Goal: Task Accomplishment & Management: Complete application form

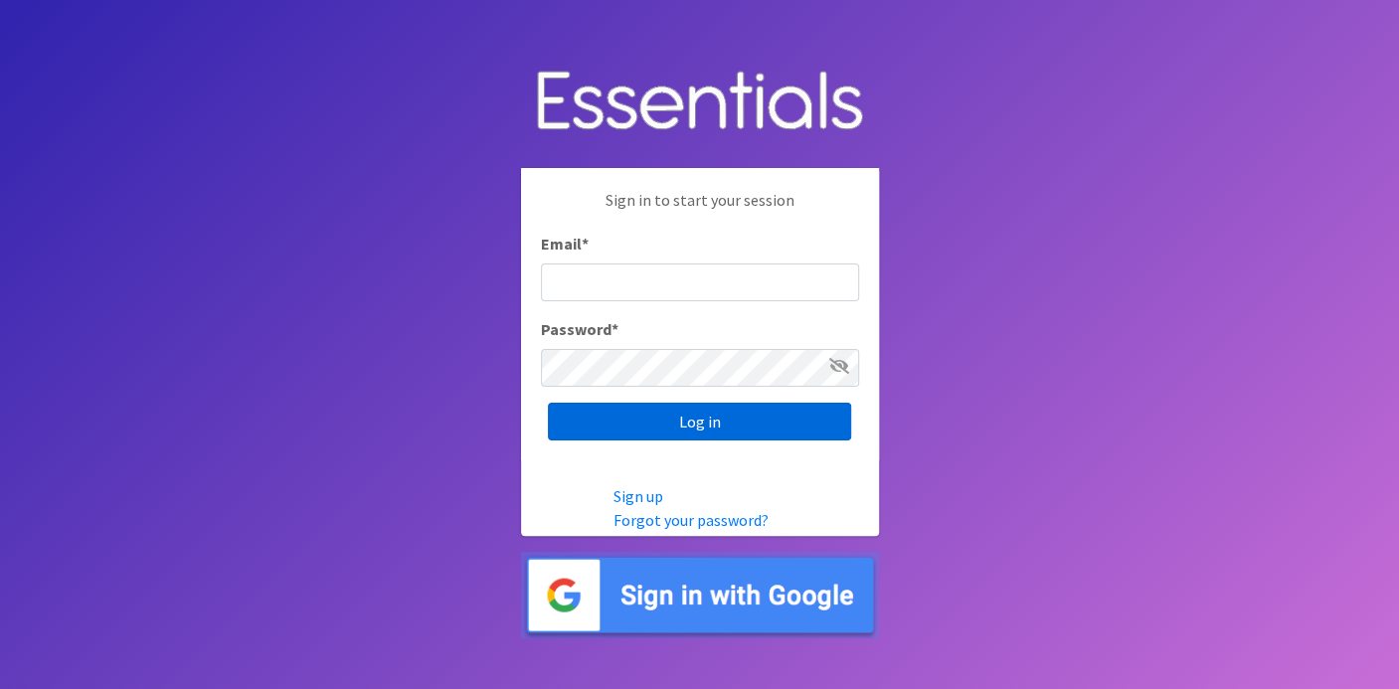
type input "[EMAIL_ADDRESS][DOMAIN_NAME]"
click at [605, 419] on input "Log in" at bounding box center [699, 422] width 303 height 38
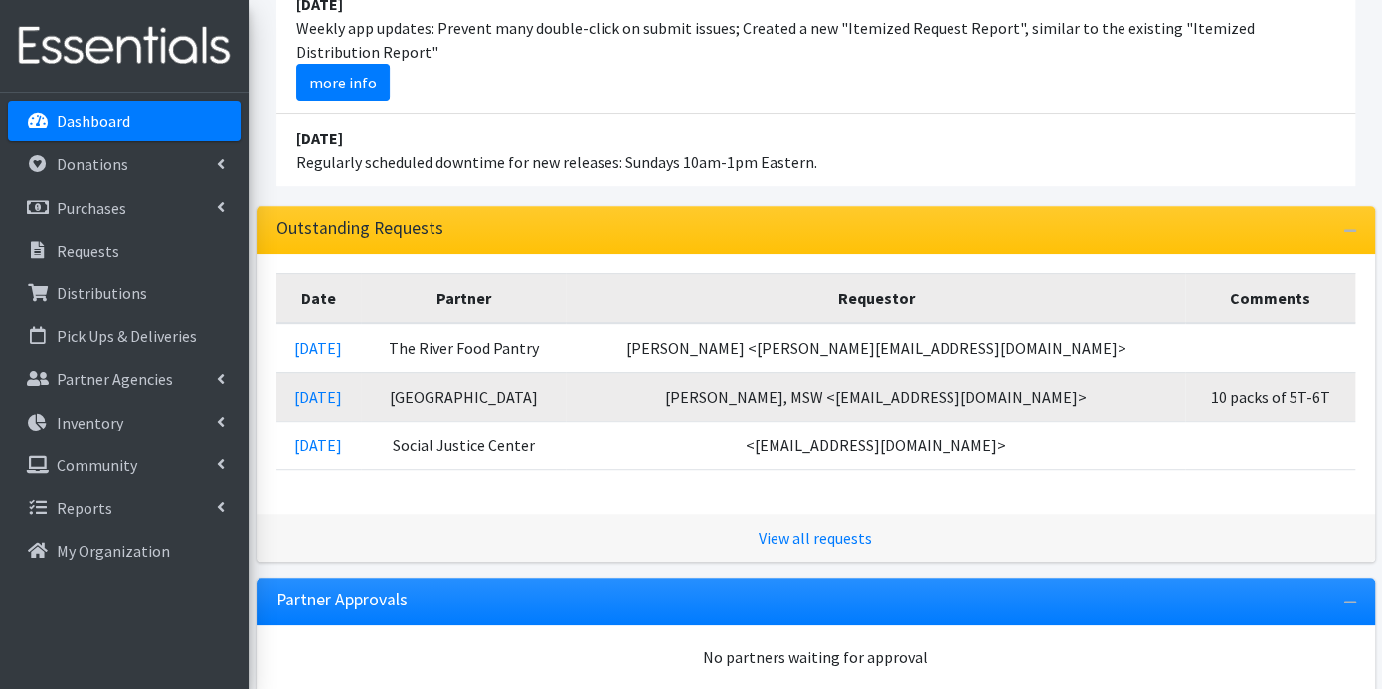
scroll to position [331, 0]
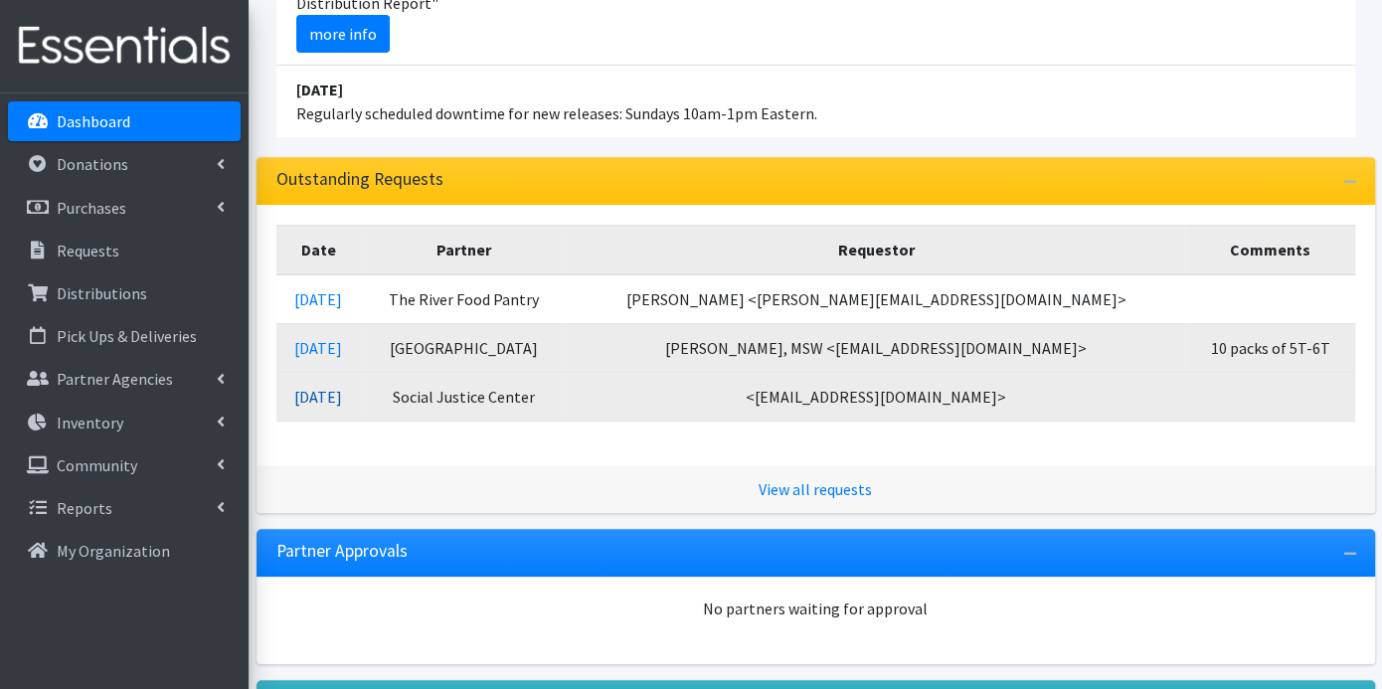
click at [342, 393] on link "08/27/2025" at bounding box center [318, 397] width 48 height 20
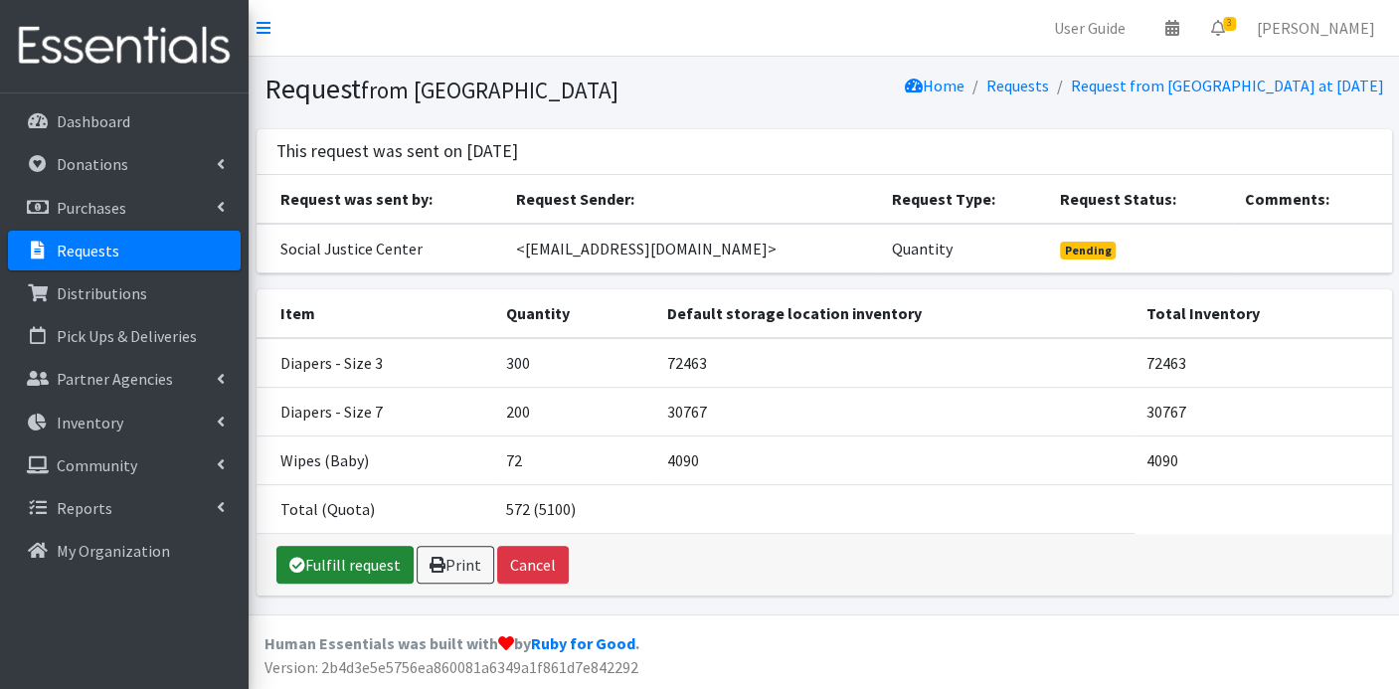
click at [384, 559] on link "Fulfill request" at bounding box center [344, 565] width 137 height 38
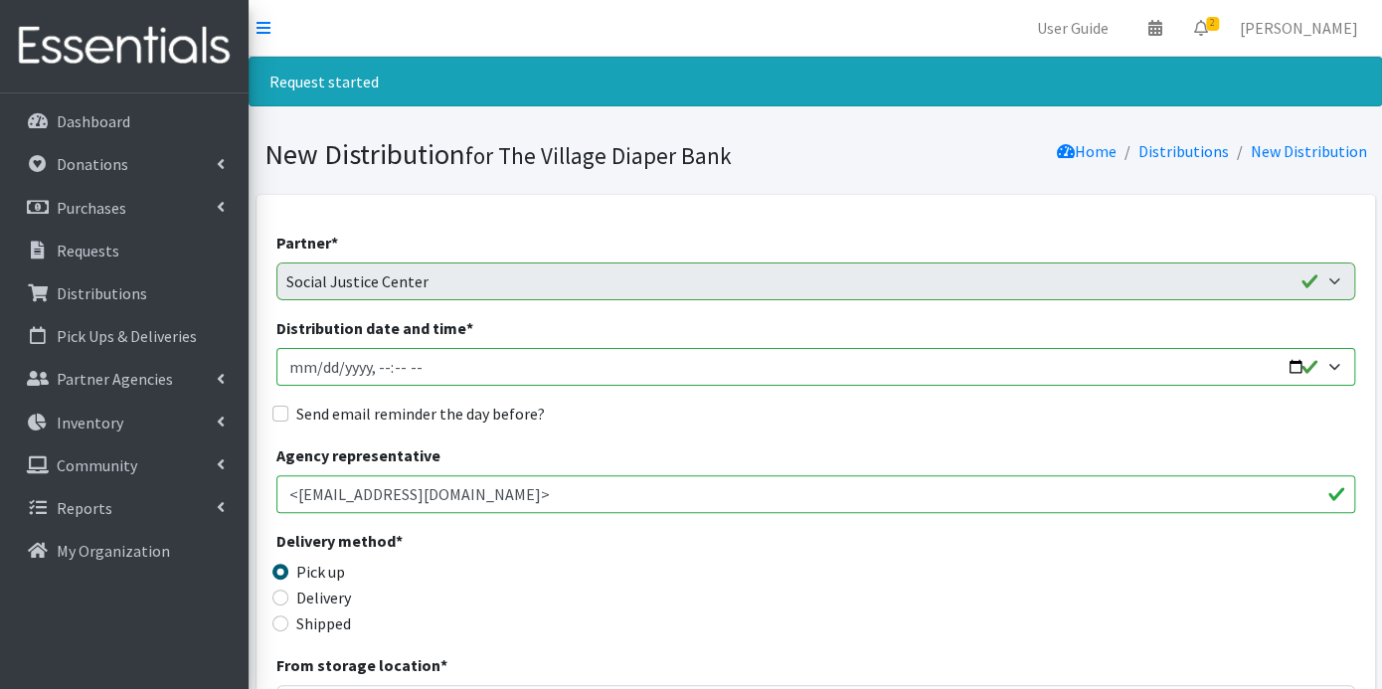
click at [315, 368] on input "Distribution date and time *" at bounding box center [815, 367] width 1079 height 38
type input "2025-08-05T23:59"
click at [286, 360] on input "Distribution date and time *" at bounding box center [815, 367] width 1079 height 38
click at [293, 363] on input "Distribution date and time *" at bounding box center [815, 367] width 1079 height 38
type input "2025-09-05T23:59"
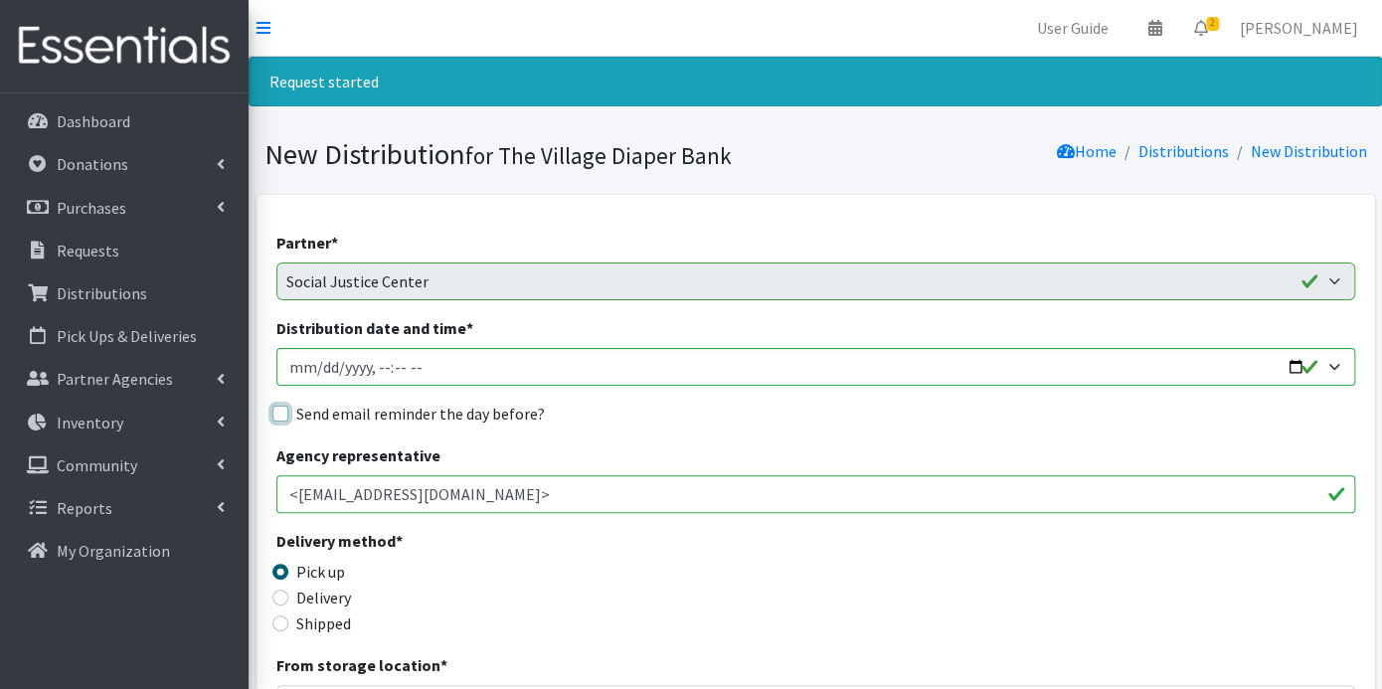
click at [281, 408] on input "Send email reminder the day before?" at bounding box center [280, 414] width 16 height 16
checkbox input "true"
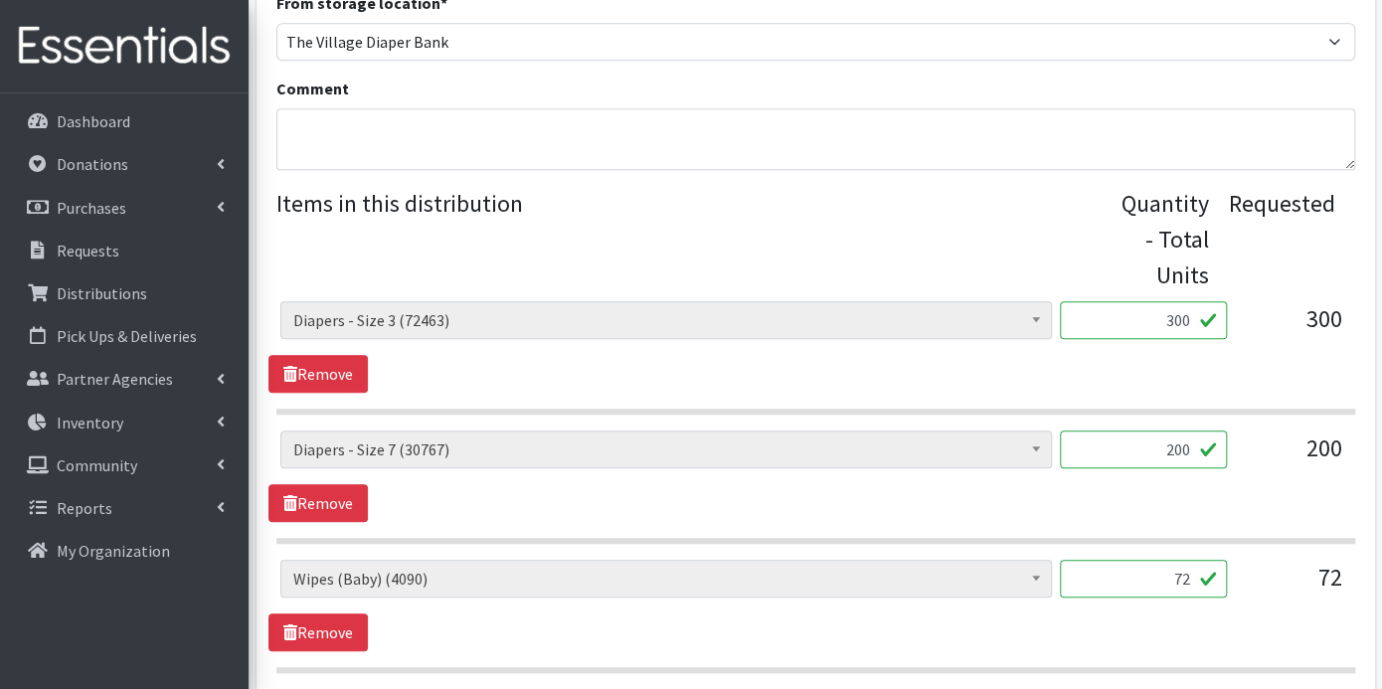
scroll to position [898, 0]
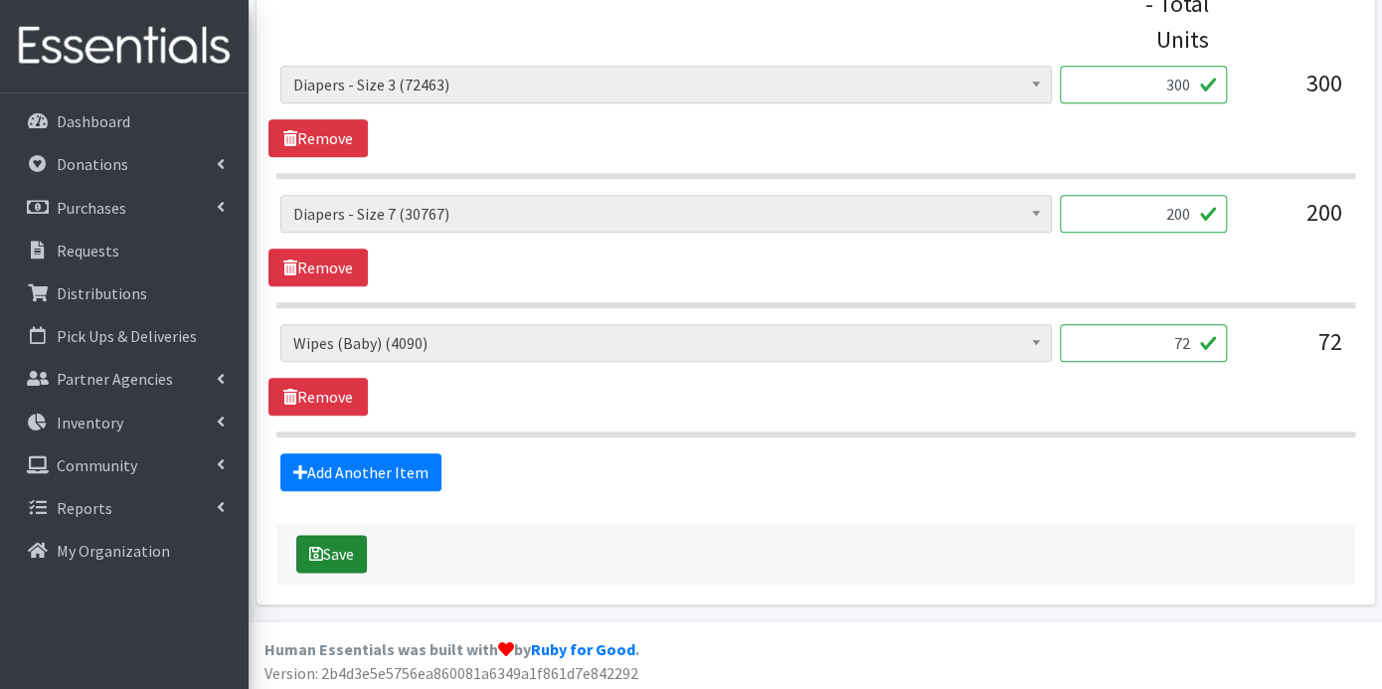
click at [343, 542] on button "Save" at bounding box center [331, 554] width 71 height 38
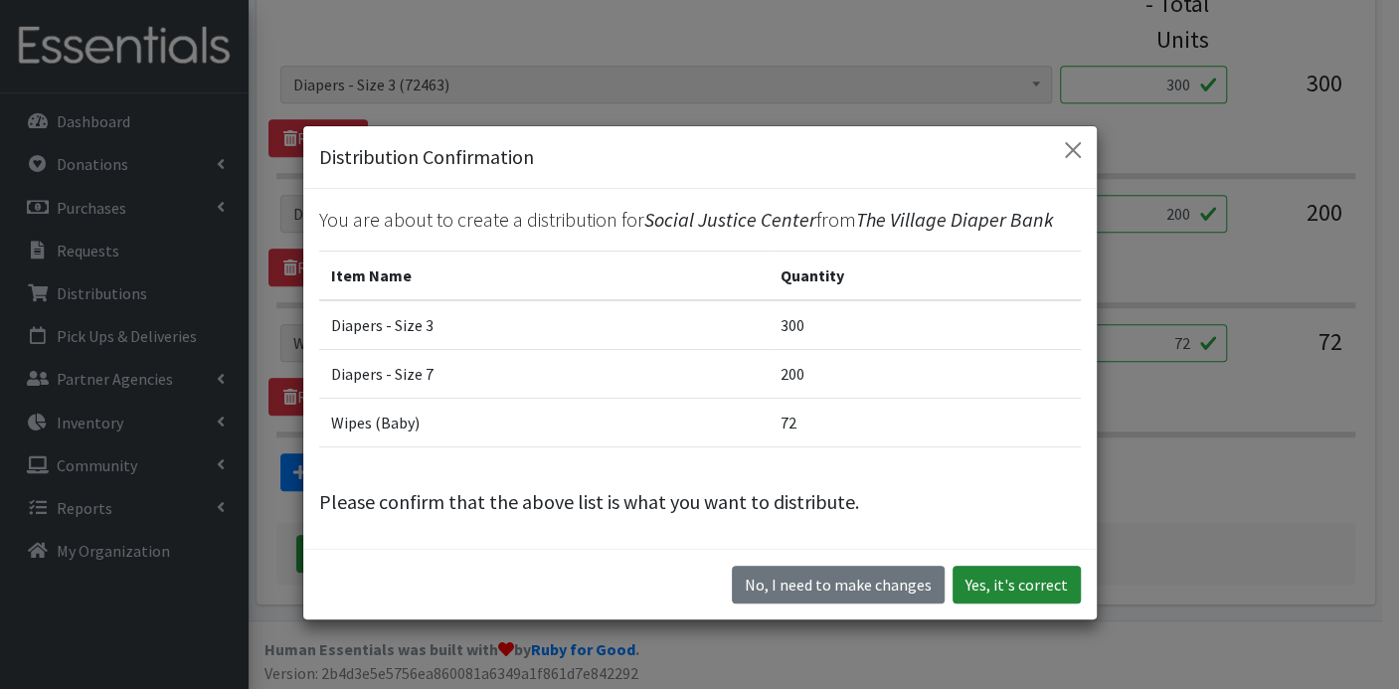
click at [1004, 579] on button "Yes, it's correct" at bounding box center [1016, 585] width 128 height 38
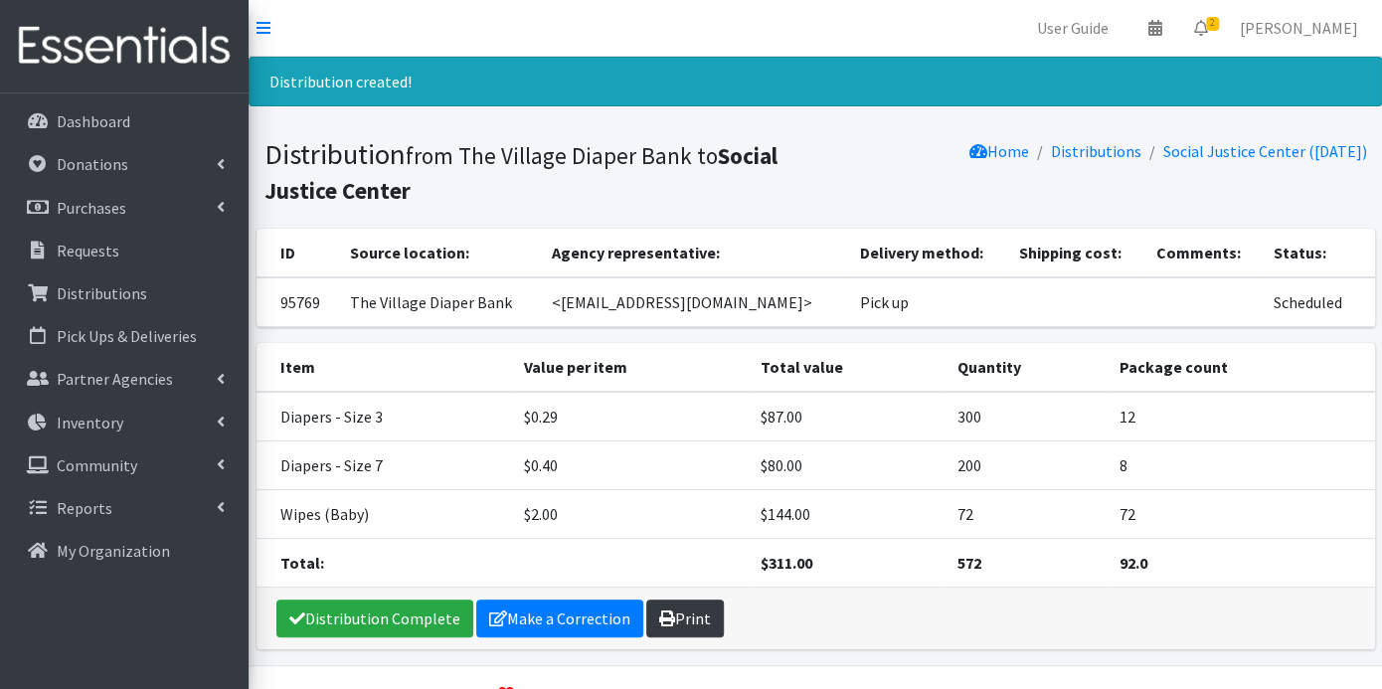
click at [659, 610] on icon at bounding box center [667, 618] width 16 height 16
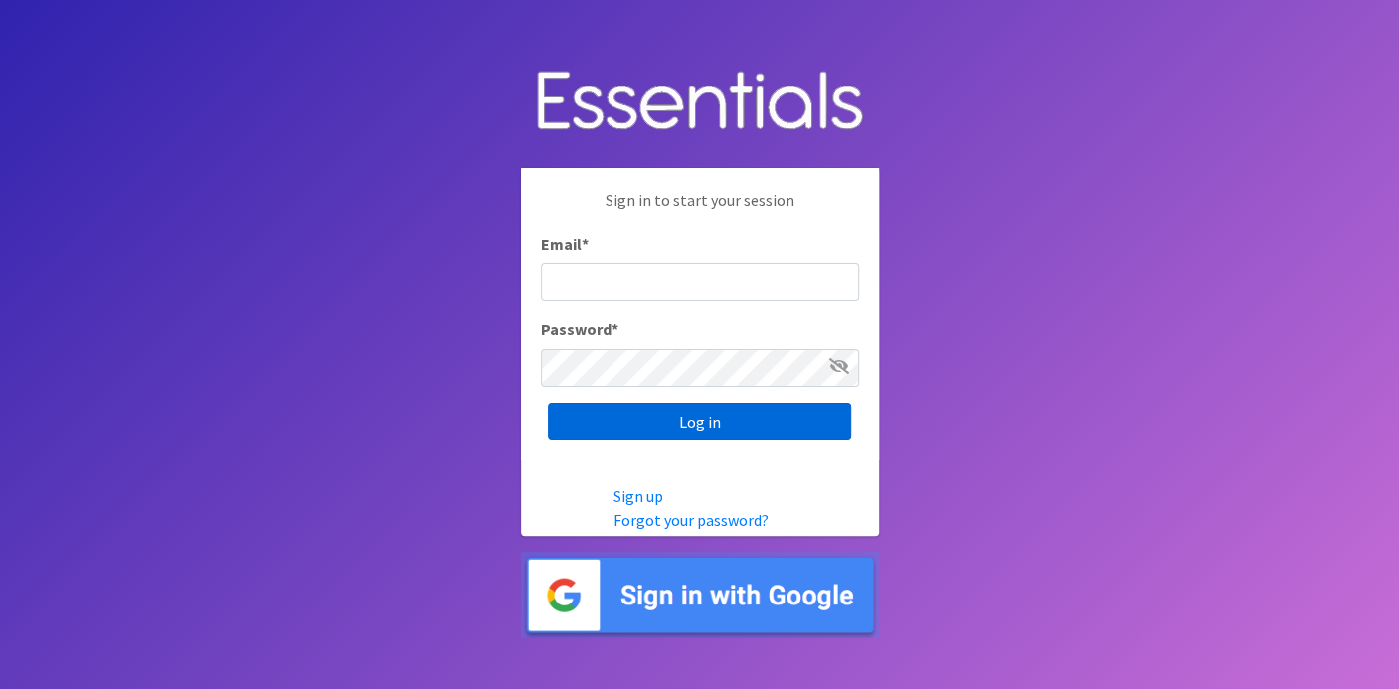
type input "deb@villagediaperbank.org"
click at [707, 421] on input "Log in" at bounding box center [699, 422] width 303 height 38
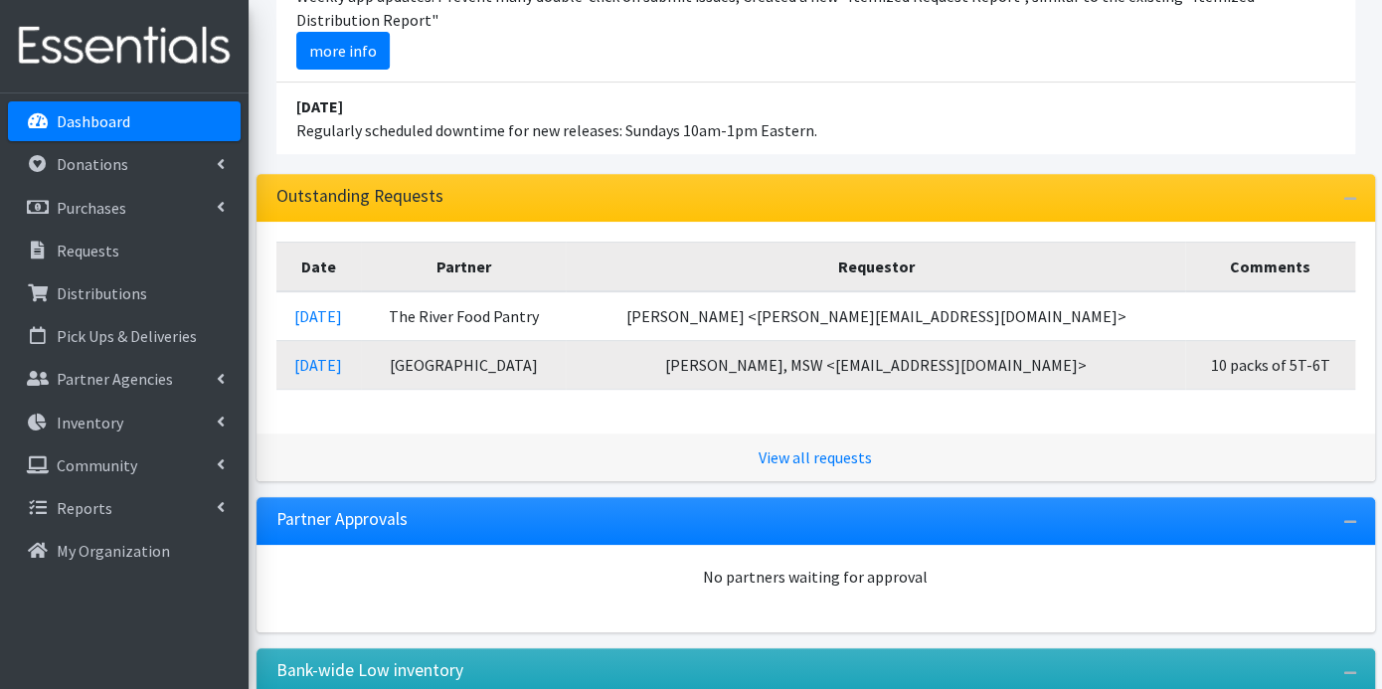
scroll to position [441, 0]
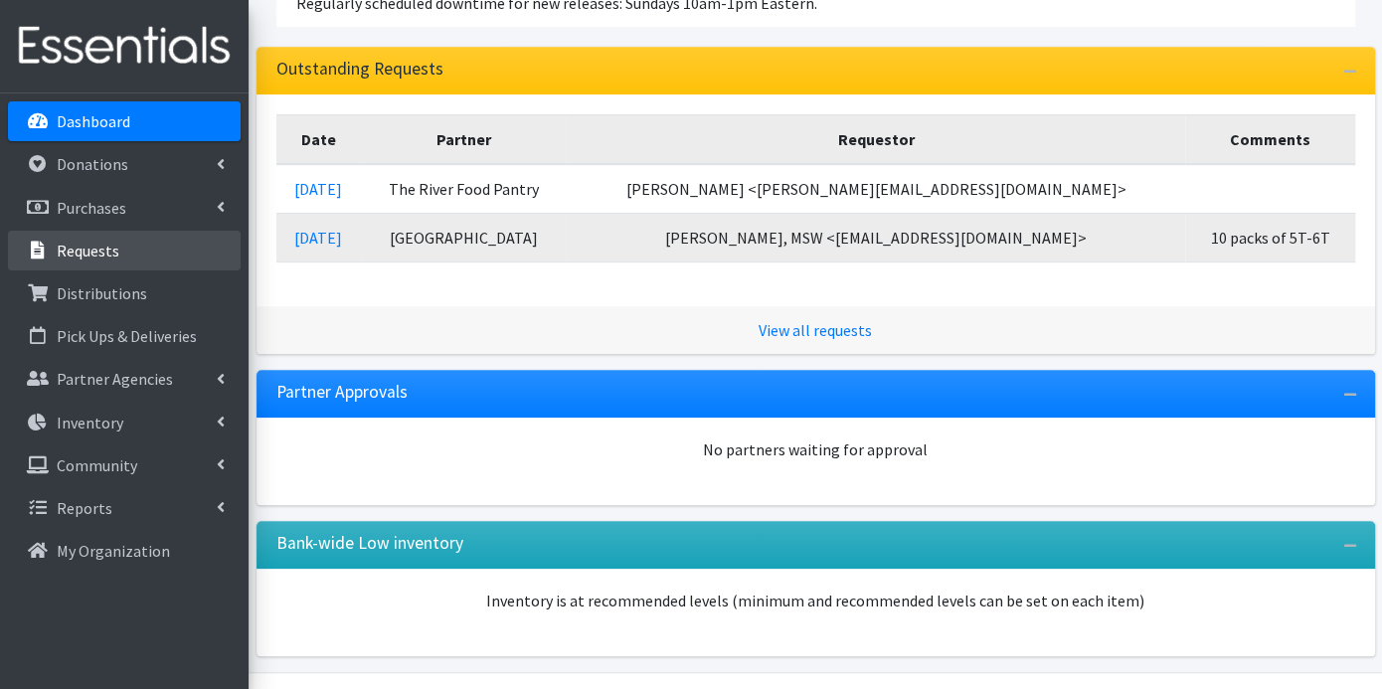
click at [101, 246] on p "Requests" at bounding box center [88, 251] width 63 height 20
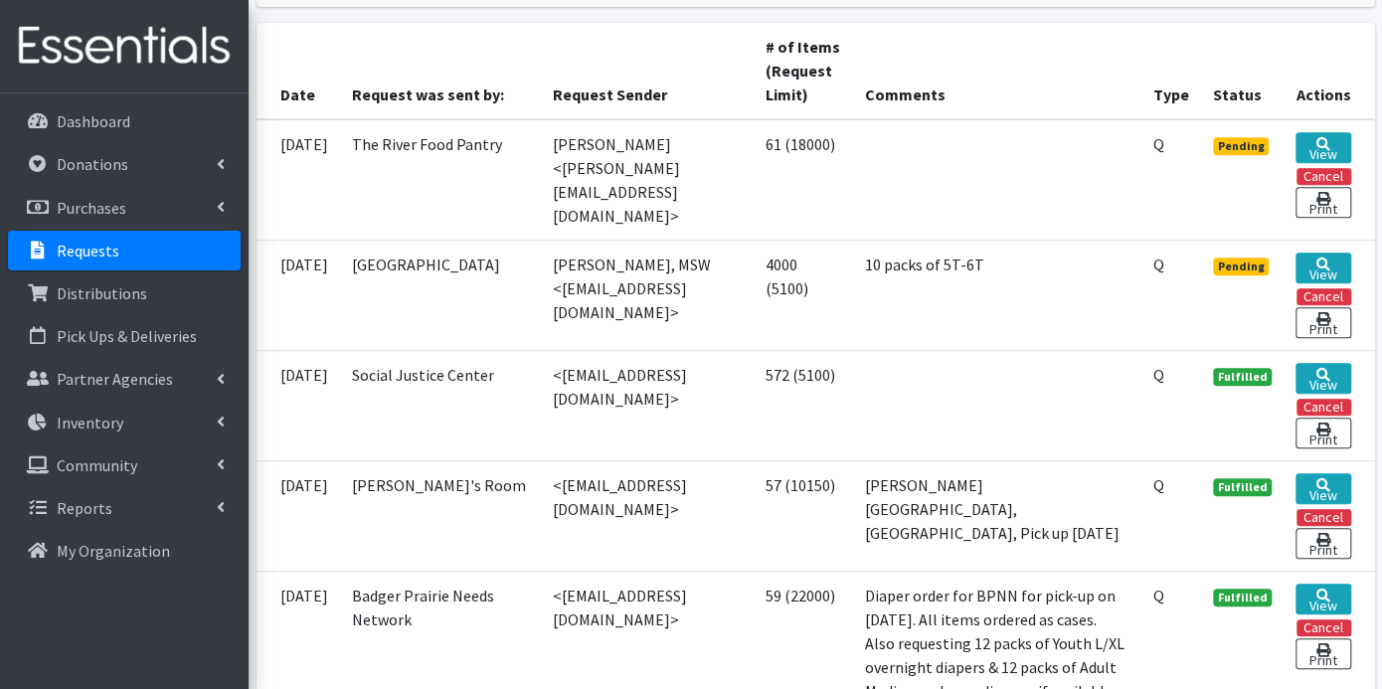
scroll to position [441, 0]
click at [1316, 367] on icon at bounding box center [1323, 374] width 14 height 14
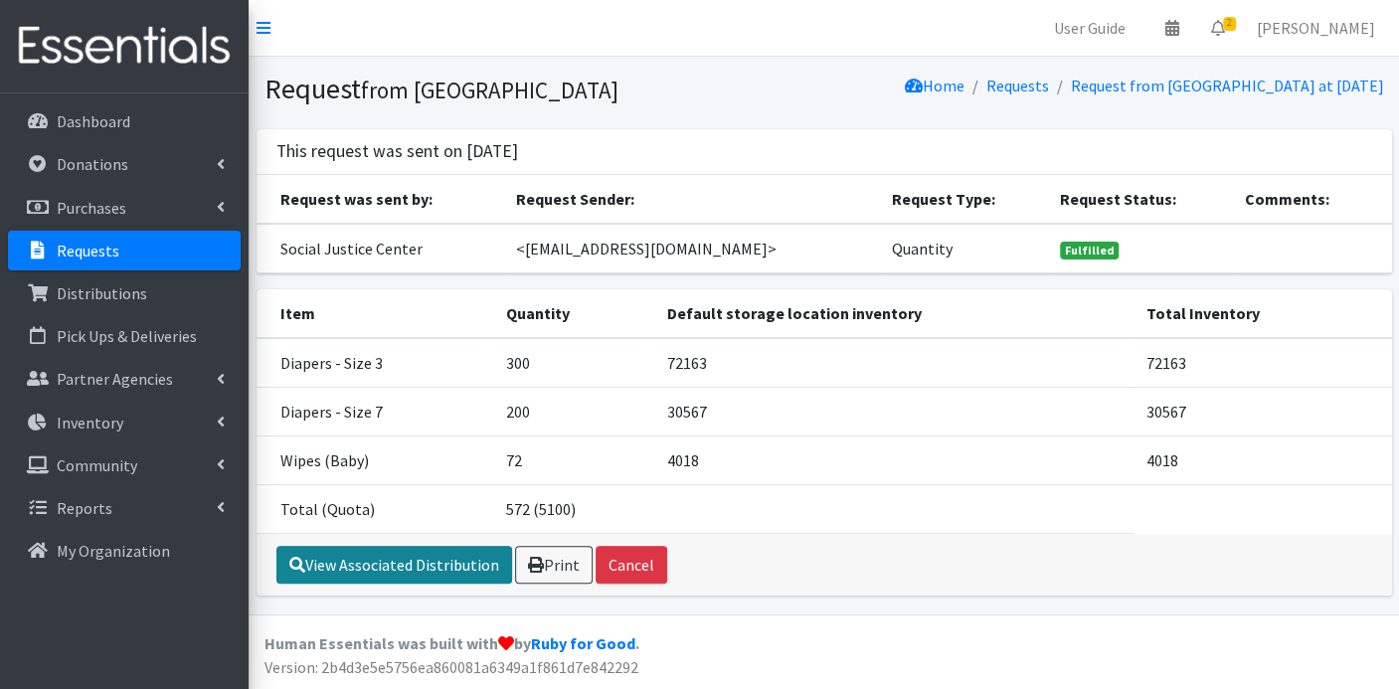
click at [445, 564] on link "View Associated Distribution" at bounding box center [394, 565] width 236 height 38
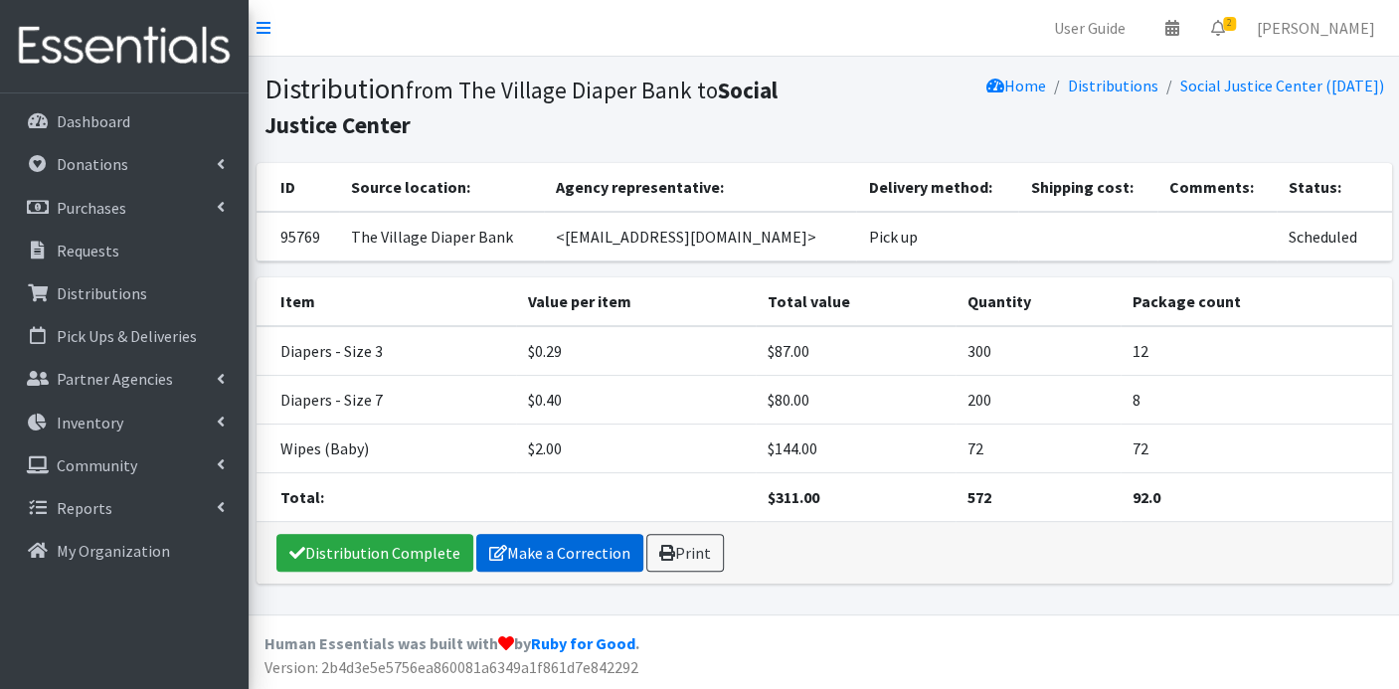
click at [502, 554] on link "Make a Correction" at bounding box center [559, 553] width 167 height 38
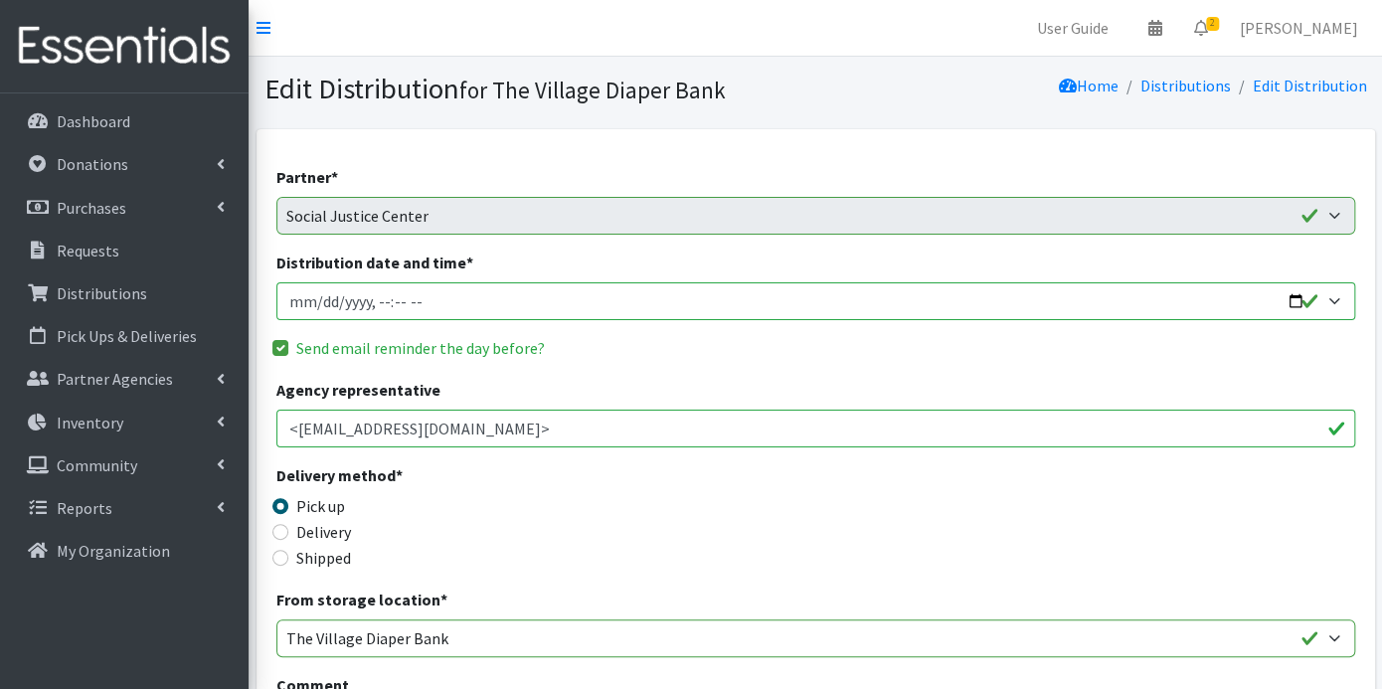
click at [376, 305] on input "Distribution date and time *" at bounding box center [815, 301] width 1079 height 38
type input "2025-09-05T10:00"
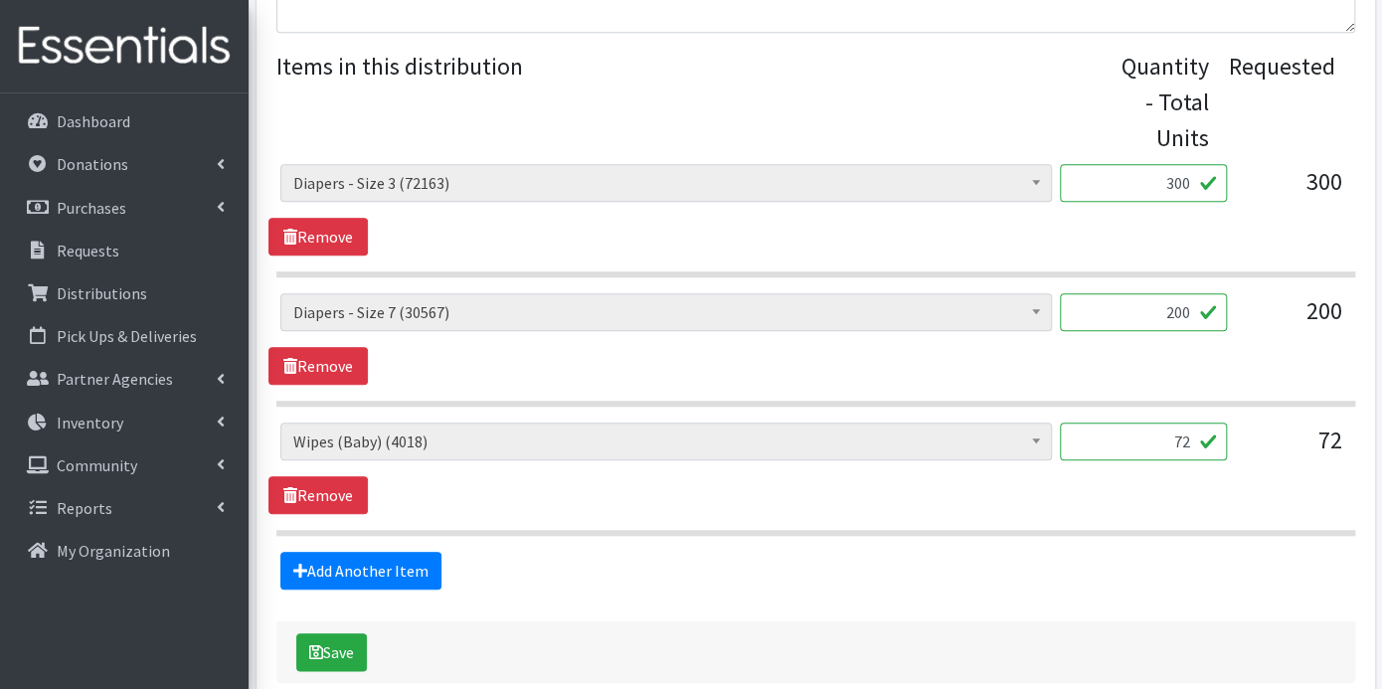
scroll to position [832, 0]
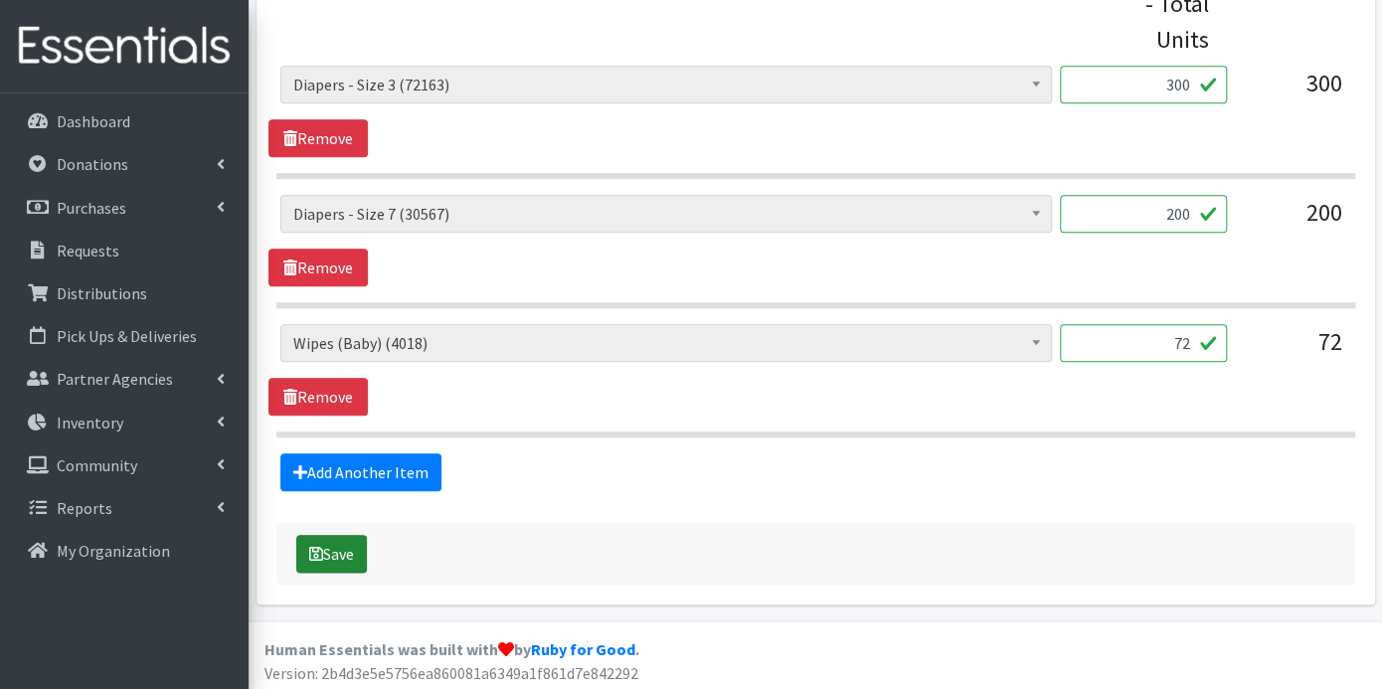
click at [344, 550] on button "Save" at bounding box center [331, 554] width 71 height 38
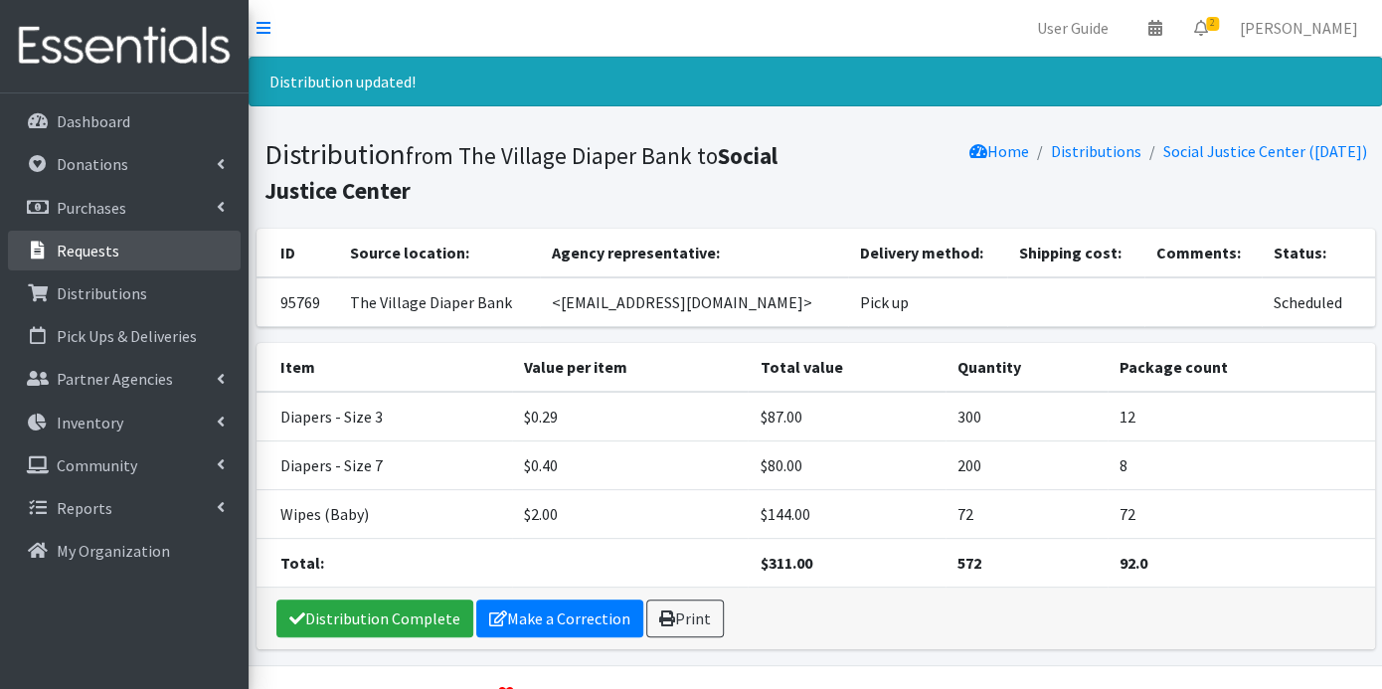
click at [102, 246] on p "Requests" at bounding box center [88, 251] width 63 height 20
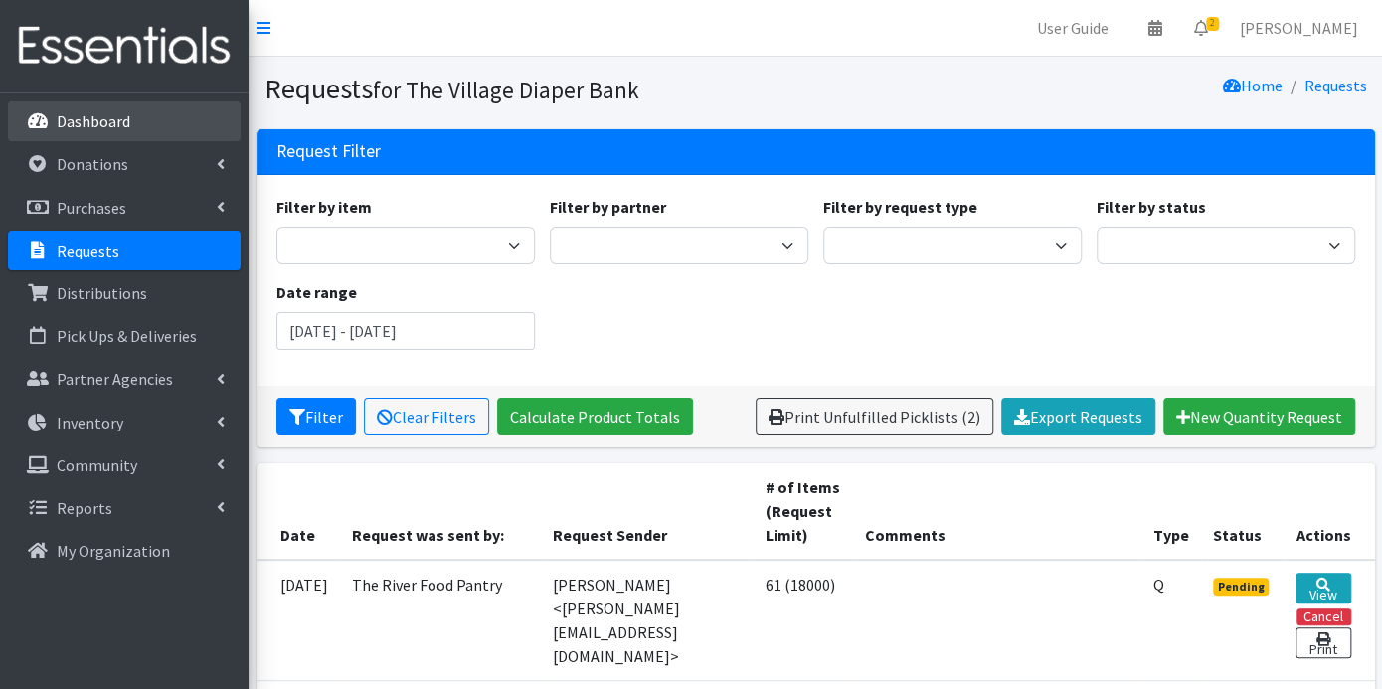
click at [129, 121] on link "Dashboard" at bounding box center [124, 121] width 233 height 40
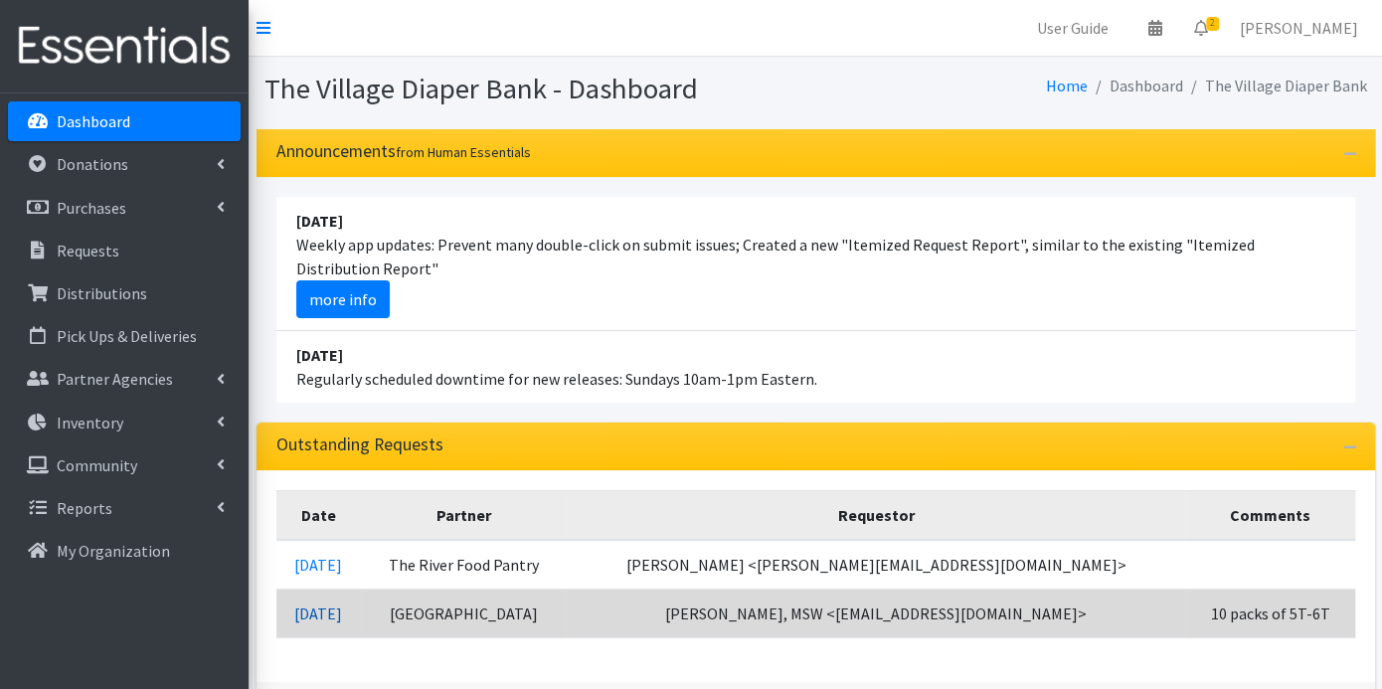
click at [342, 605] on link "[DATE]" at bounding box center [318, 614] width 48 height 20
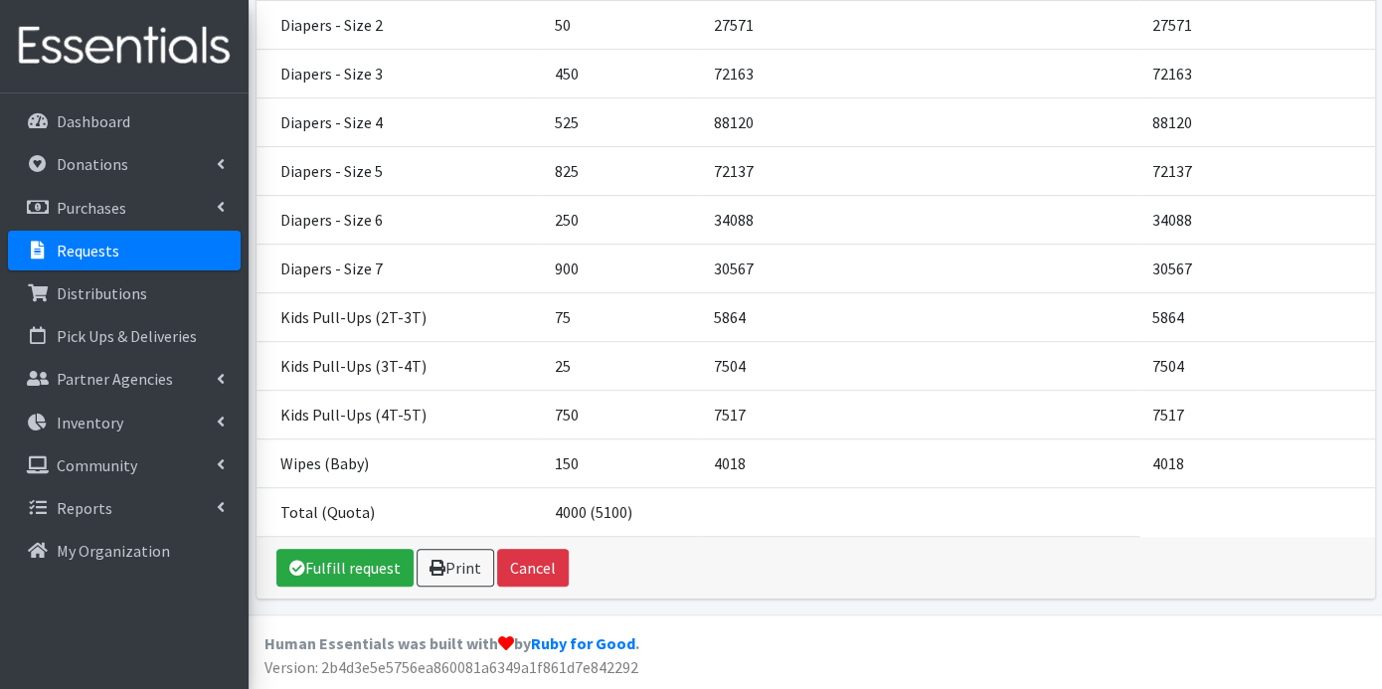
scroll to position [355, 0]
click at [368, 557] on link "Fulfill request" at bounding box center [344, 568] width 137 height 38
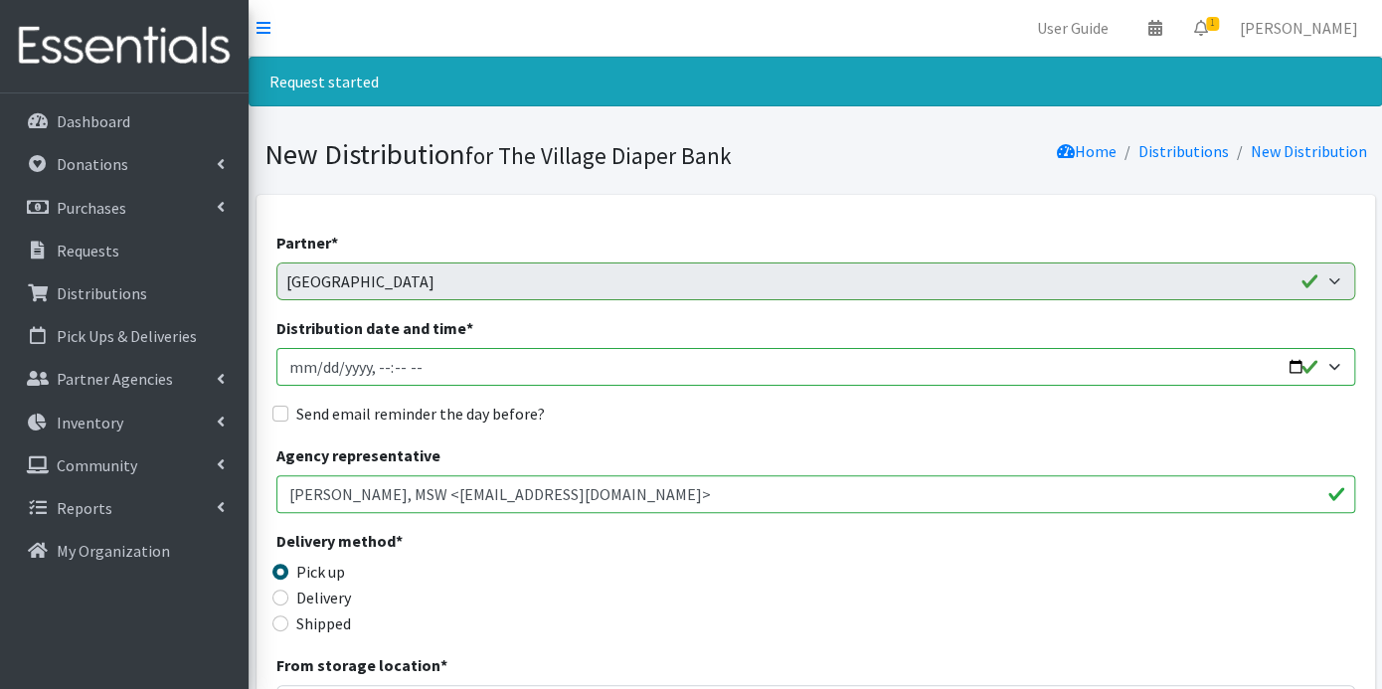
click at [299, 370] on input "Distribution date and time *" at bounding box center [815, 367] width 1079 height 38
type input "2025-09-29T23:59"
type input "2025-09-03T23:59"
click at [388, 368] on input "Distribution date and time *" at bounding box center [815, 367] width 1079 height 38
click at [370, 360] on input "Distribution date and time *" at bounding box center [815, 367] width 1079 height 38
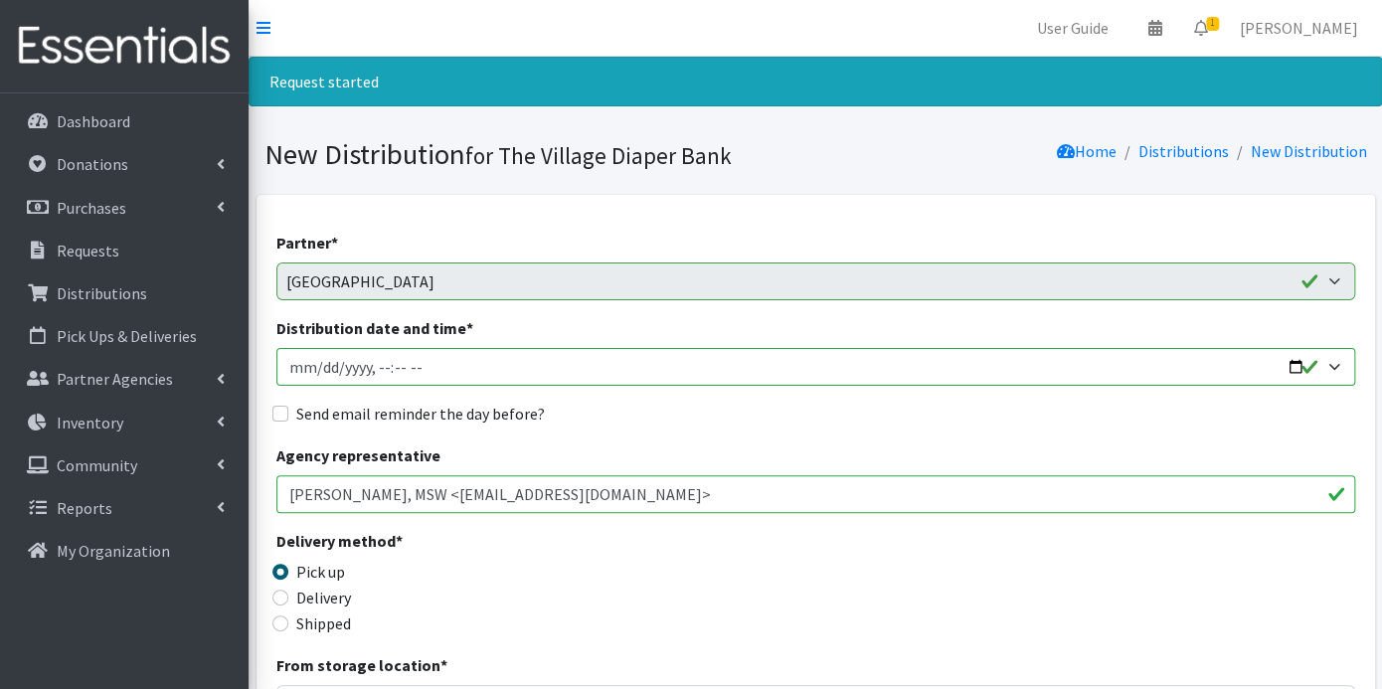
type input "2025-09-03T09:00"
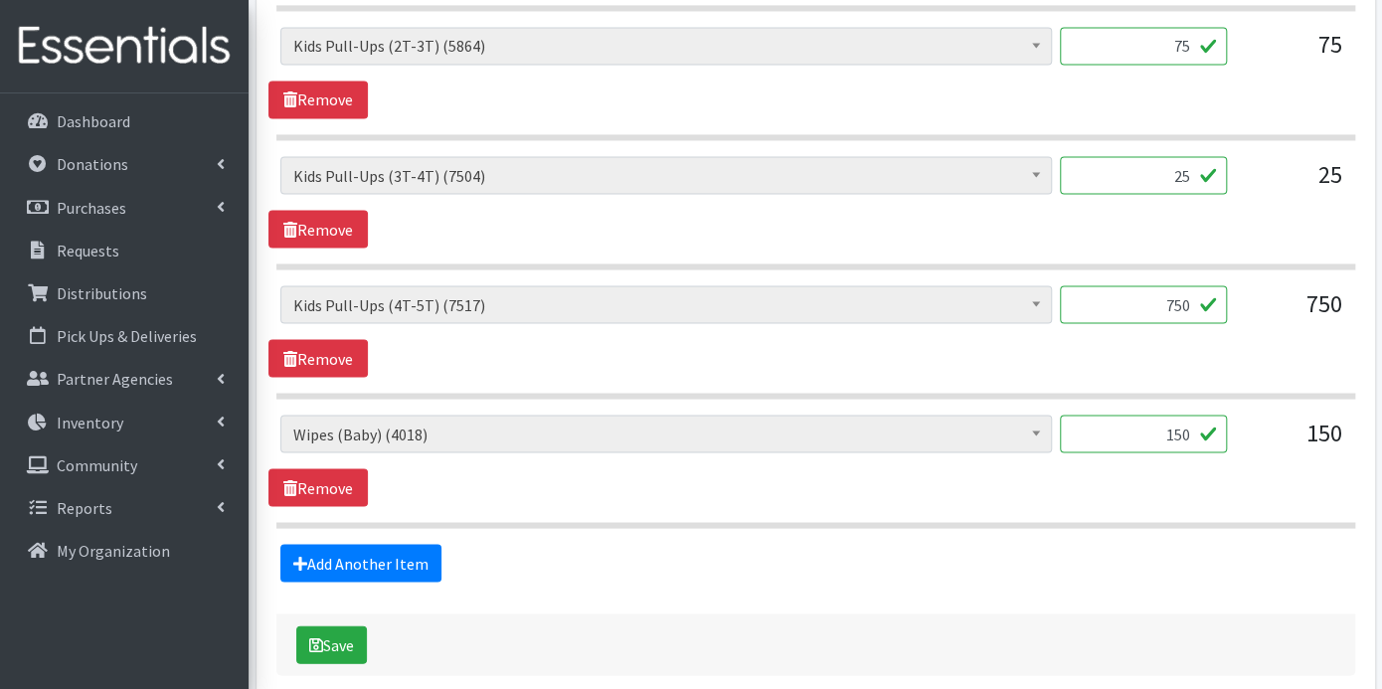
scroll to position [1797, 0]
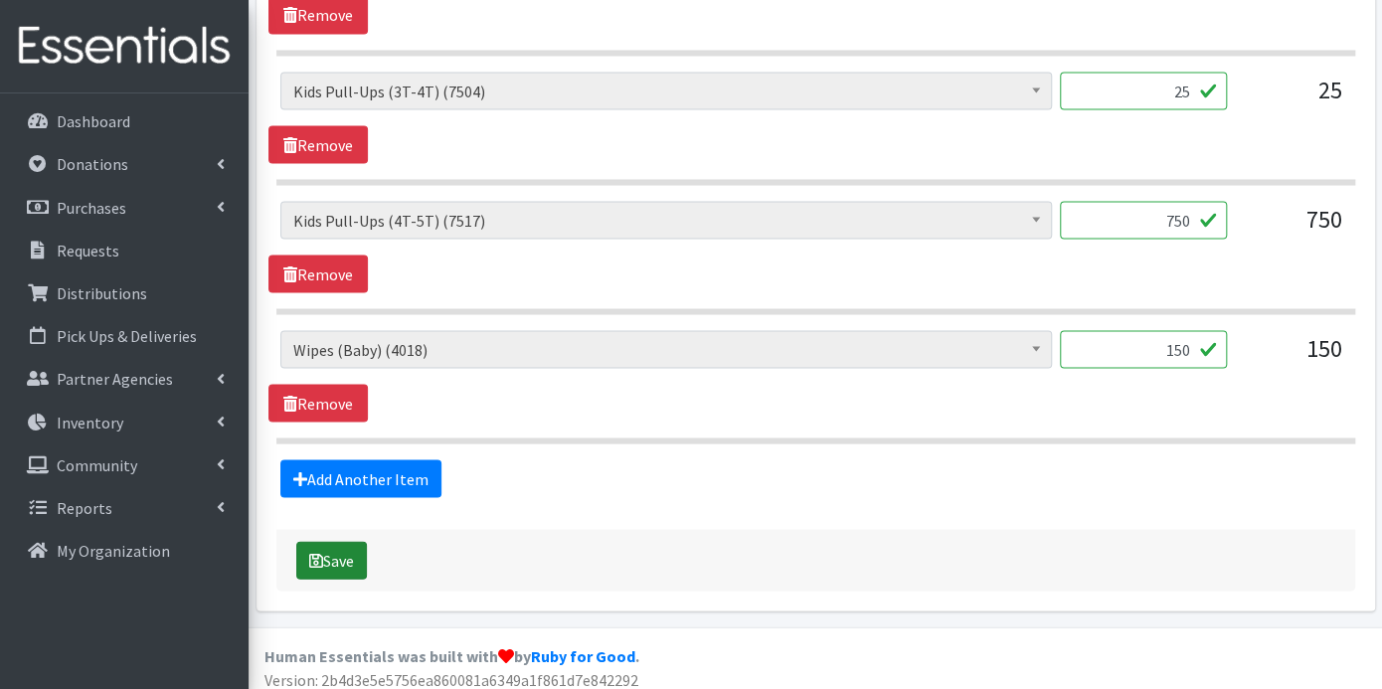
click at [343, 541] on button "Save" at bounding box center [331, 560] width 71 height 38
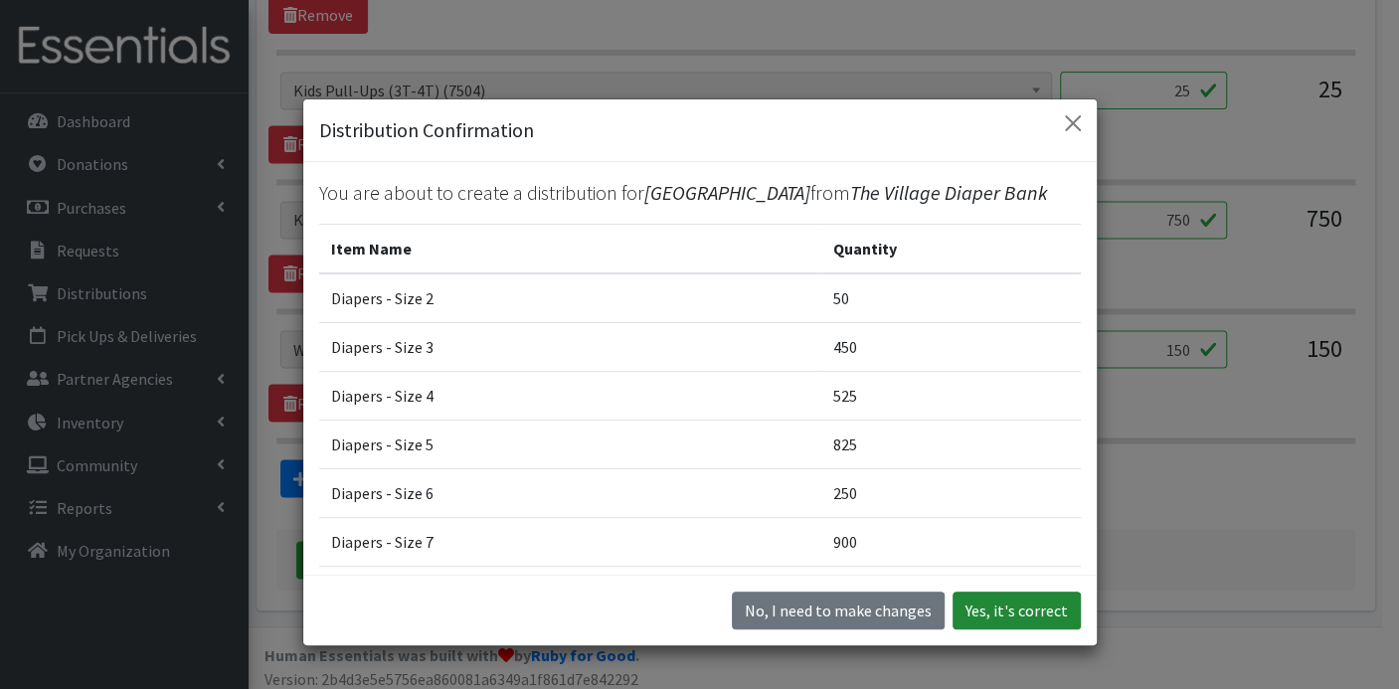
click at [966, 611] on button "Yes, it's correct" at bounding box center [1016, 611] width 128 height 38
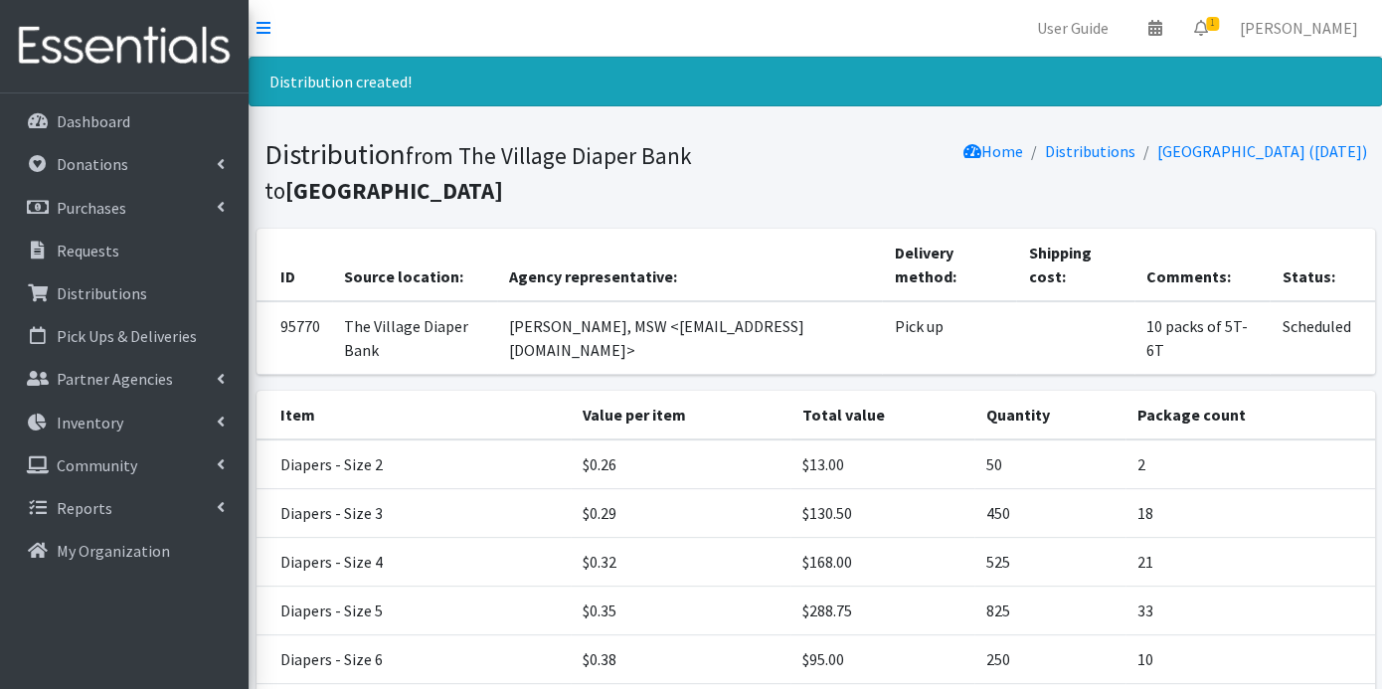
scroll to position [433, 0]
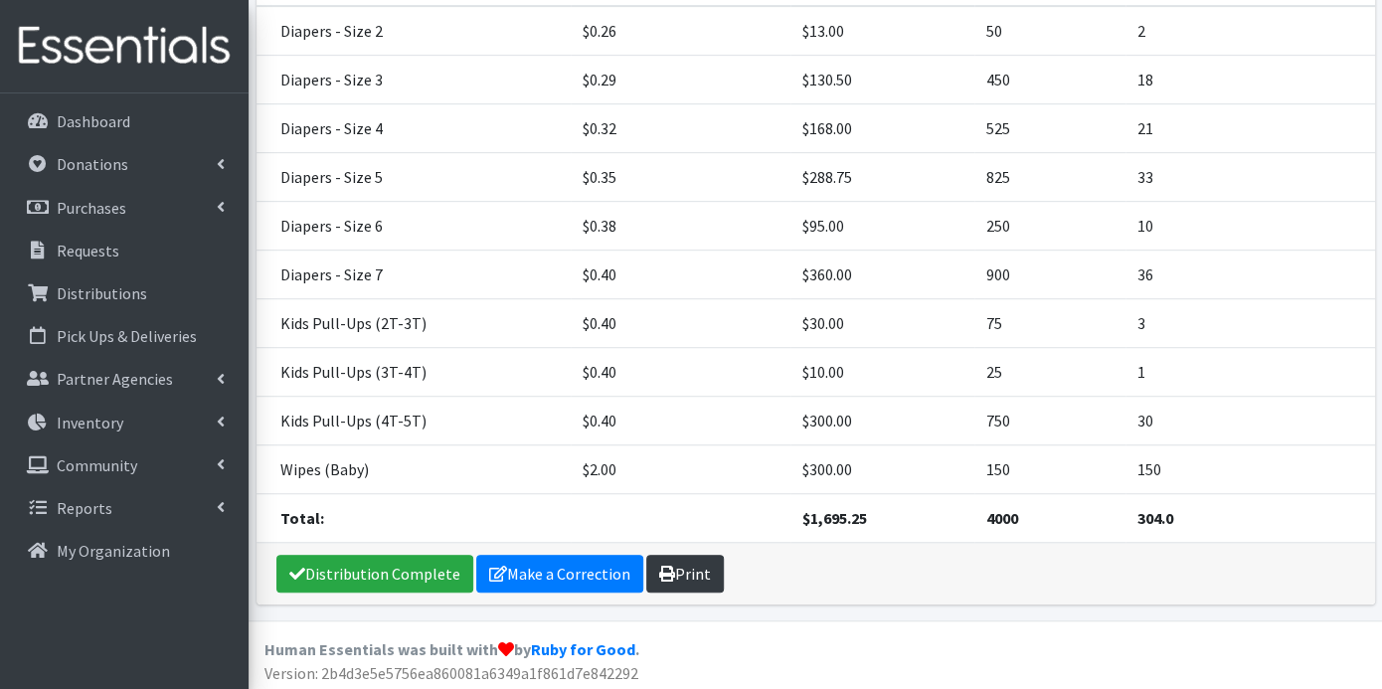
click at [671, 560] on link "Print" at bounding box center [685, 574] width 78 height 38
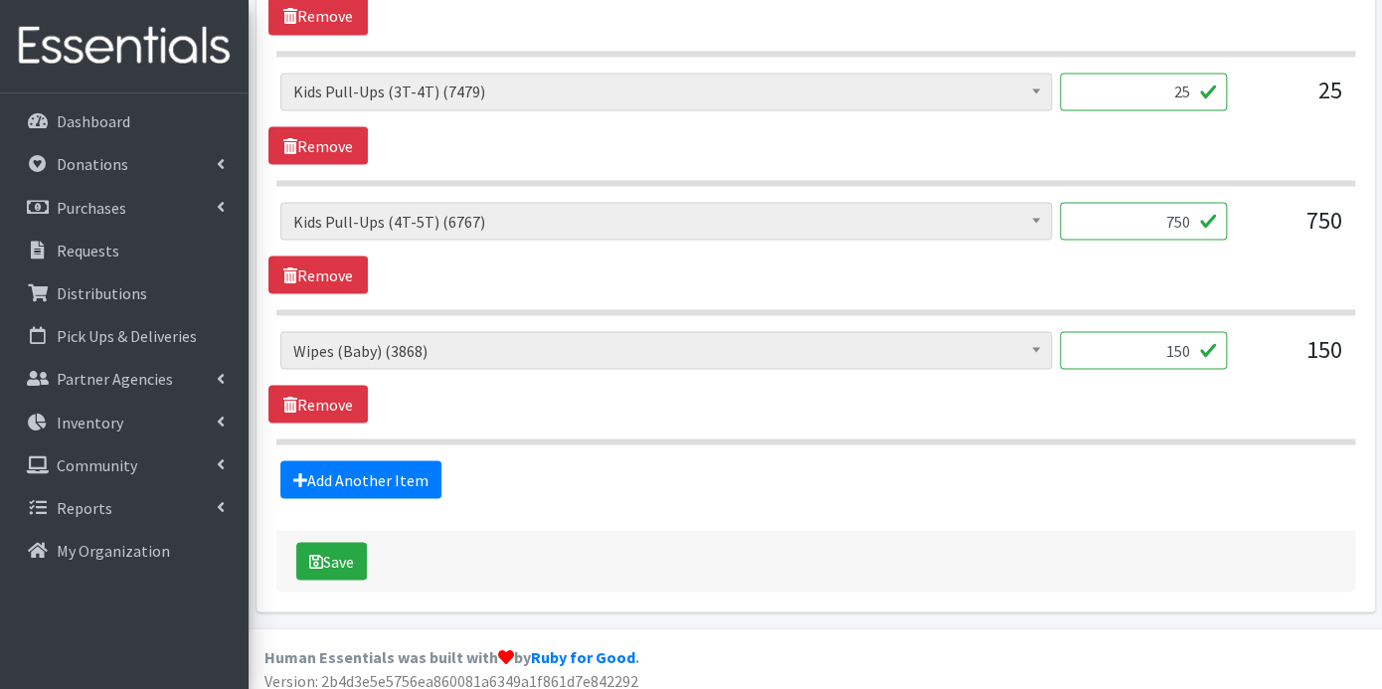
scroll to position [1732, 0]
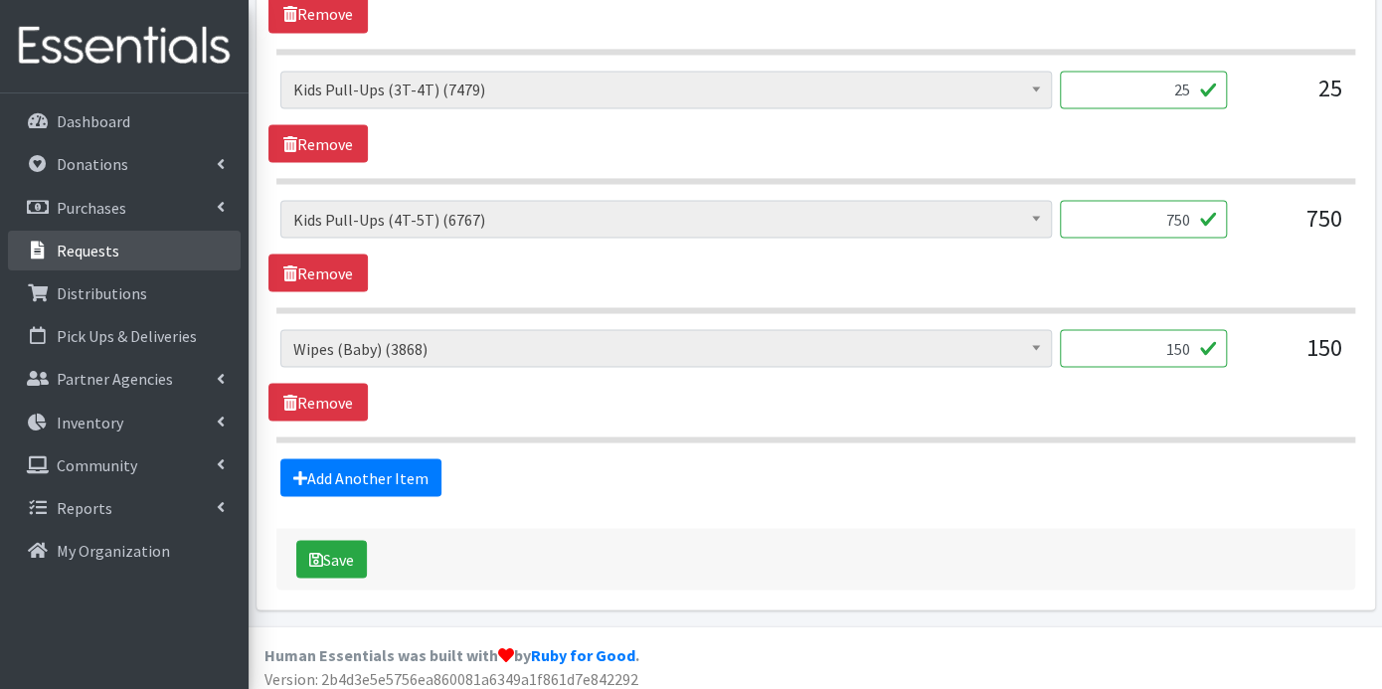
click at [105, 255] on p "Requests" at bounding box center [88, 251] width 63 height 20
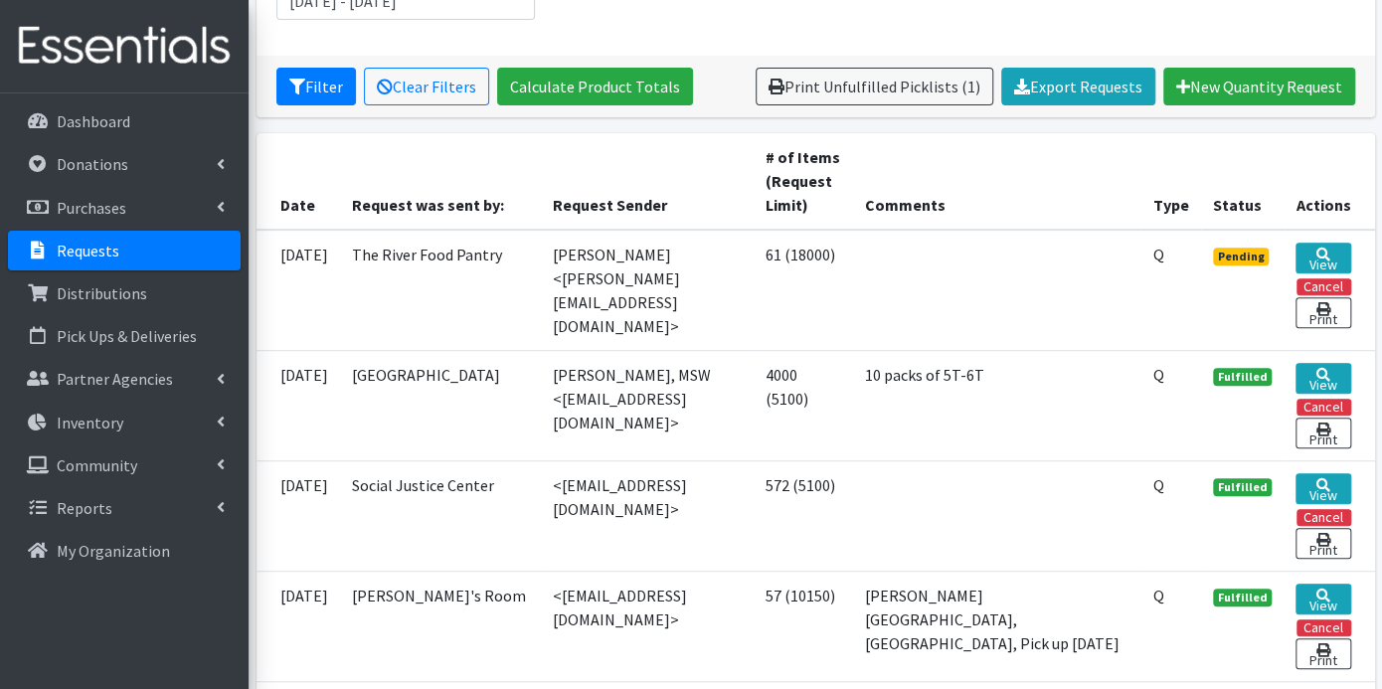
scroll to position [331, 0]
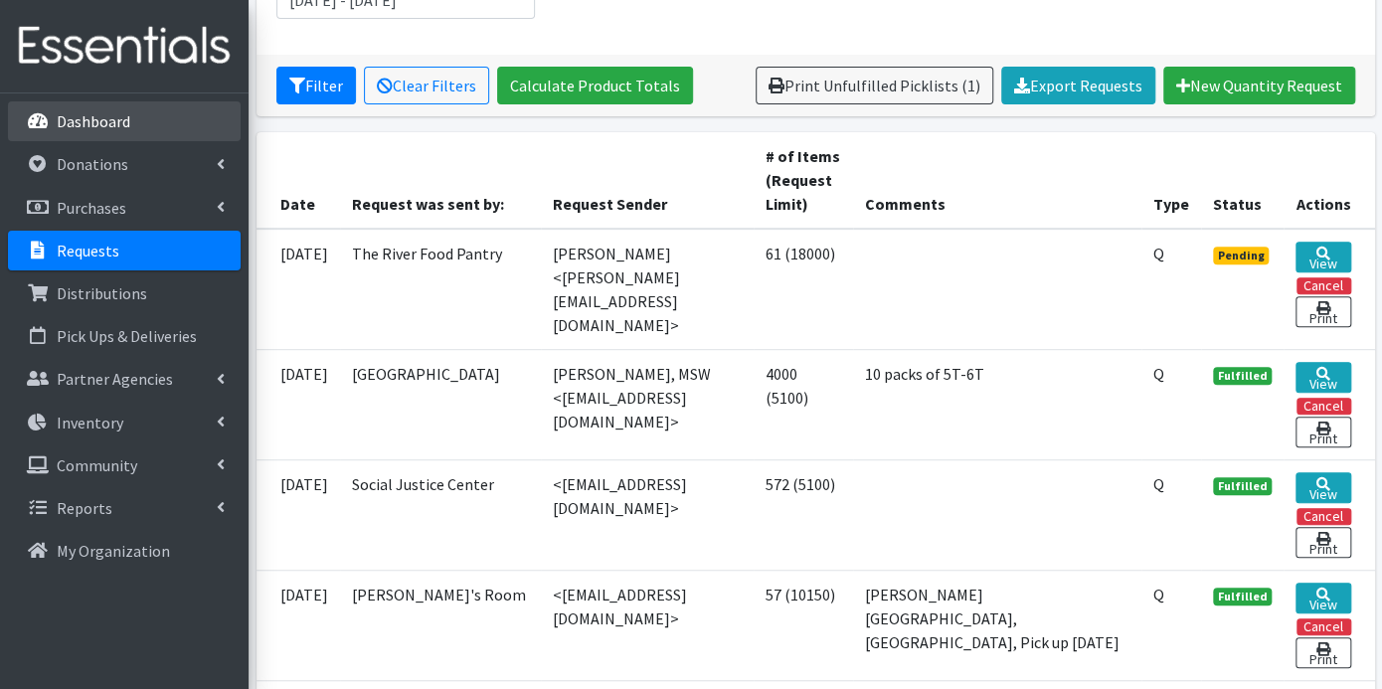
click at [121, 119] on p "Dashboard" at bounding box center [94, 121] width 74 height 20
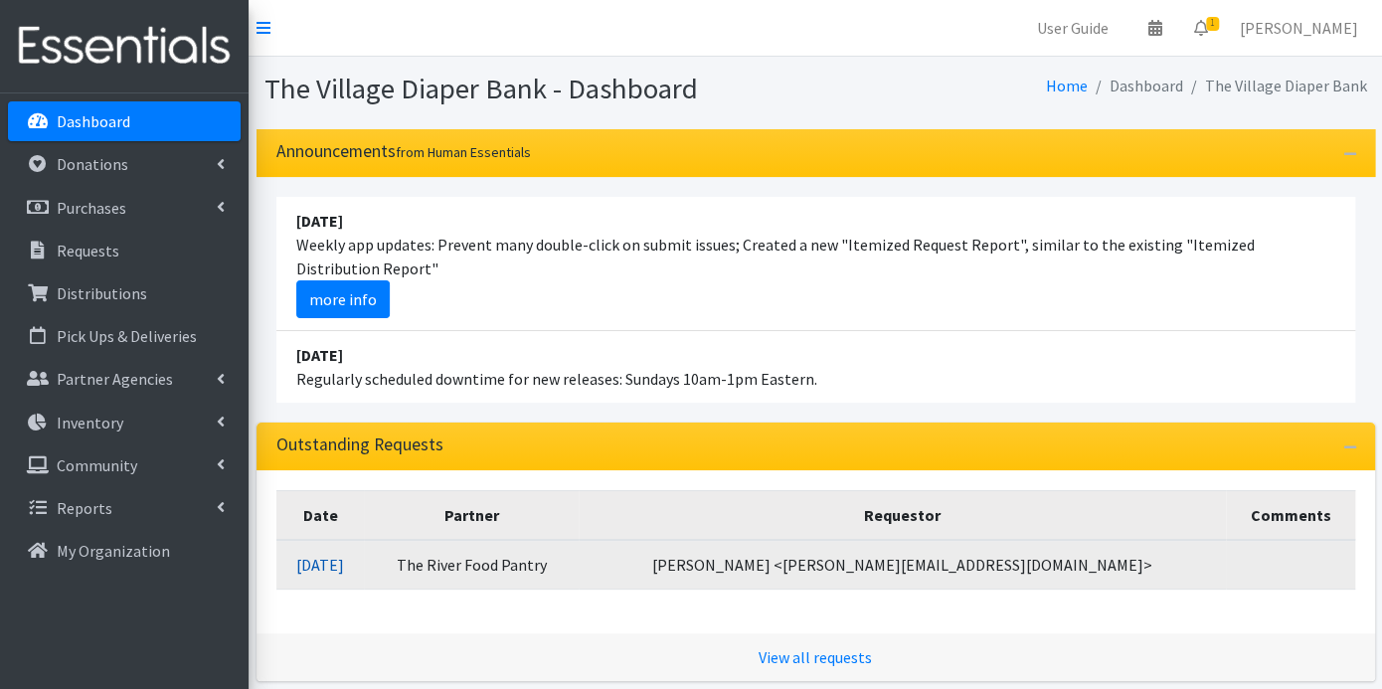
click at [344, 567] on link "[DATE]" at bounding box center [320, 565] width 48 height 20
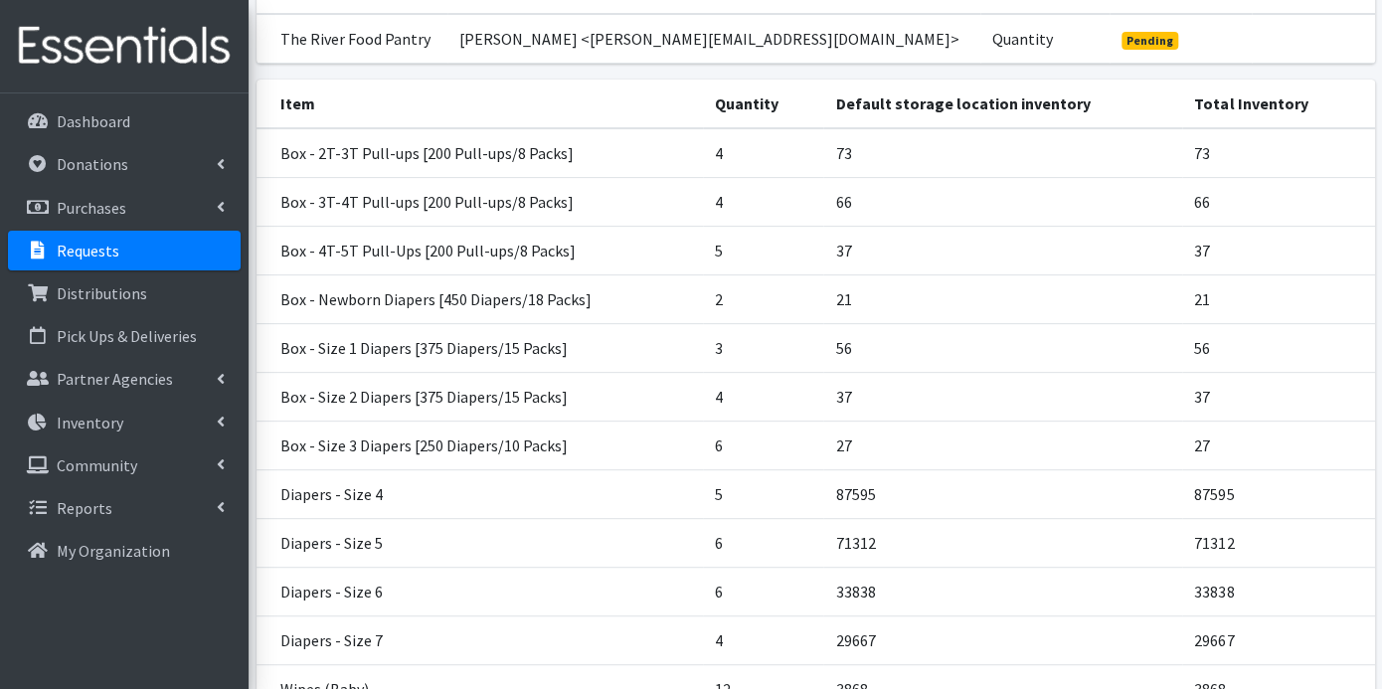
scroll to position [429, 0]
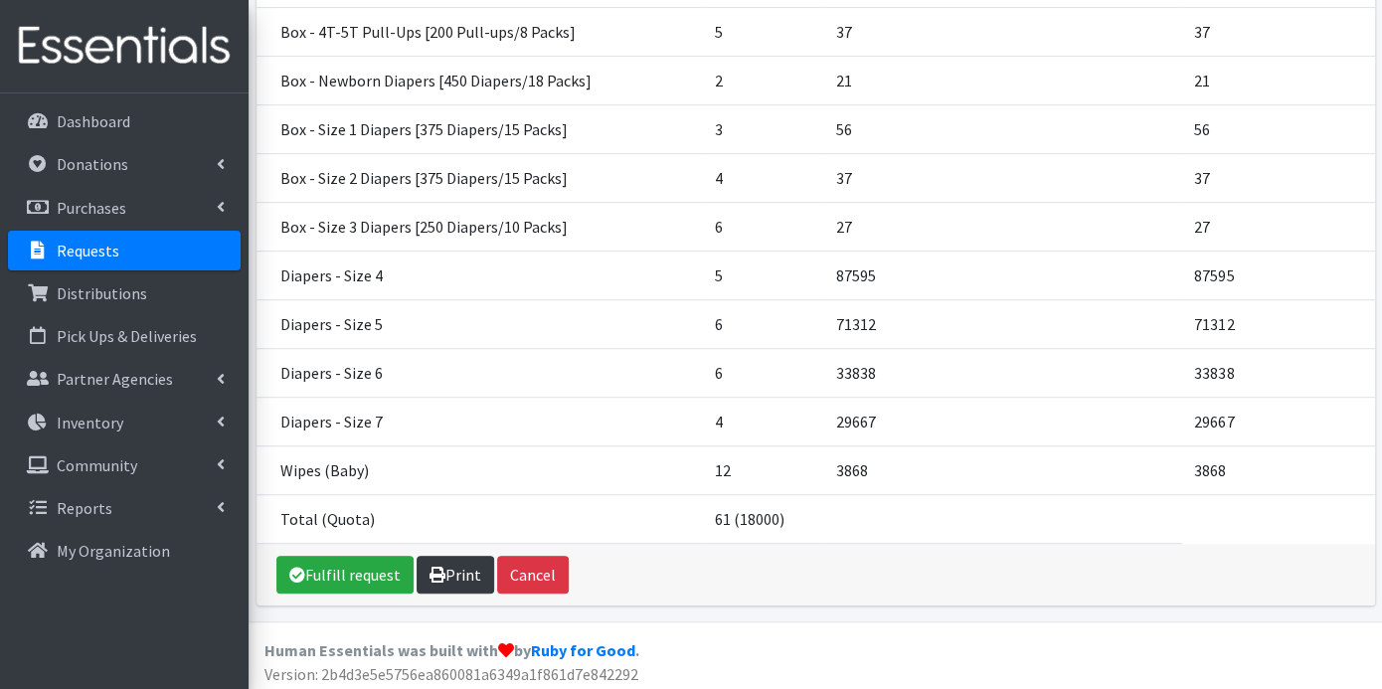
click at [468, 563] on link "Print" at bounding box center [456, 575] width 78 height 38
click at [363, 560] on link "Fulfill request" at bounding box center [344, 575] width 137 height 38
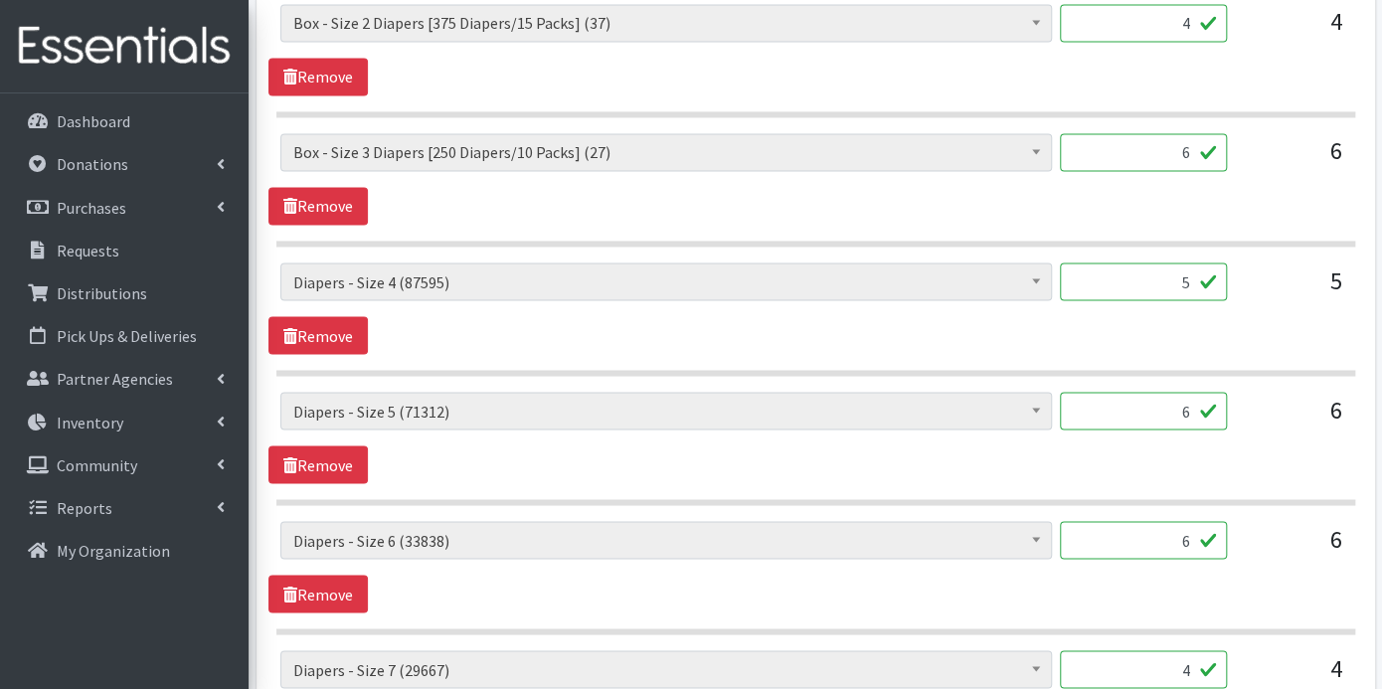
scroll to position [1656, 0]
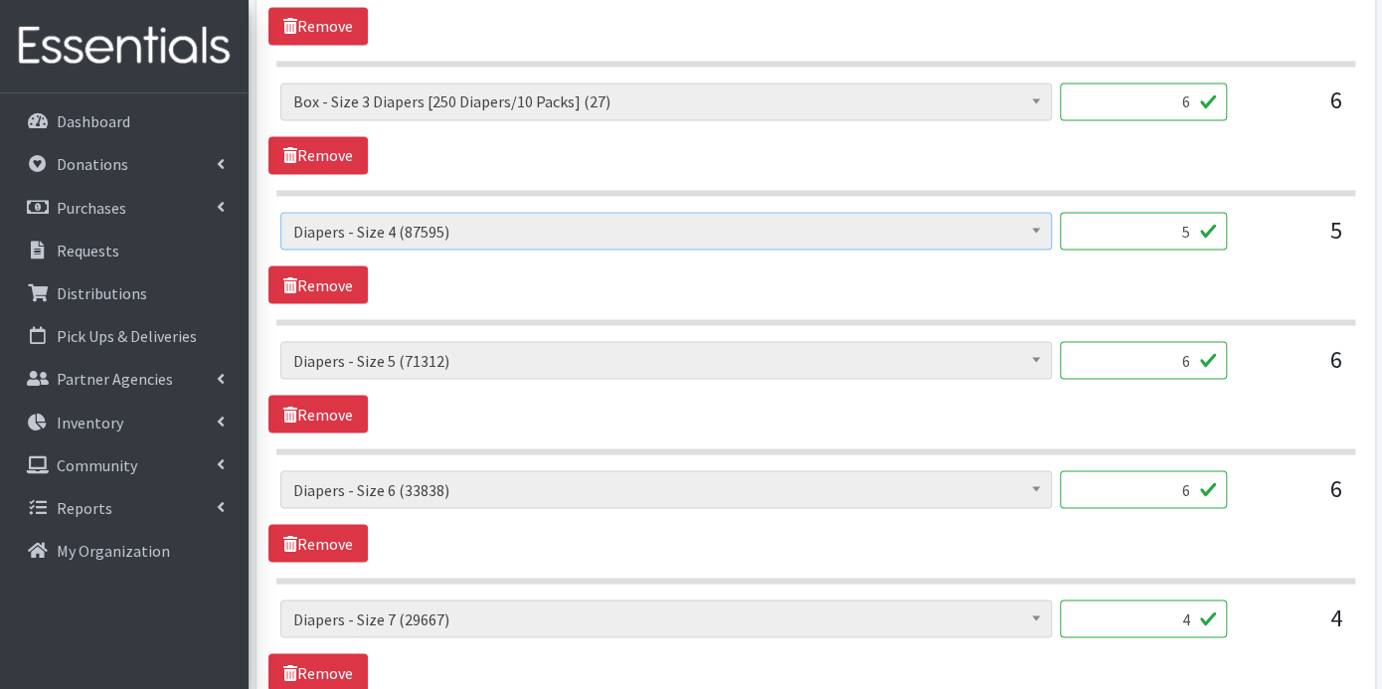
click at [1039, 228] on b at bounding box center [1036, 230] width 8 height 5
click at [1035, 228] on b at bounding box center [1036, 230] width 8 height 5
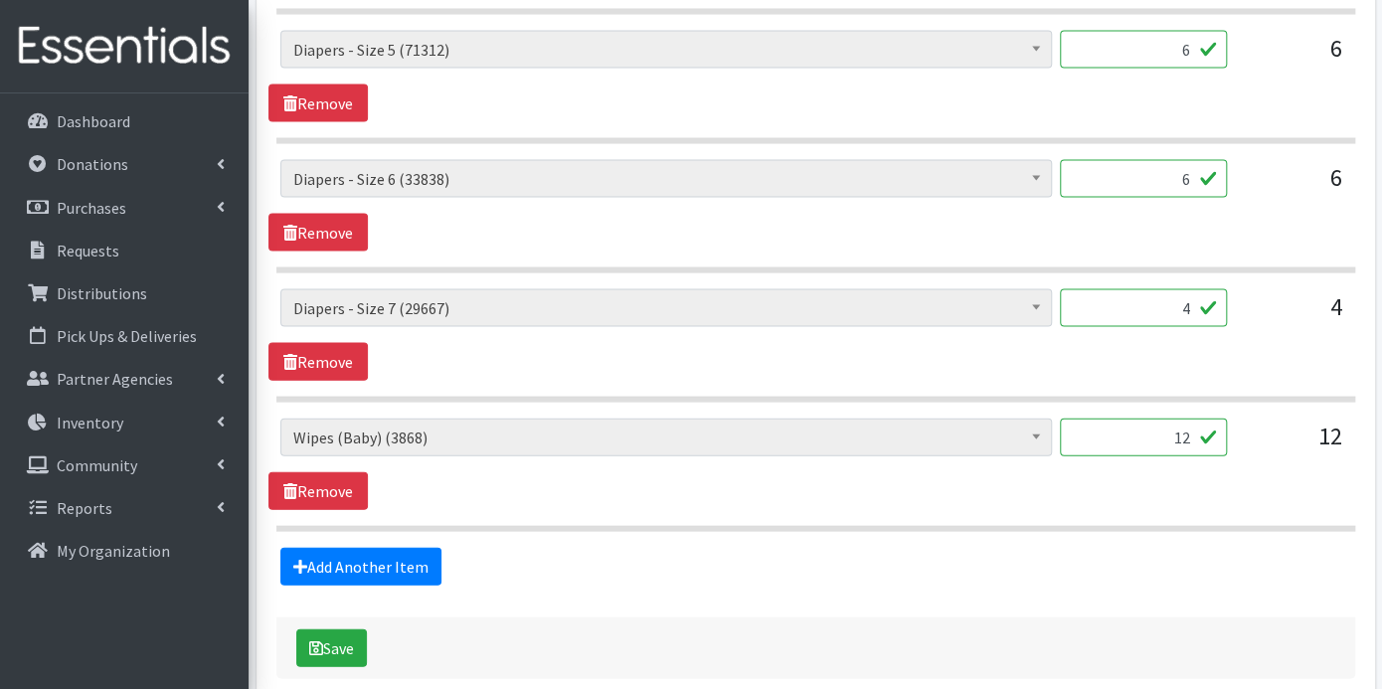
scroll to position [2053, 0]
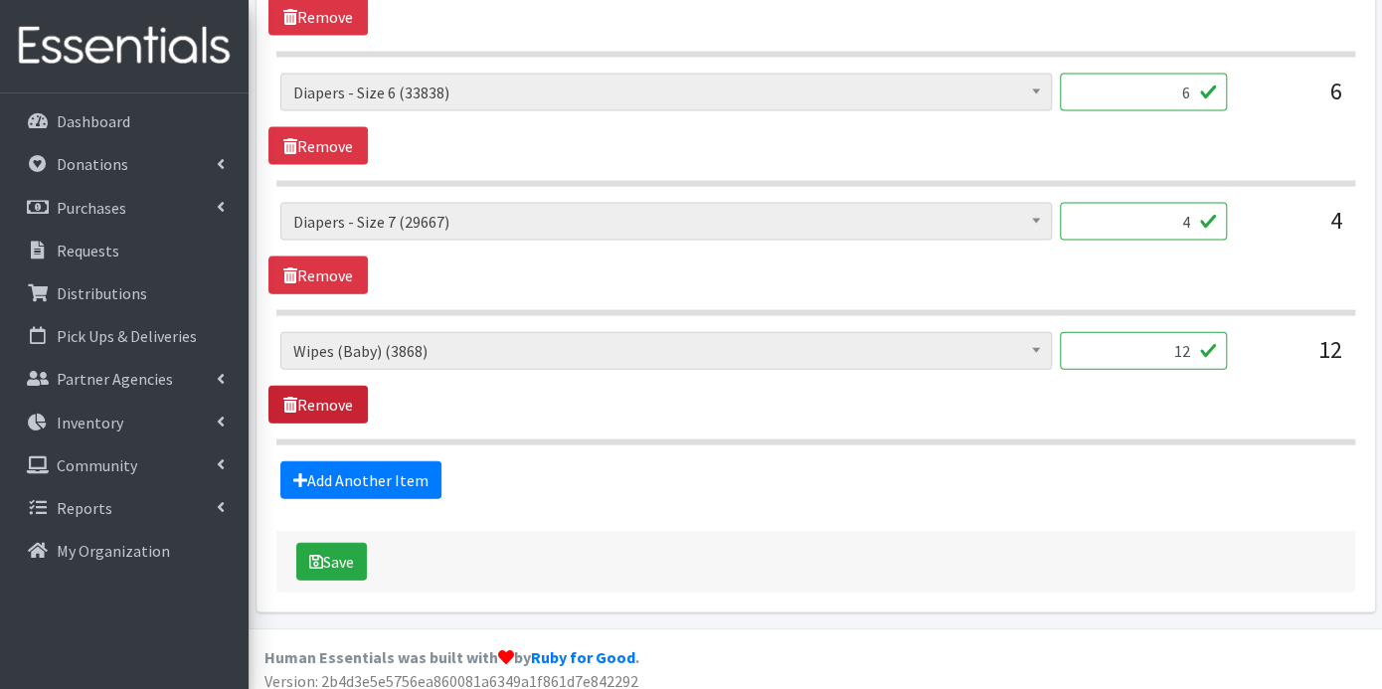
click at [313, 393] on link "Remove" at bounding box center [317, 405] width 99 height 38
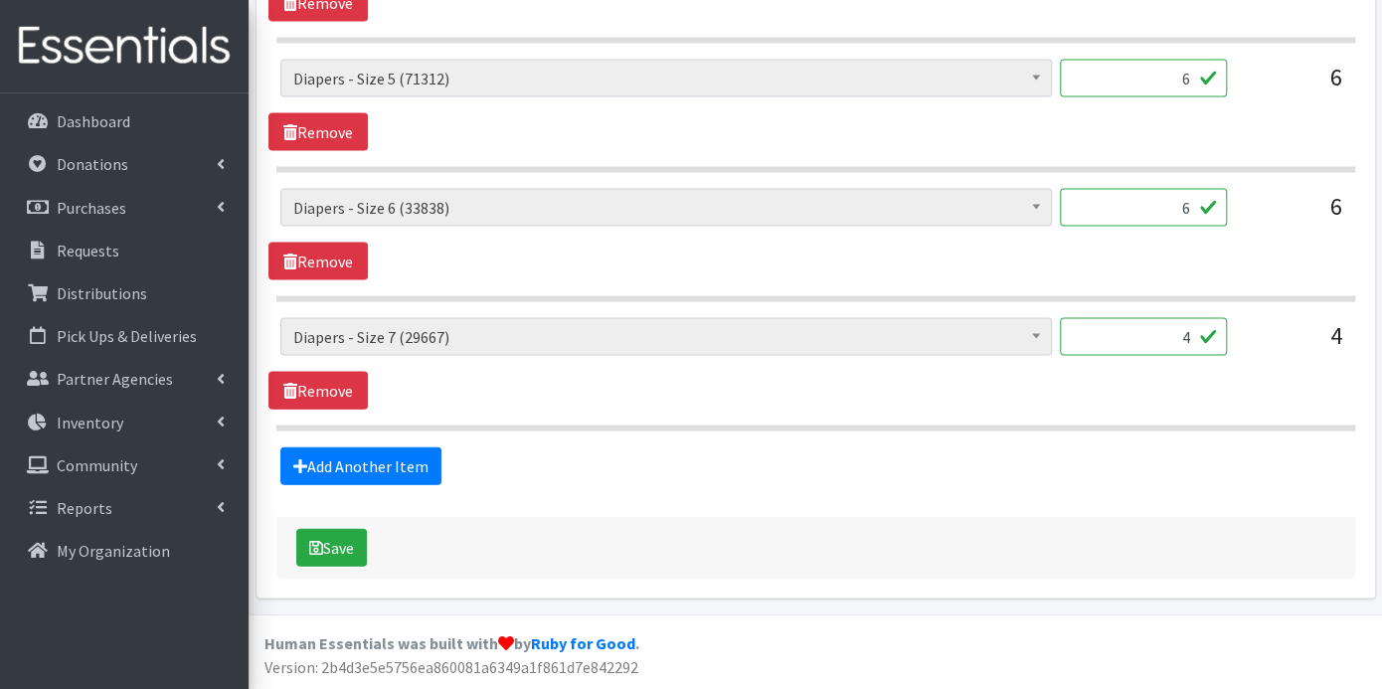
scroll to position [1926, 0]
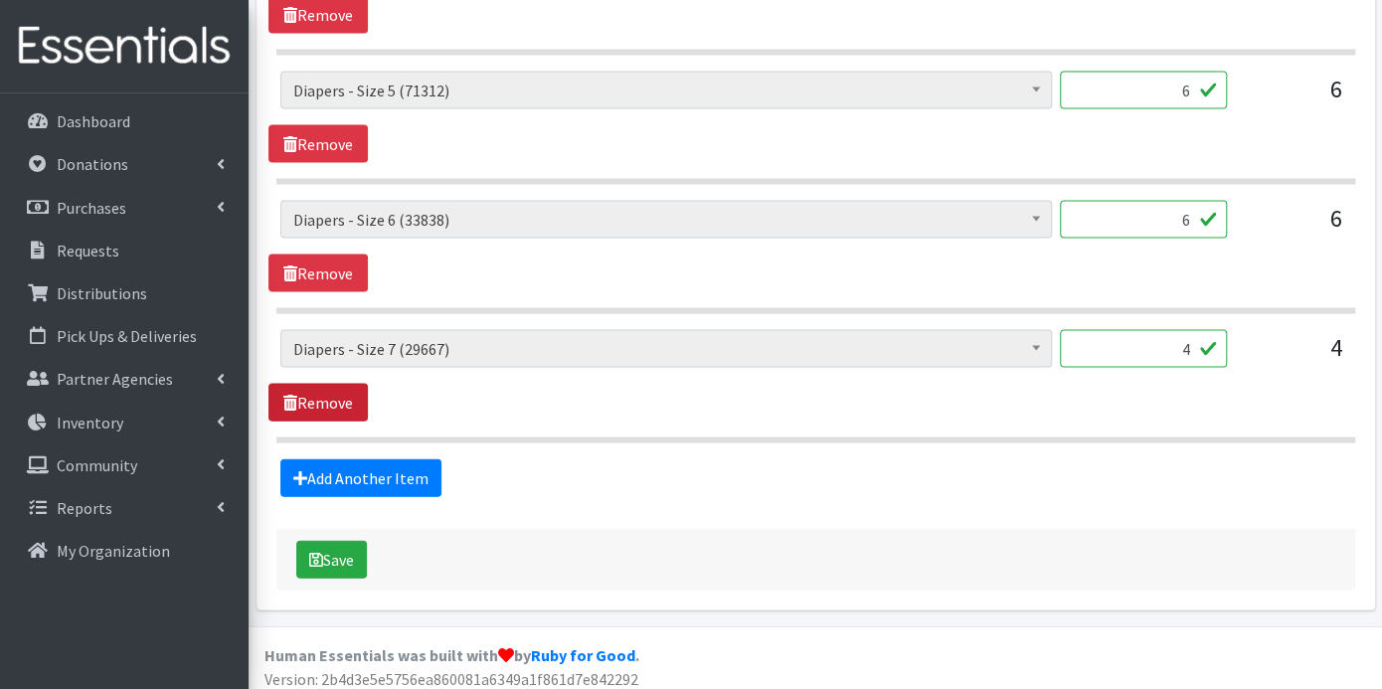
click at [313, 393] on link "Remove" at bounding box center [317, 403] width 99 height 38
click at [313, 393] on link "Remove" at bounding box center [317, 402] width 99 height 38
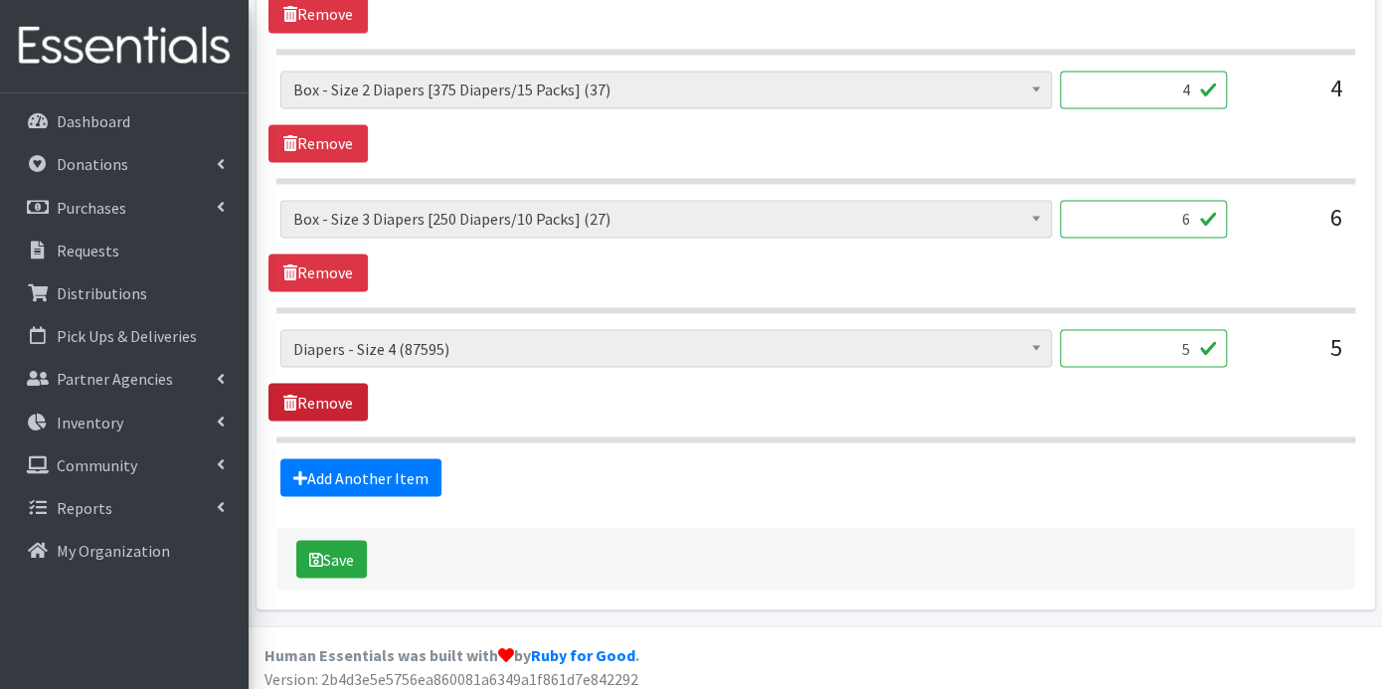
click at [313, 393] on link "Remove" at bounding box center [317, 402] width 99 height 38
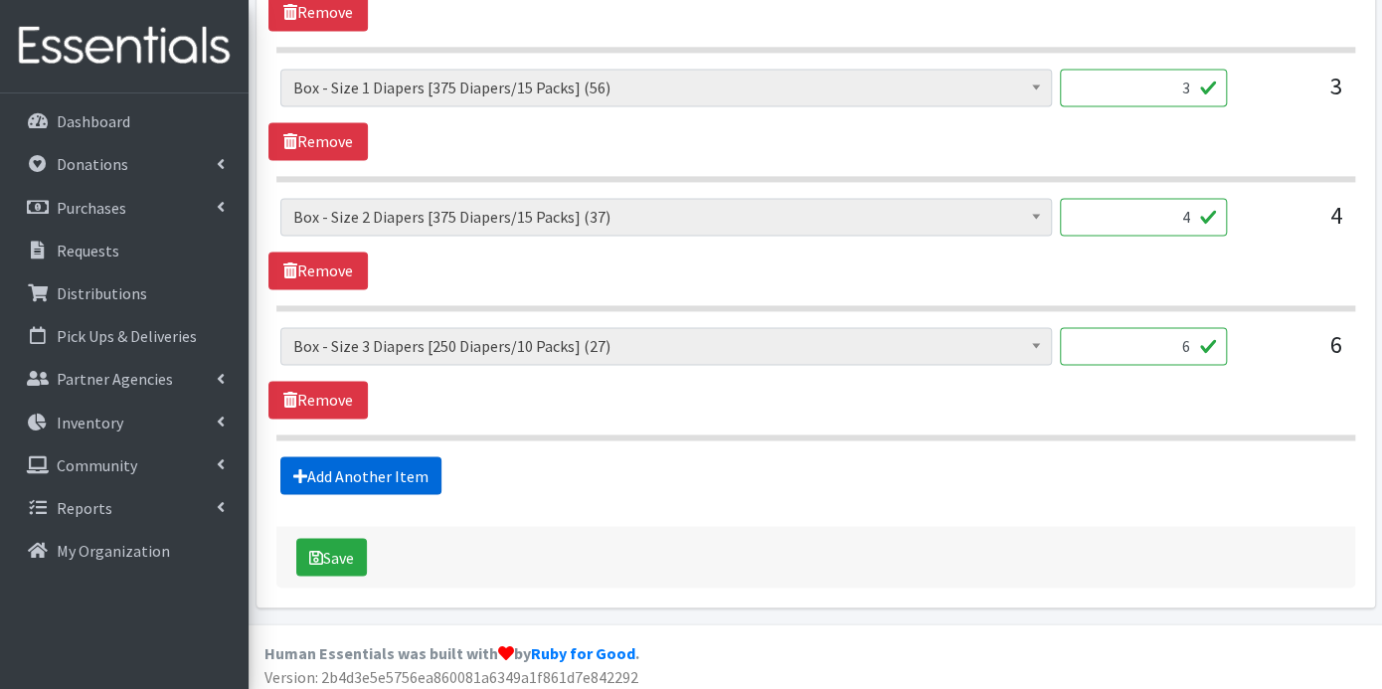
click at [396, 469] on link "Add Another Item" at bounding box center [360, 475] width 161 height 38
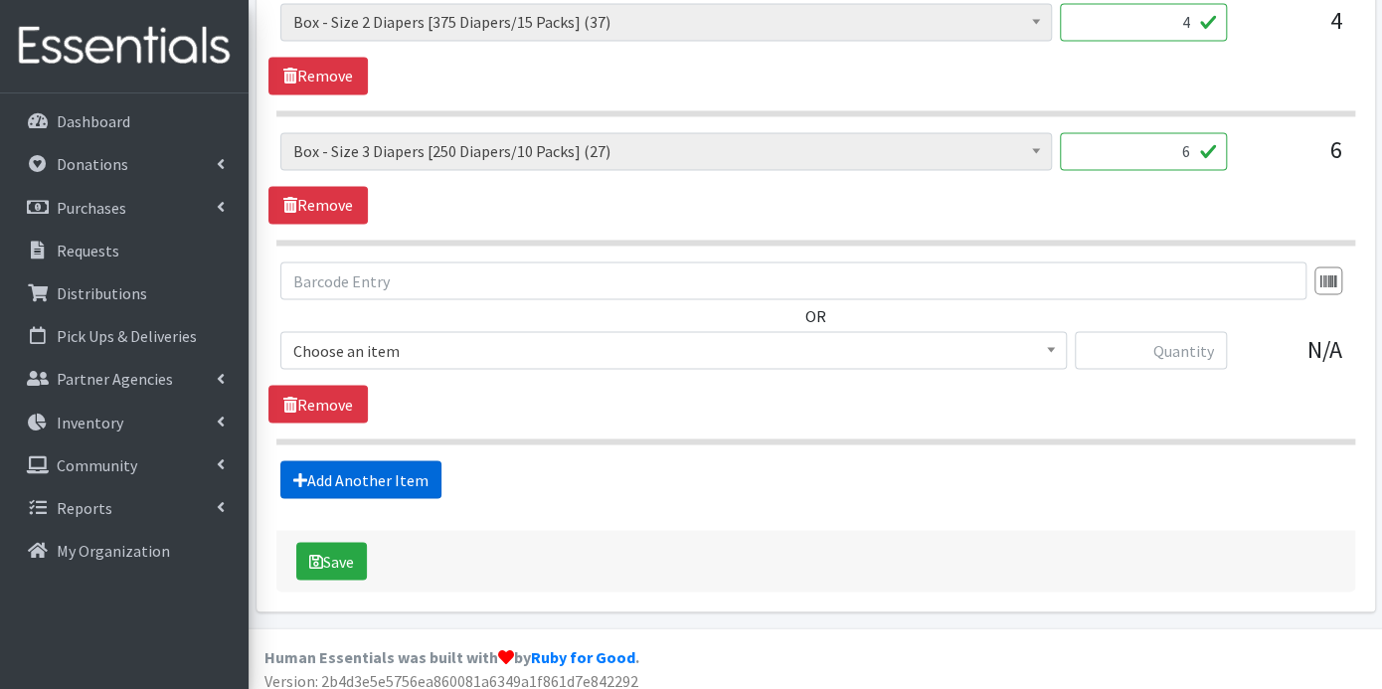
scroll to position [1610, 0]
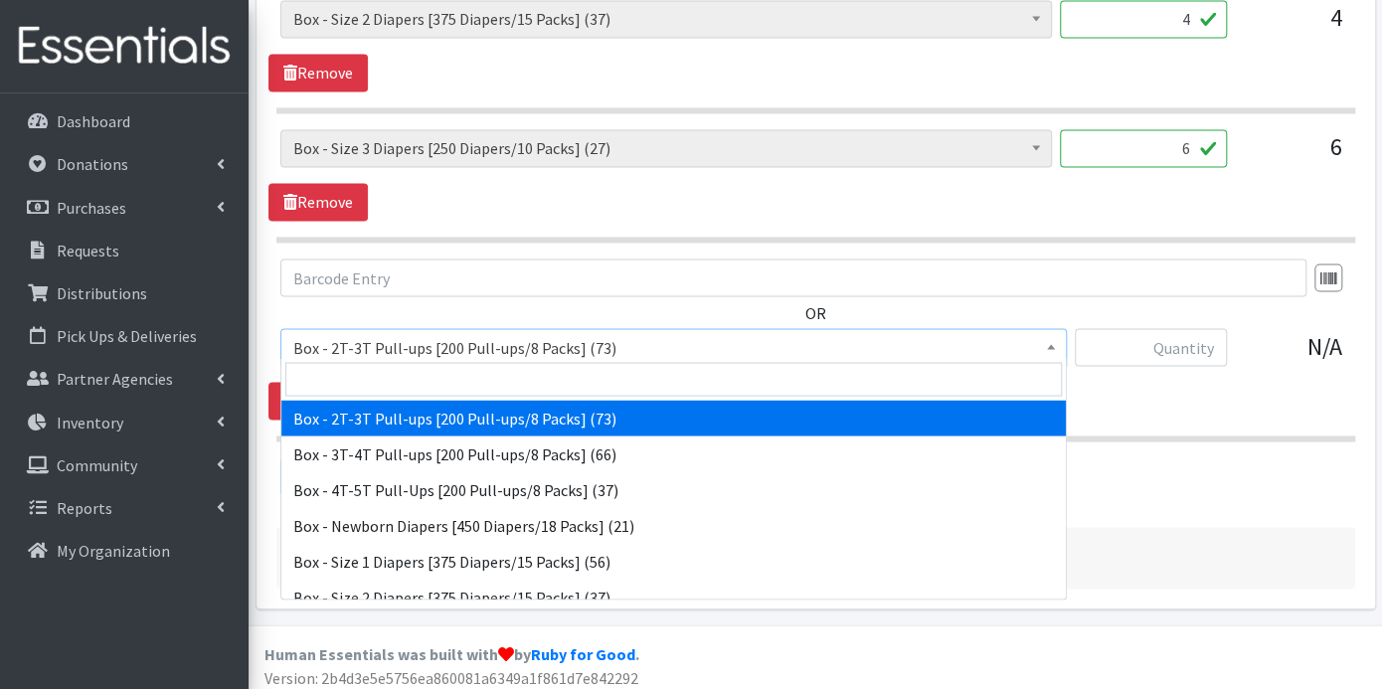
click at [1051, 344] on b at bounding box center [1051, 346] width 8 height 5
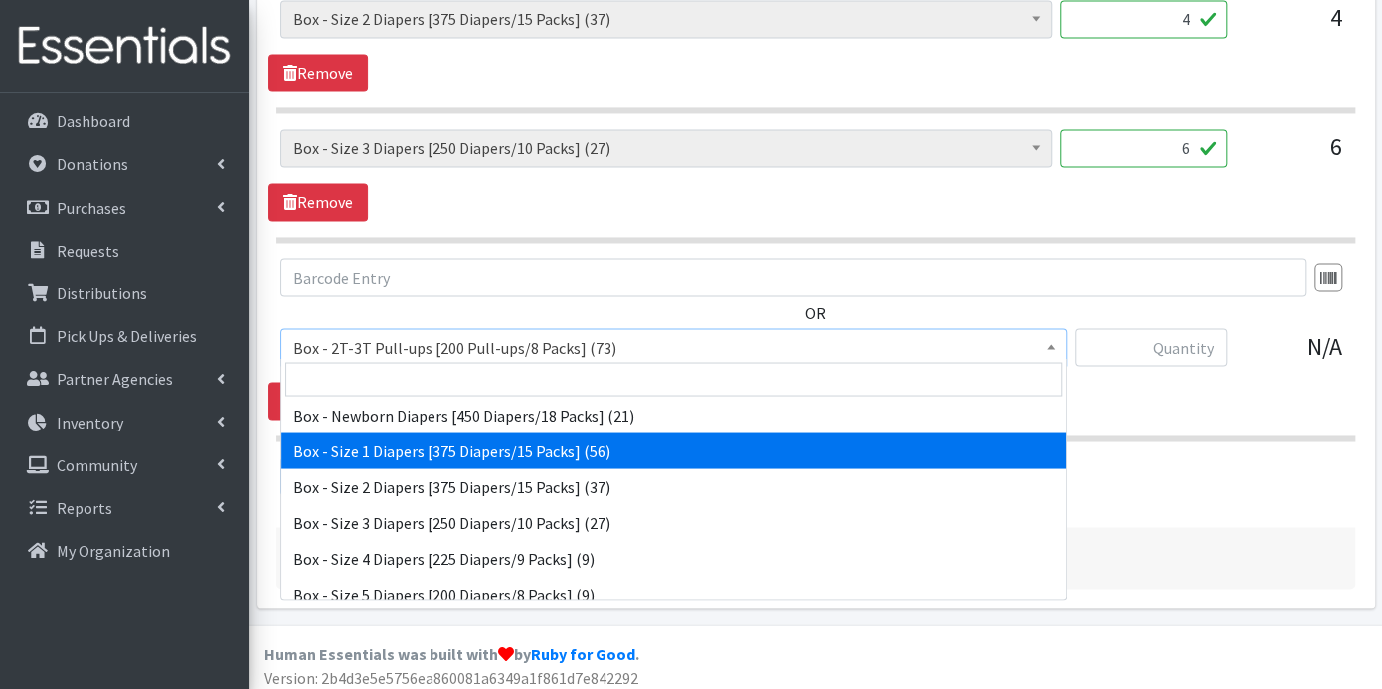
scroll to position [221, 0]
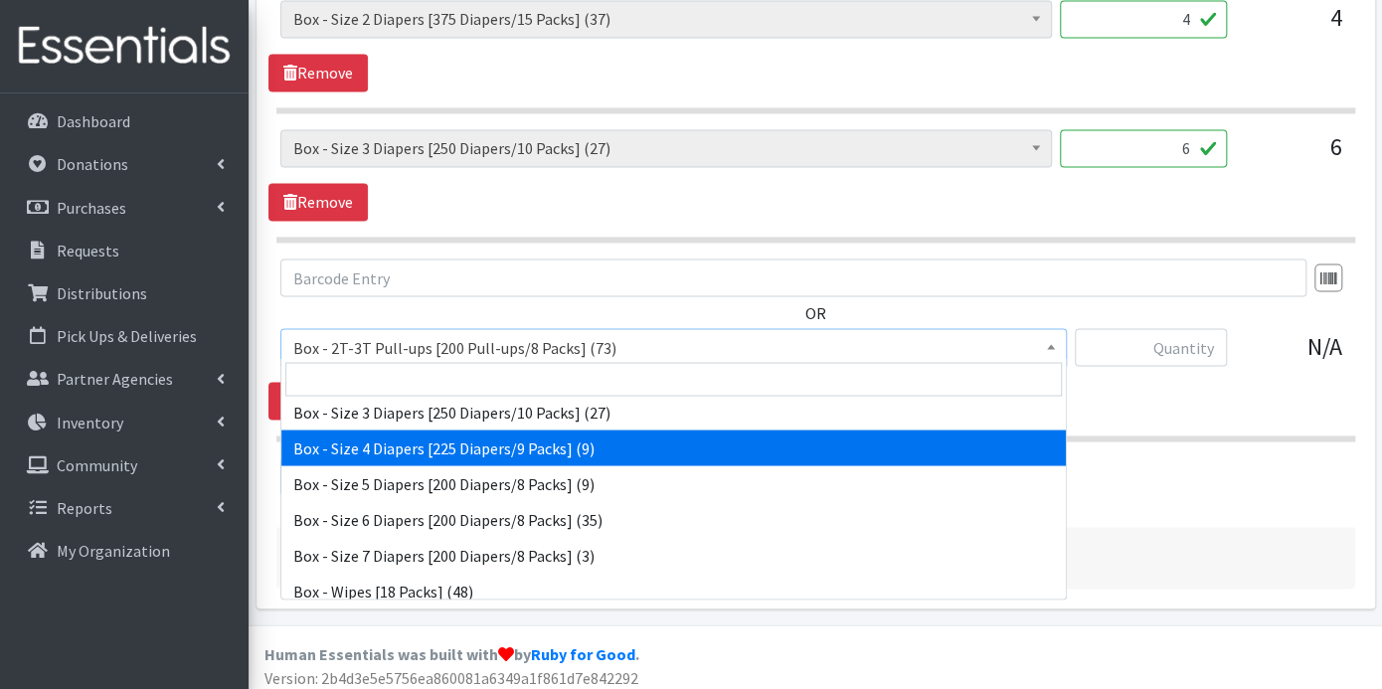
select select "14393"
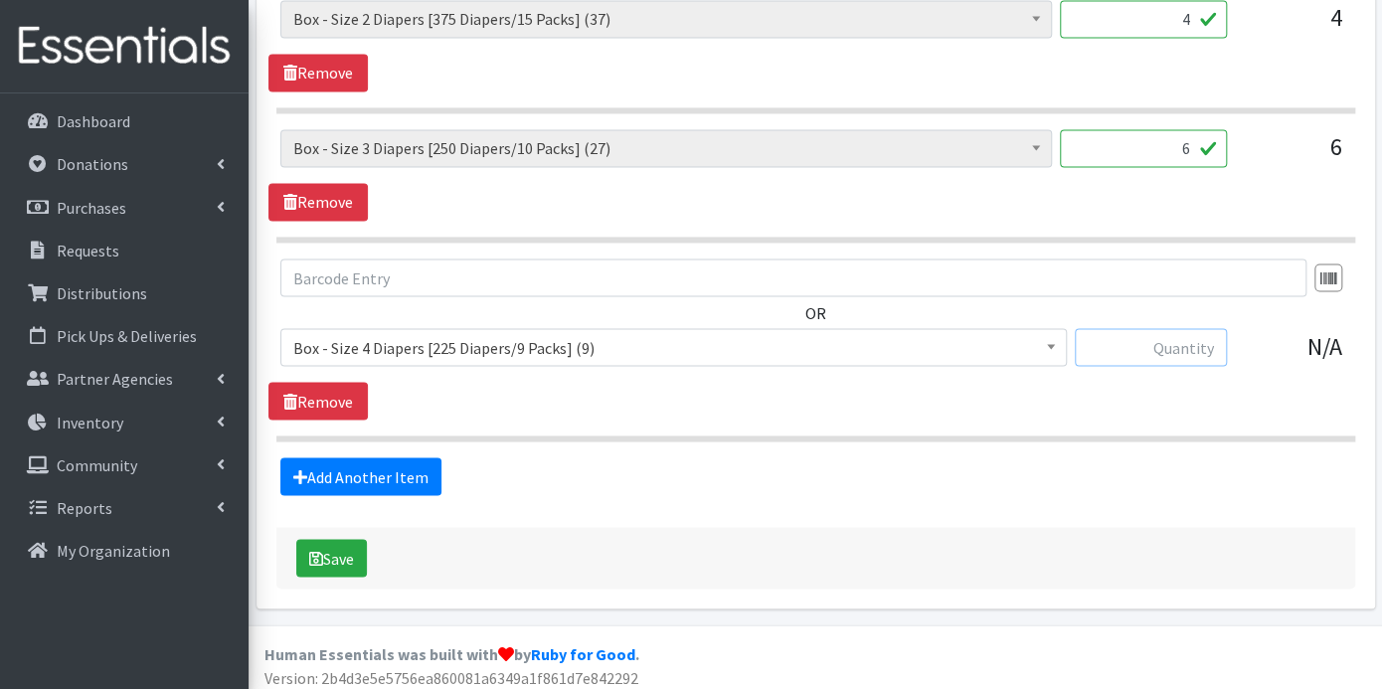
click at [1160, 336] on input "text" at bounding box center [1151, 347] width 152 height 38
type input "5"
click at [346, 470] on link "Add Another Item" at bounding box center [360, 476] width 161 height 38
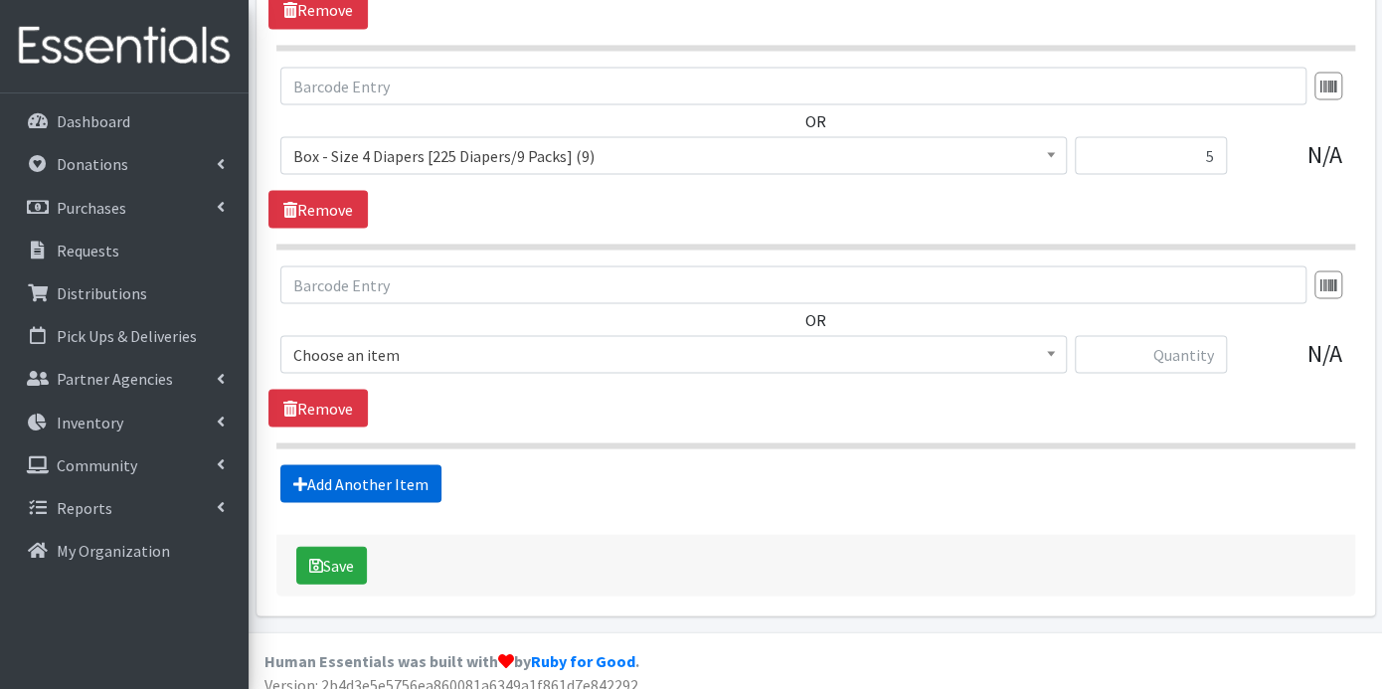
scroll to position [1808, 0]
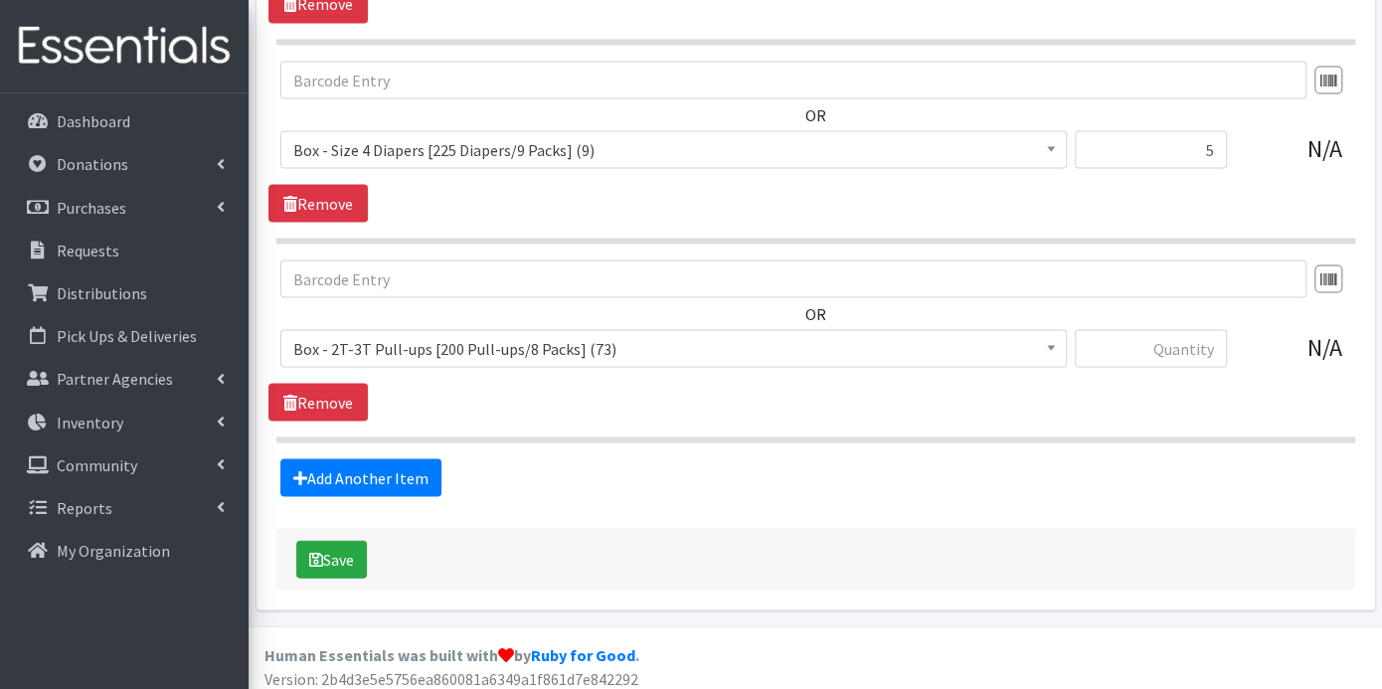
click at [1048, 342] on span at bounding box center [1051, 345] width 20 height 31
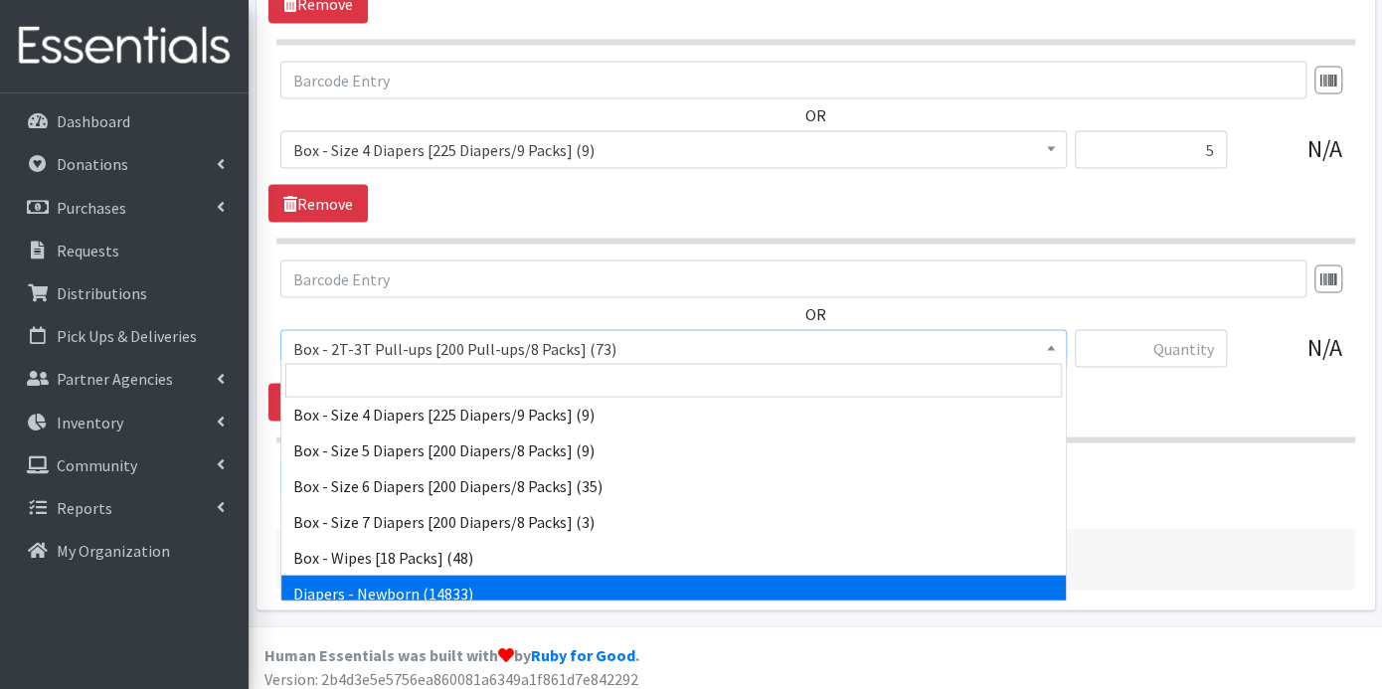
scroll to position [221, 0]
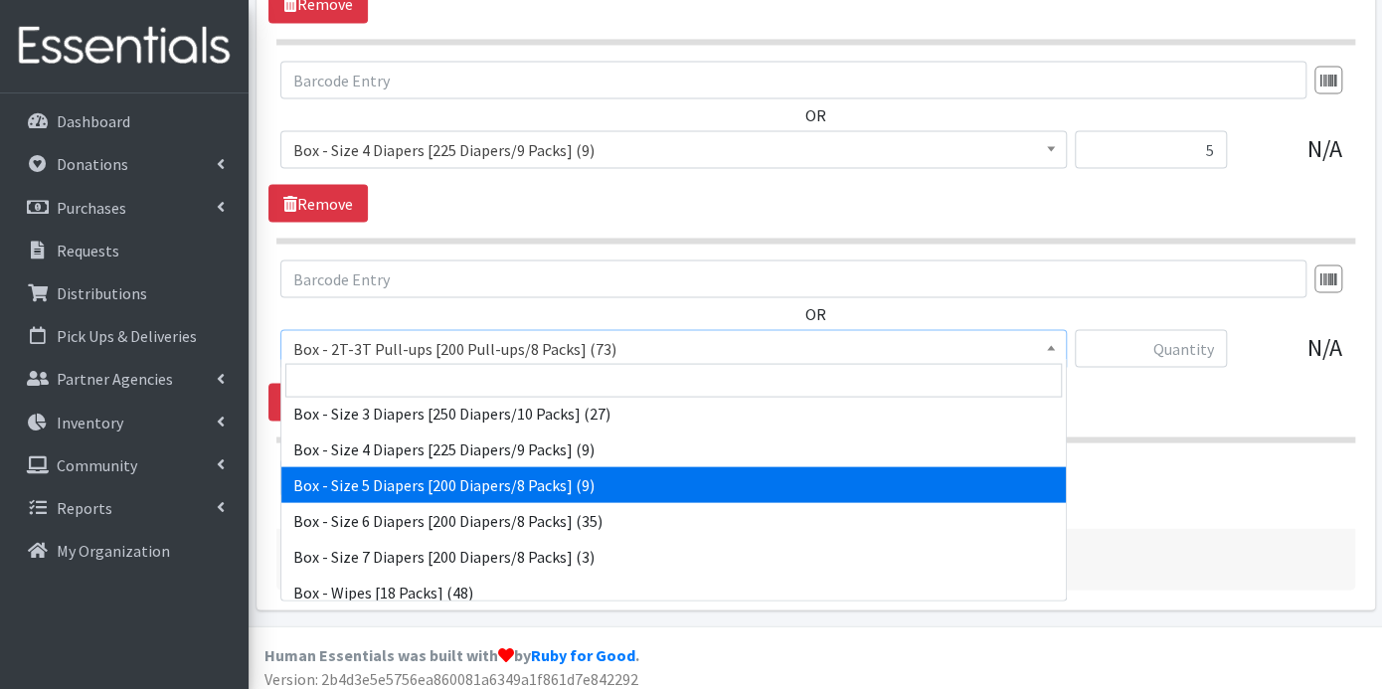
select select "14394"
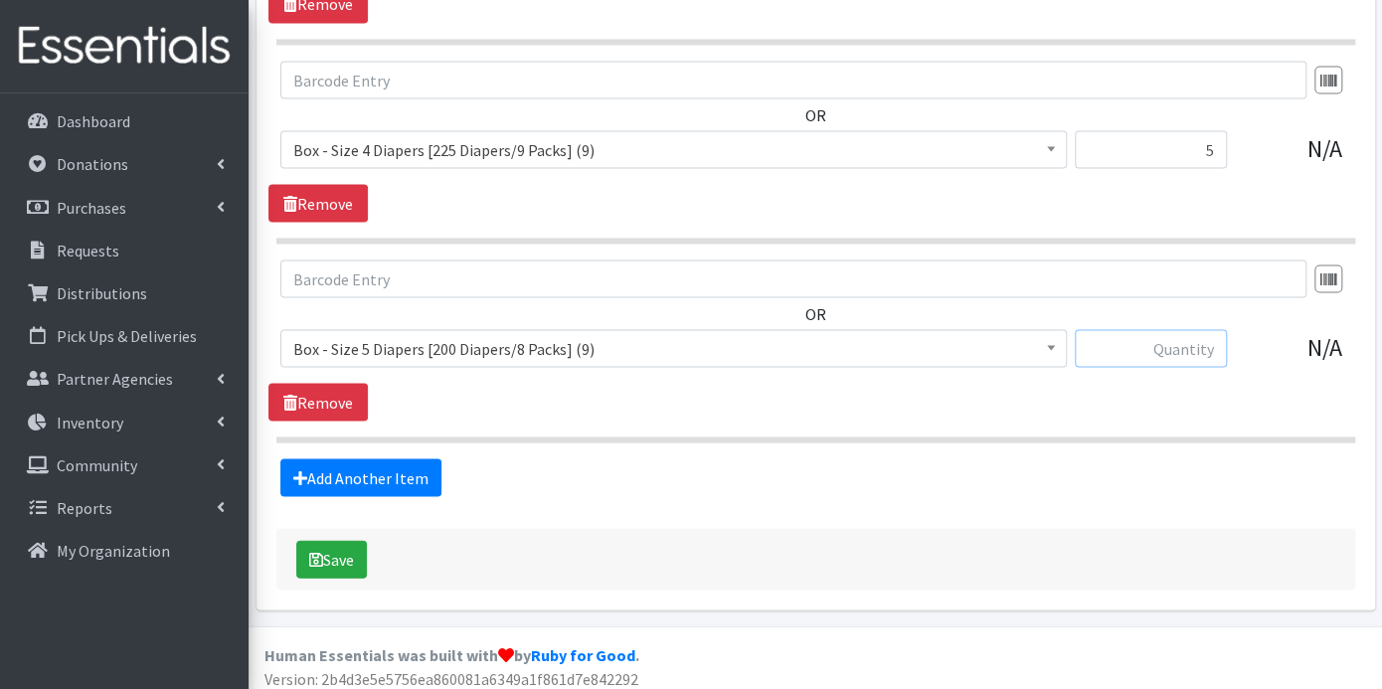
click at [1155, 345] on input "text" at bounding box center [1151, 348] width 152 height 38
type input "6"
click at [402, 468] on link "Add Another Item" at bounding box center [360, 477] width 161 height 38
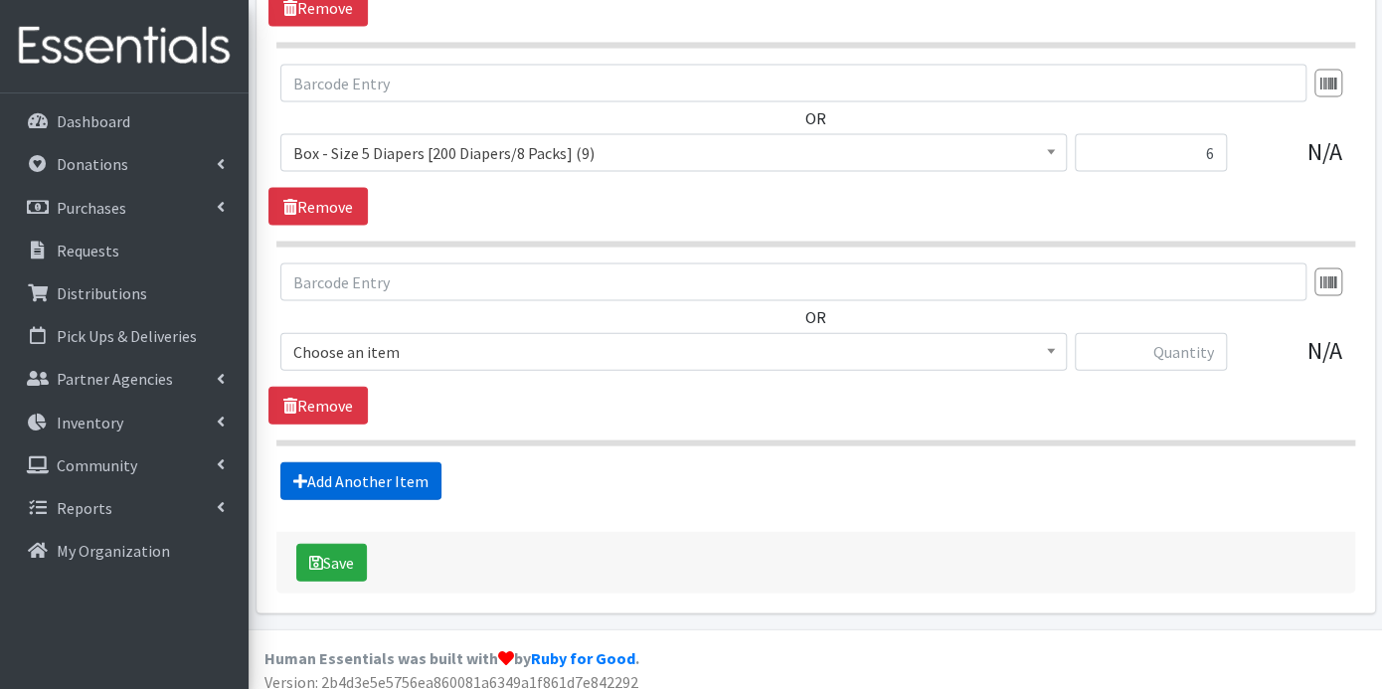
scroll to position [2005, 0]
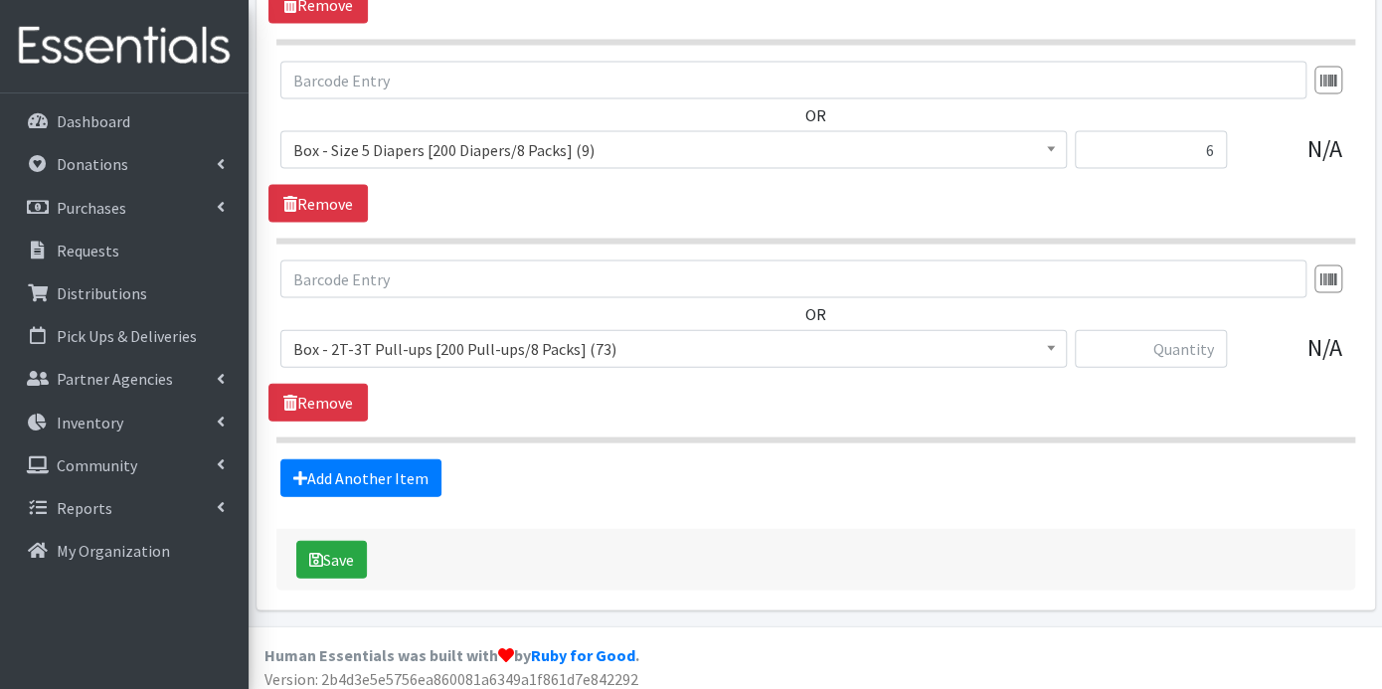
click at [1056, 342] on span at bounding box center [1051, 346] width 20 height 31
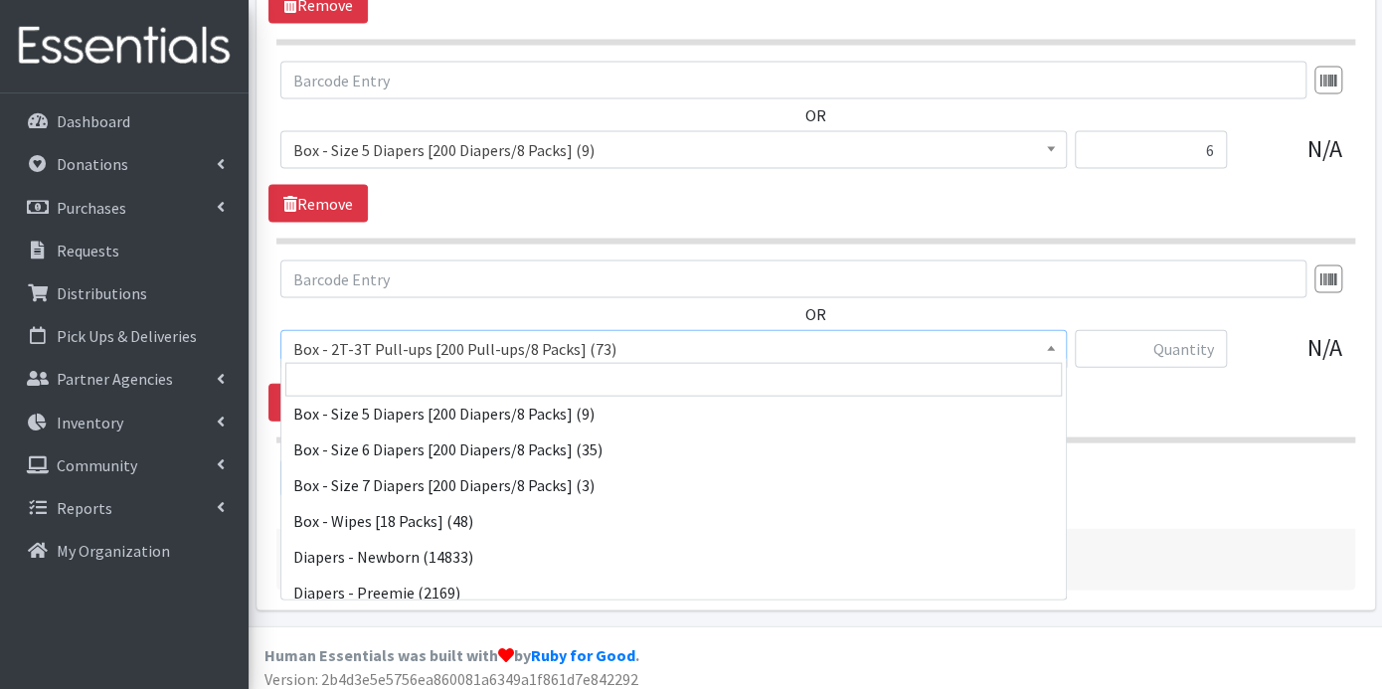
scroll to position [331, 0]
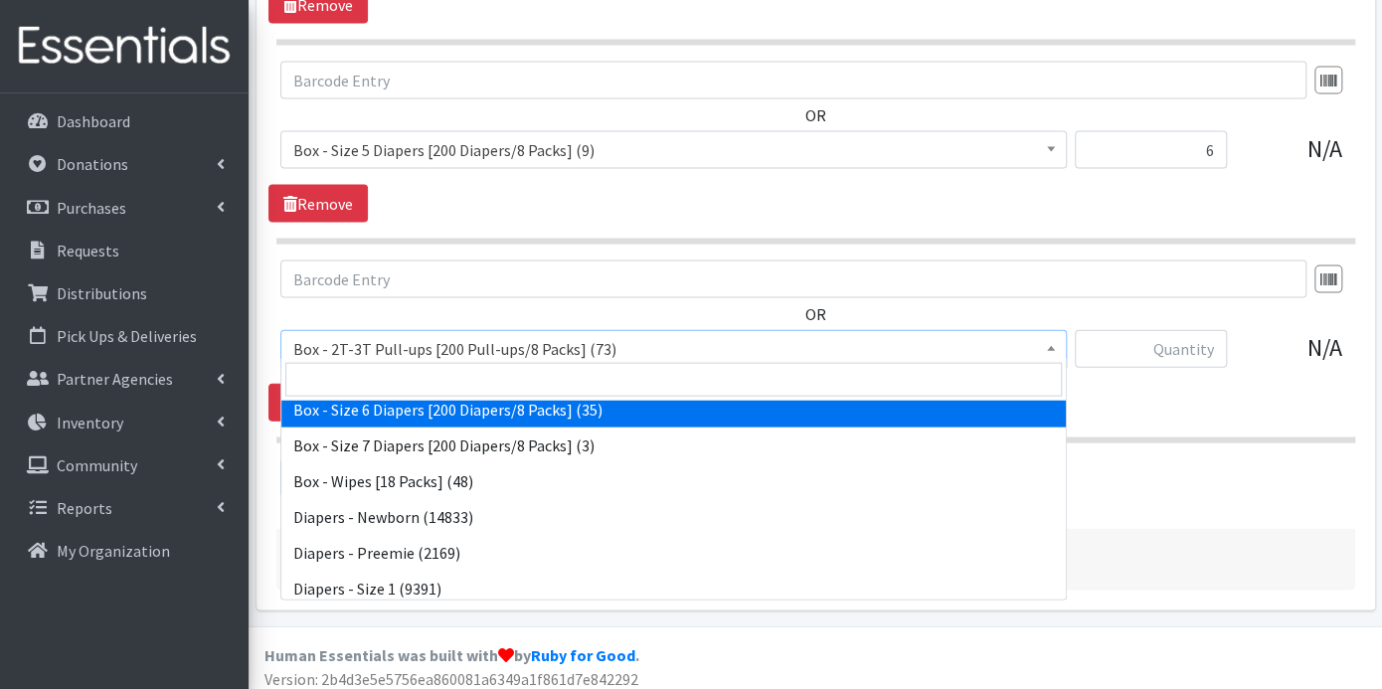
select select "14395"
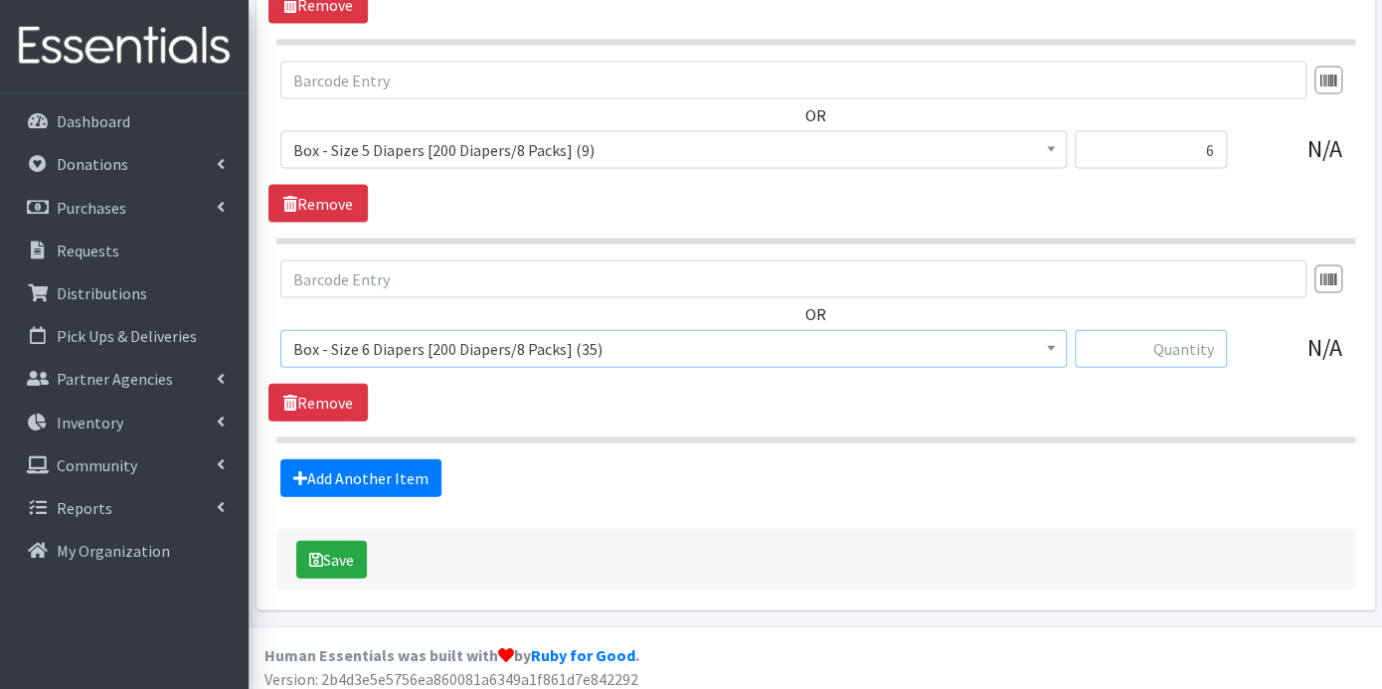
click at [1168, 338] on input "text" at bounding box center [1151, 349] width 152 height 38
type input "6"
click at [381, 467] on link "Add Another Item" at bounding box center [360, 478] width 161 height 38
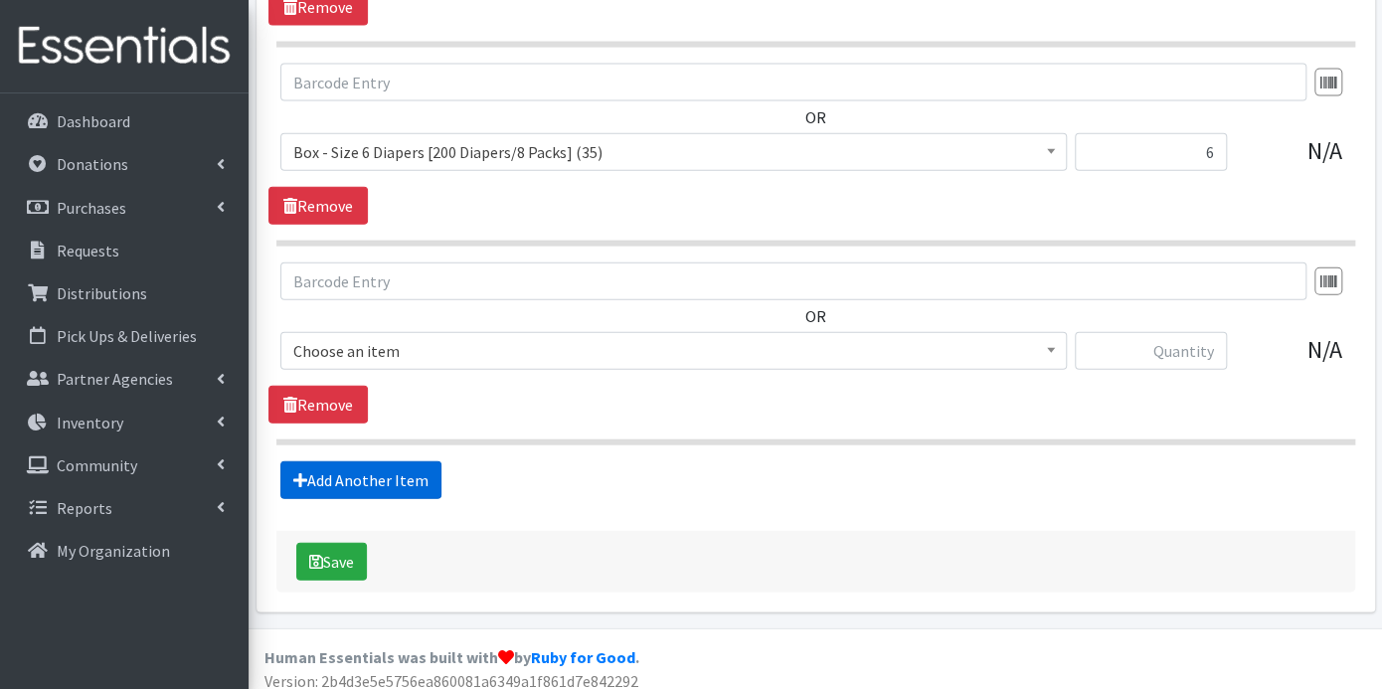
scroll to position [2204, 0]
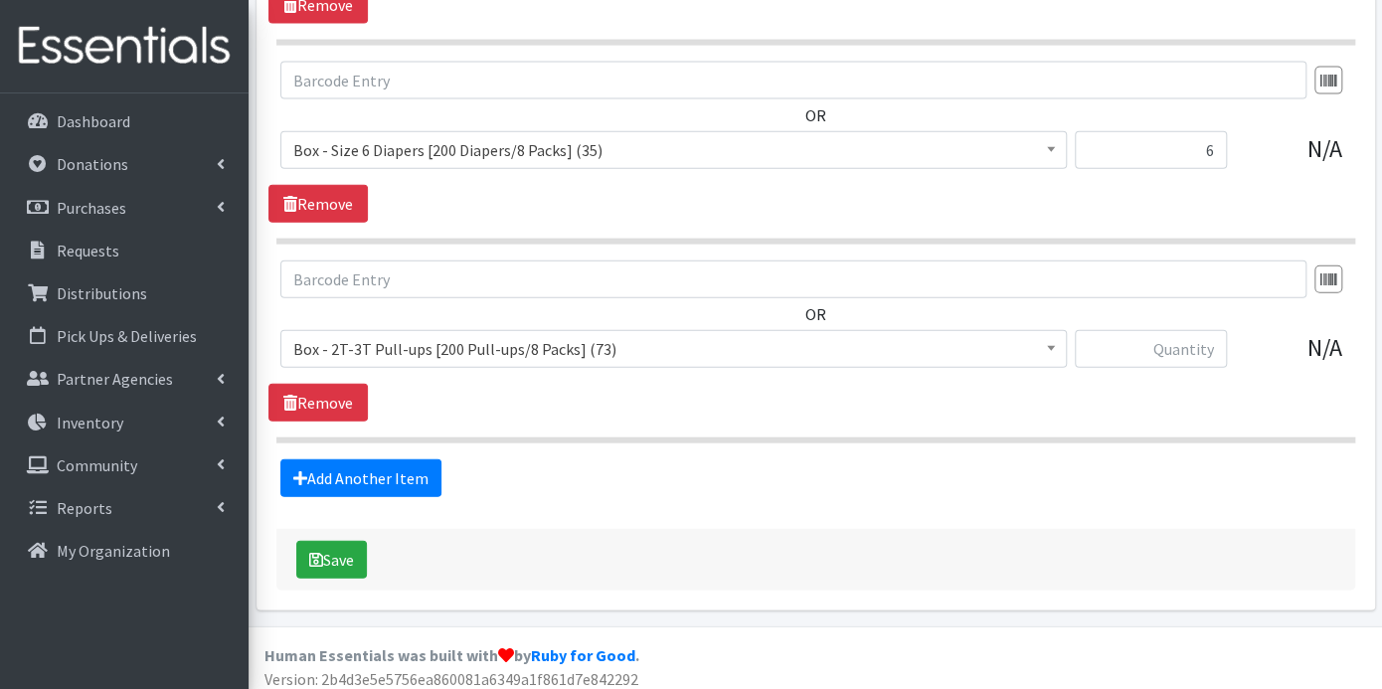
click at [1048, 333] on span at bounding box center [1051, 346] width 20 height 31
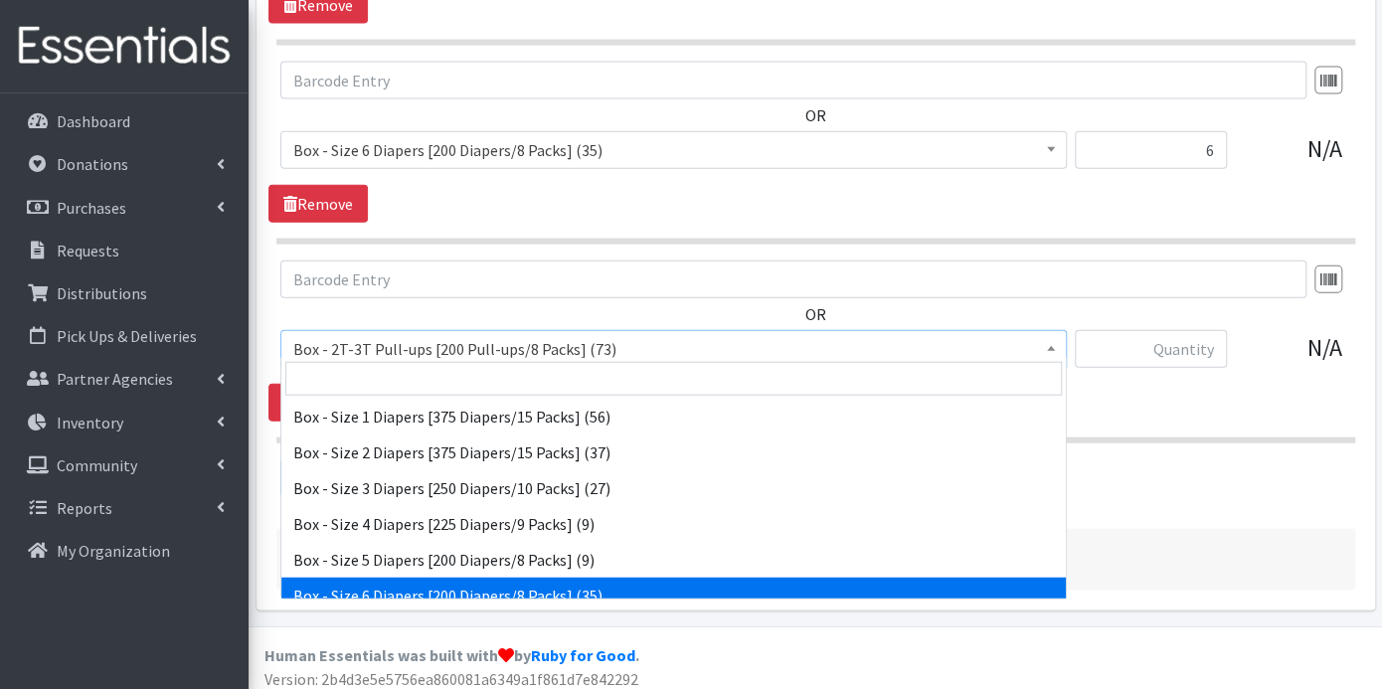
scroll to position [110, 0]
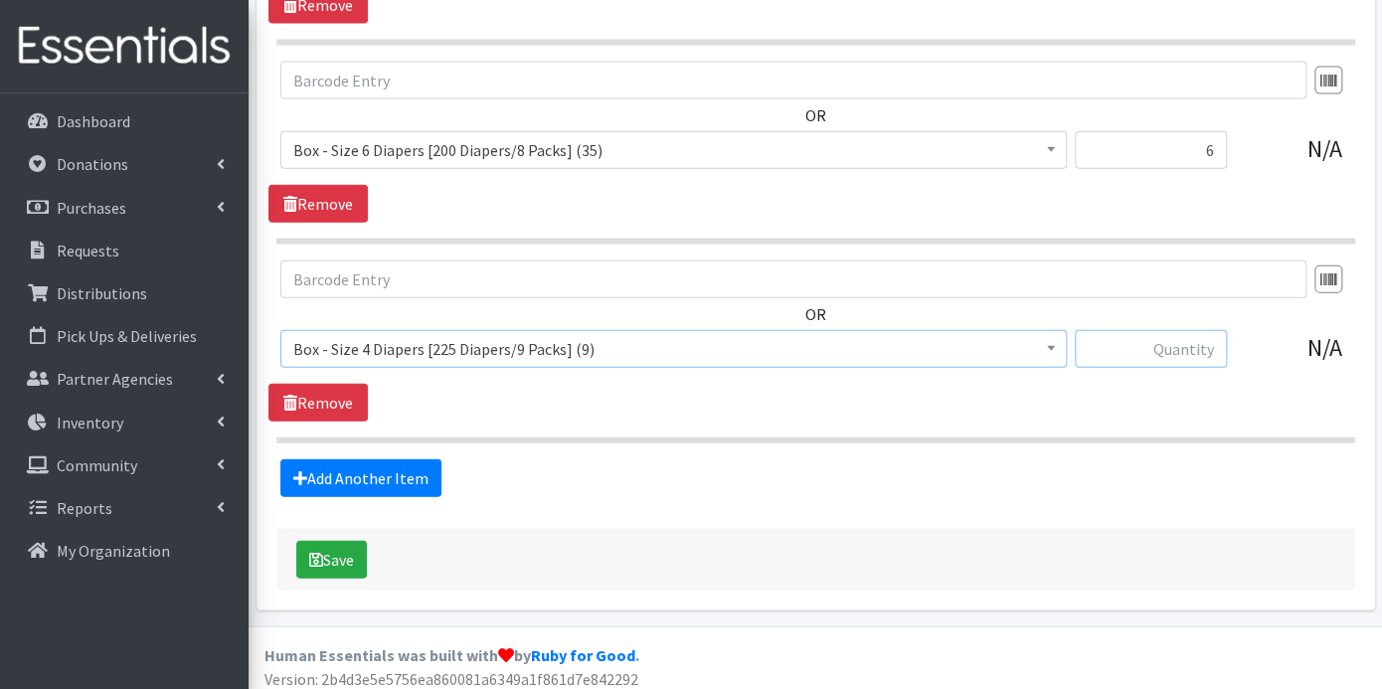
click at [1193, 349] on input "text" at bounding box center [1151, 349] width 152 height 38
click at [1054, 339] on span at bounding box center [1051, 346] width 20 height 31
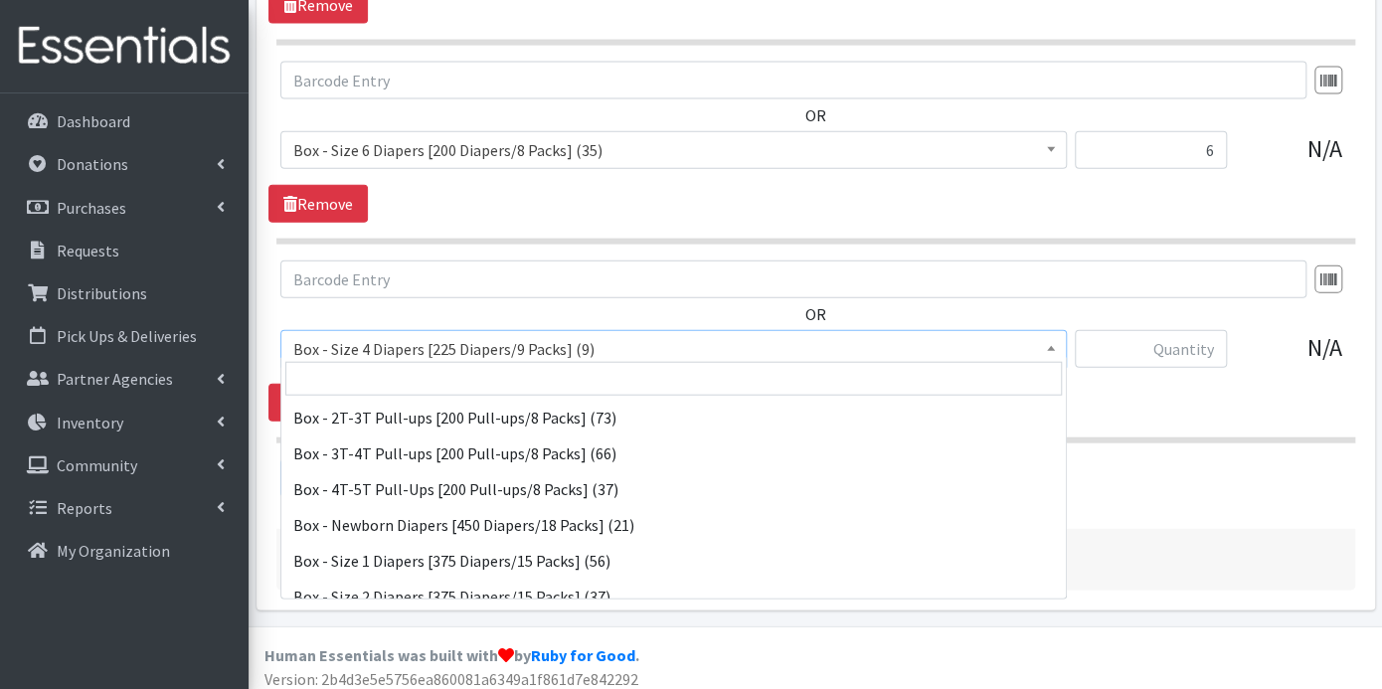
scroll to position [214, 0]
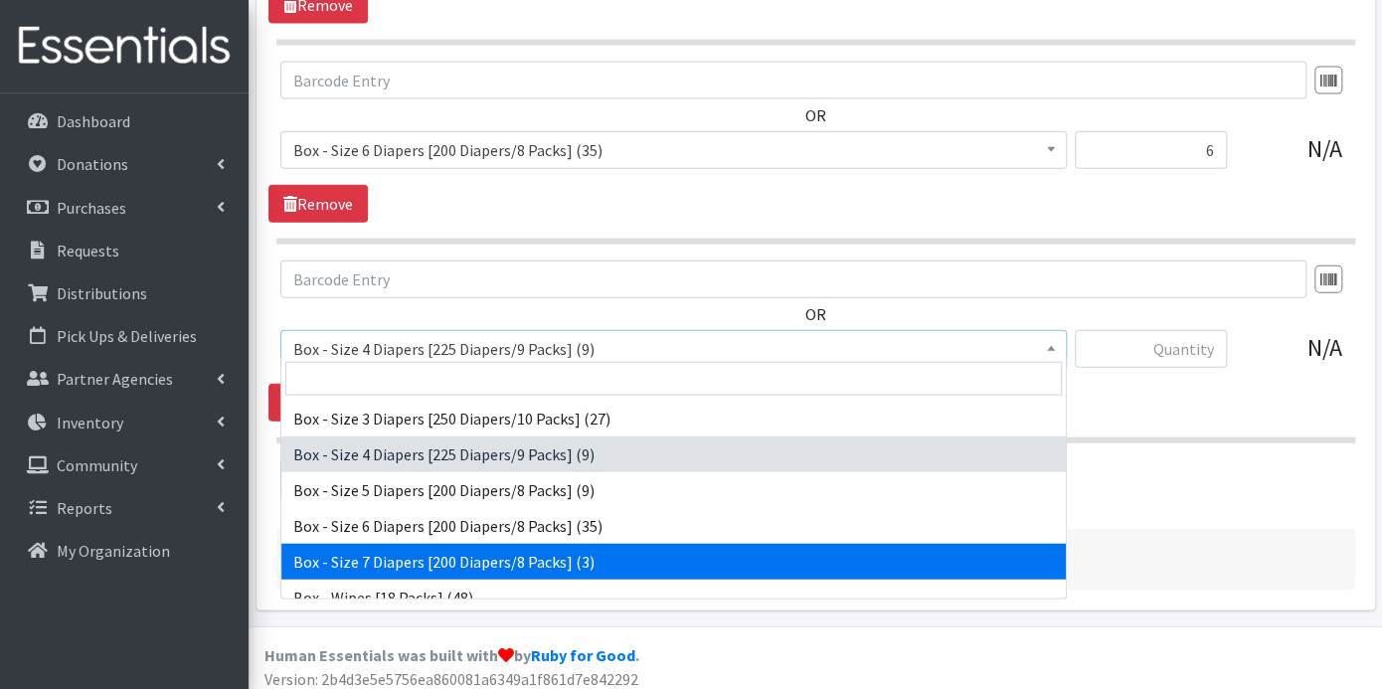
select select "14396"
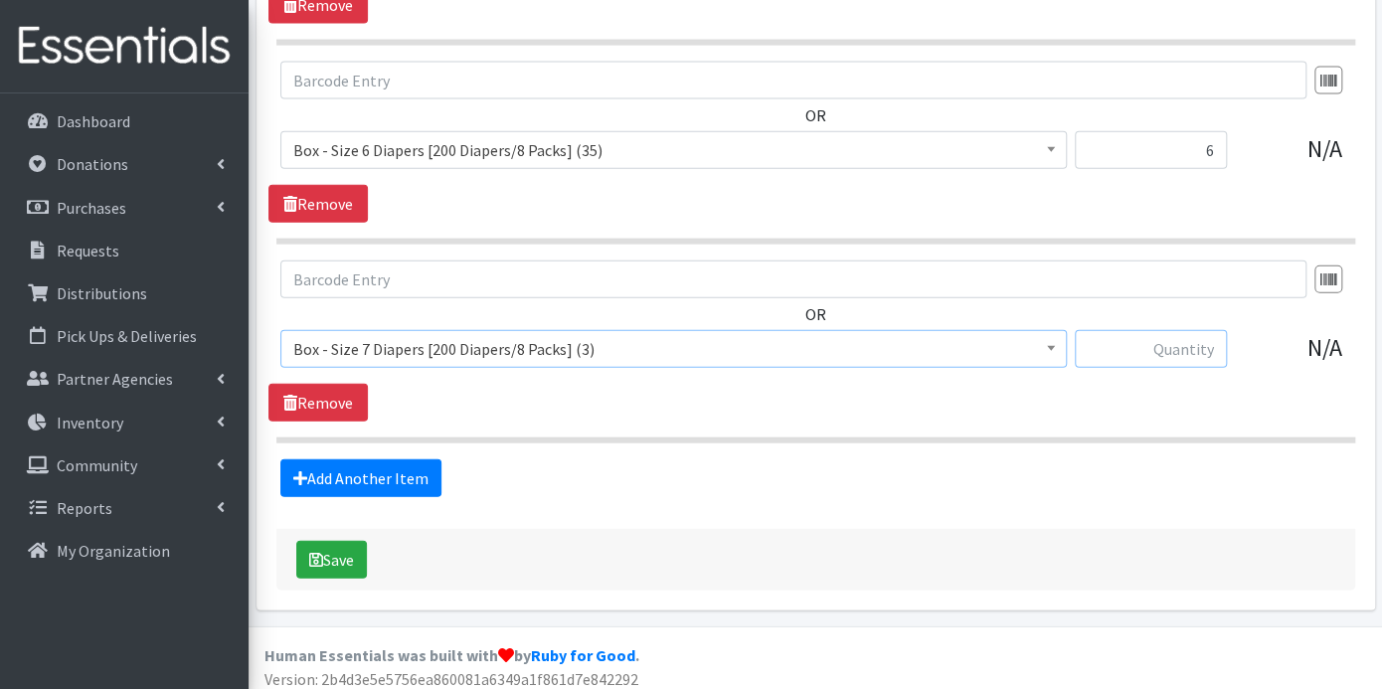
click at [1206, 341] on input "text" at bounding box center [1151, 349] width 152 height 38
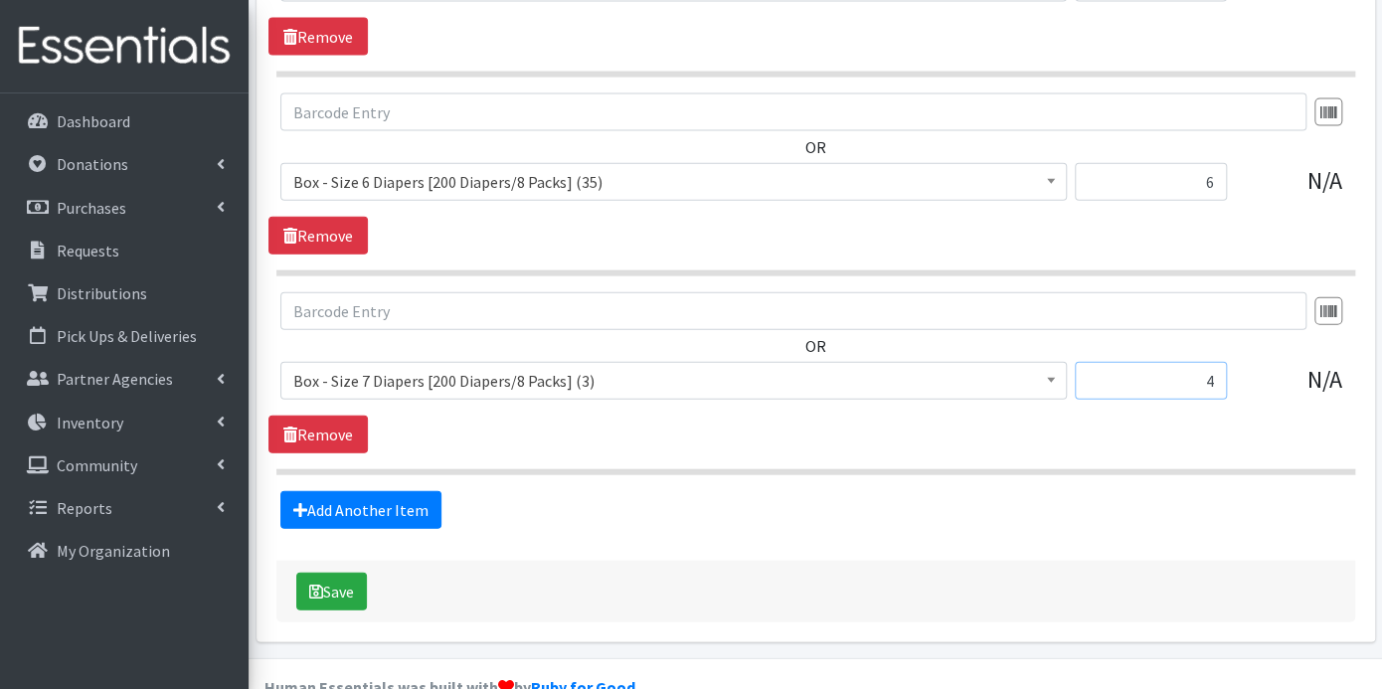
scroll to position [2204, 0]
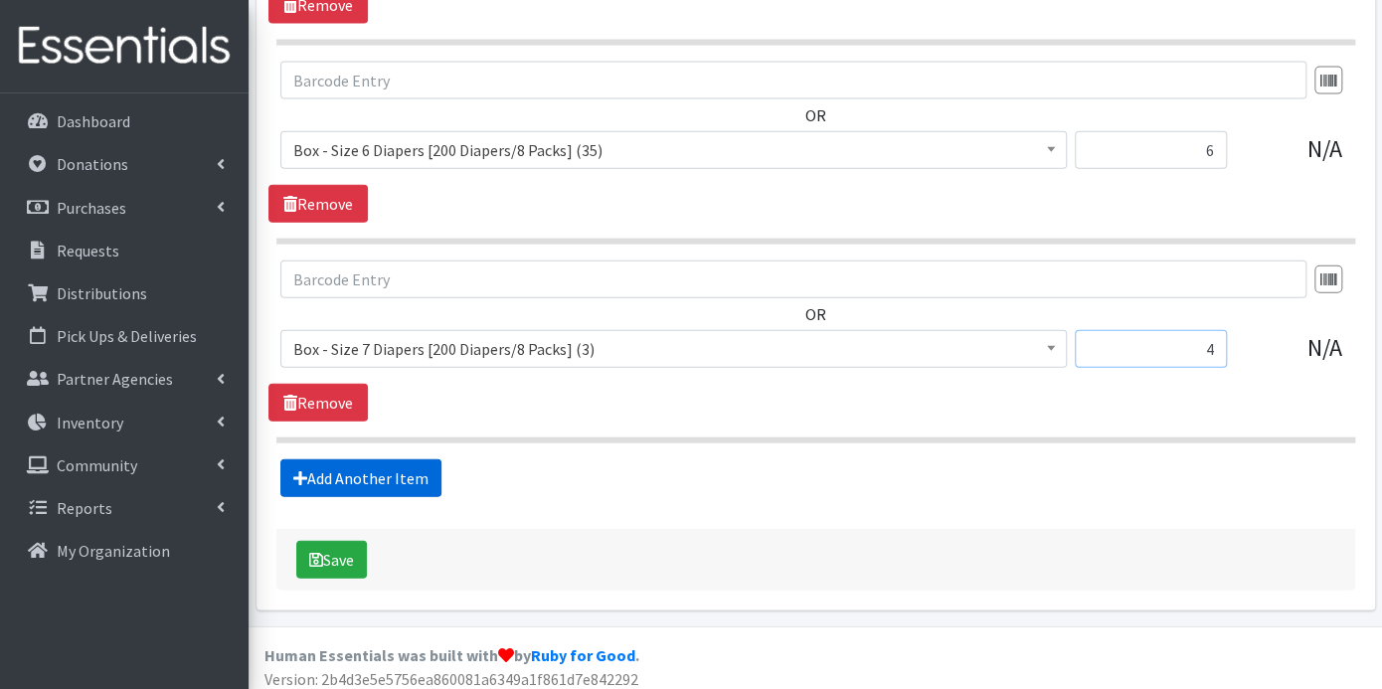
type input "4"
click at [414, 466] on link "Add Another Item" at bounding box center [360, 478] width 161 height 38
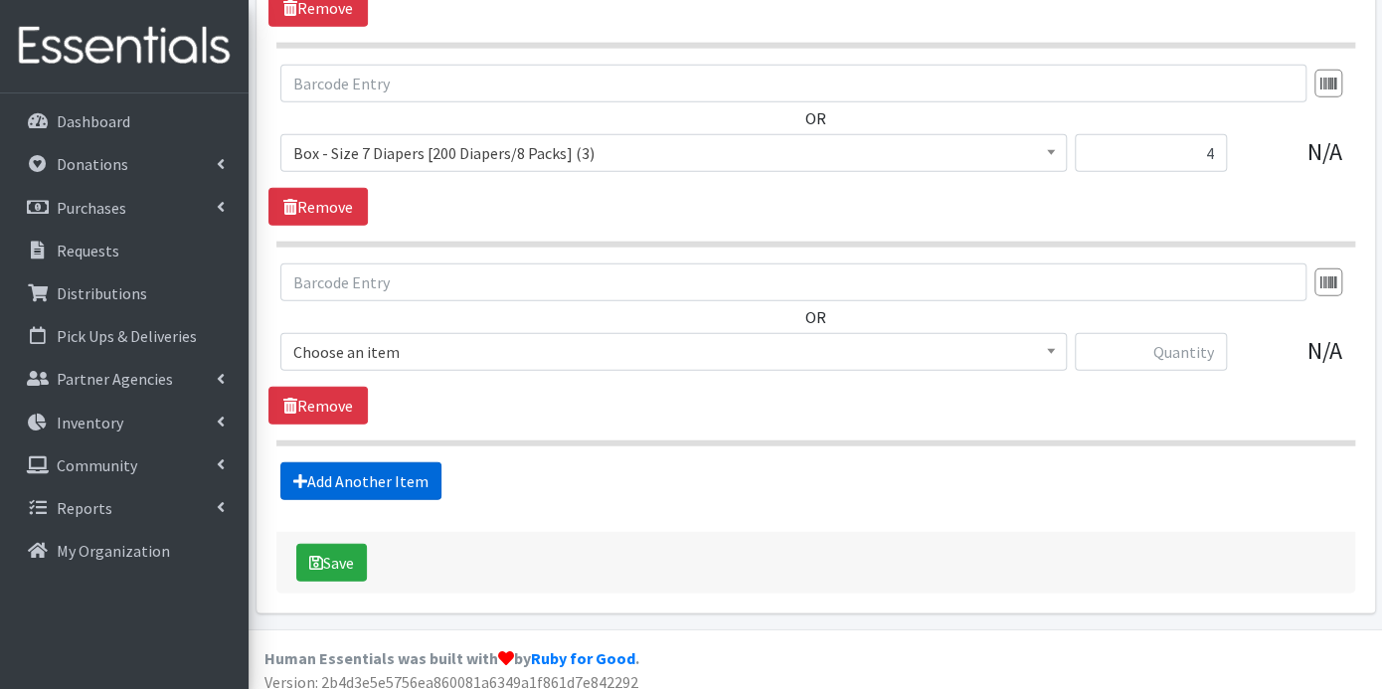
scroll to position [2401, 0]
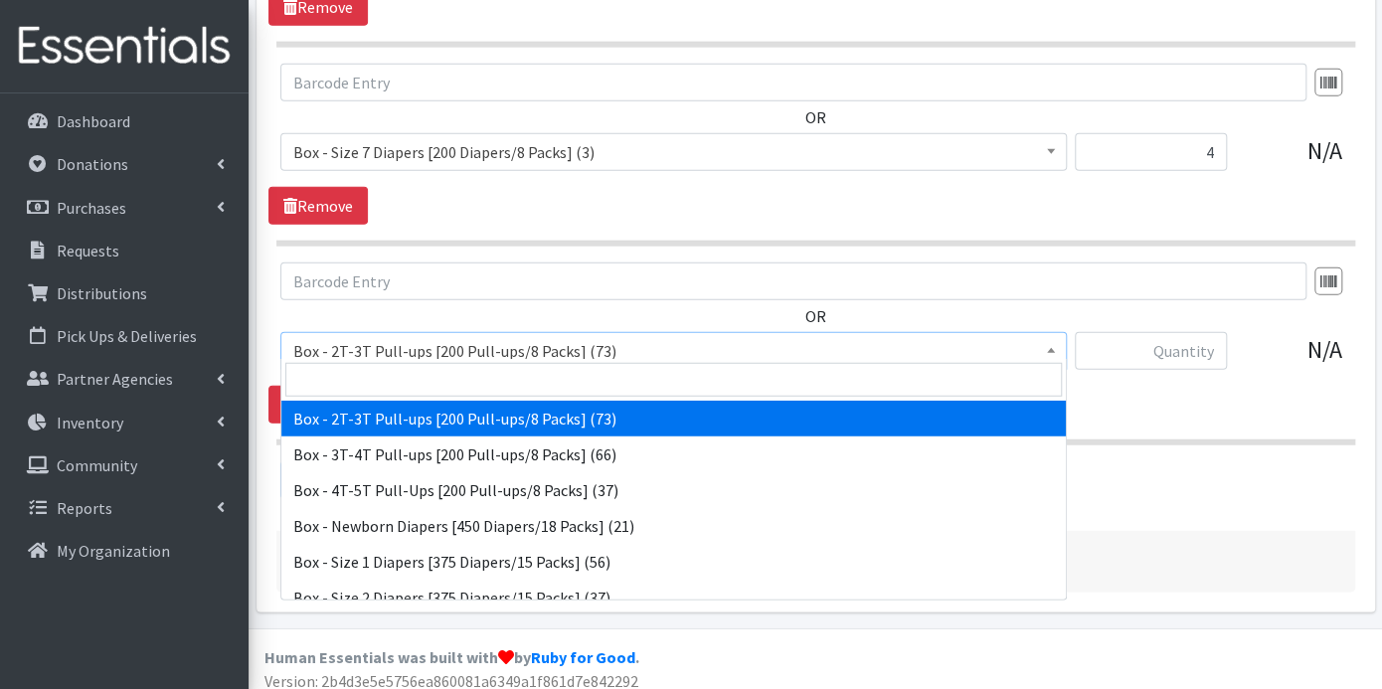
click at [1052, 348] on b at bounding box center [1051, 350] width 8 height 5
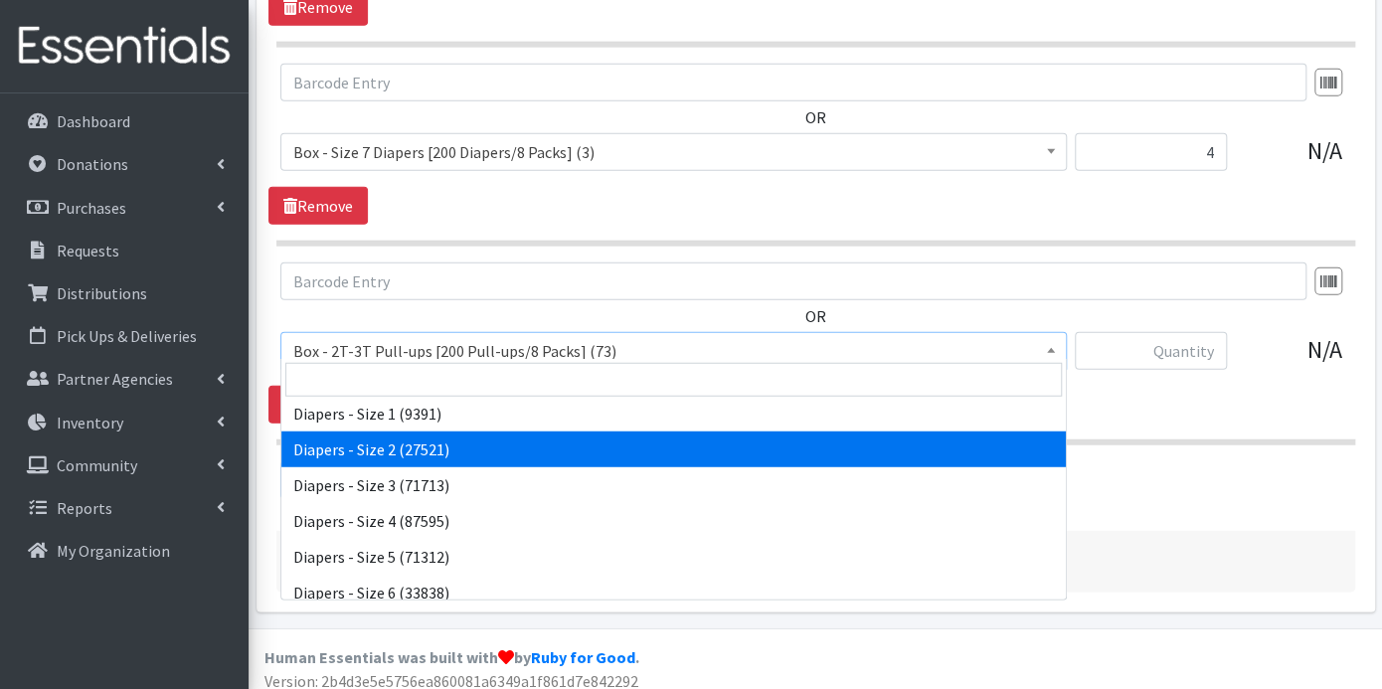
scroll to position [396, 0]
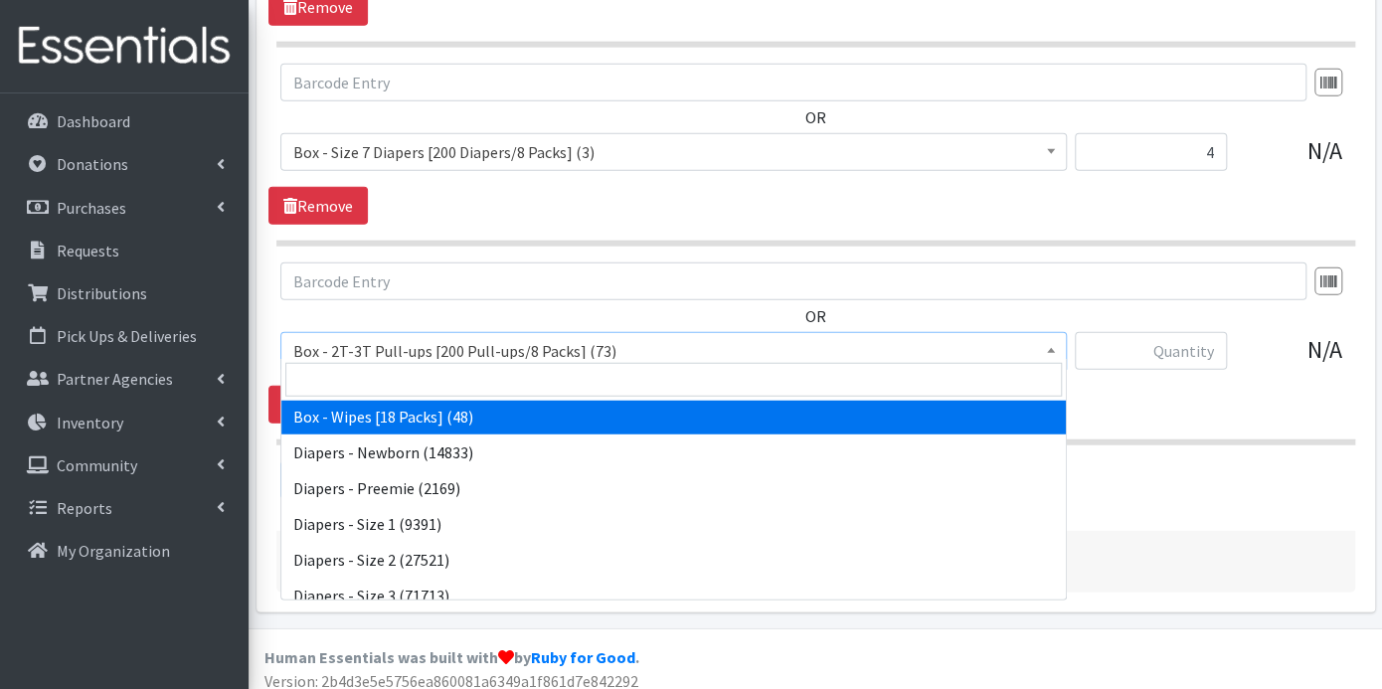
select select "14401"
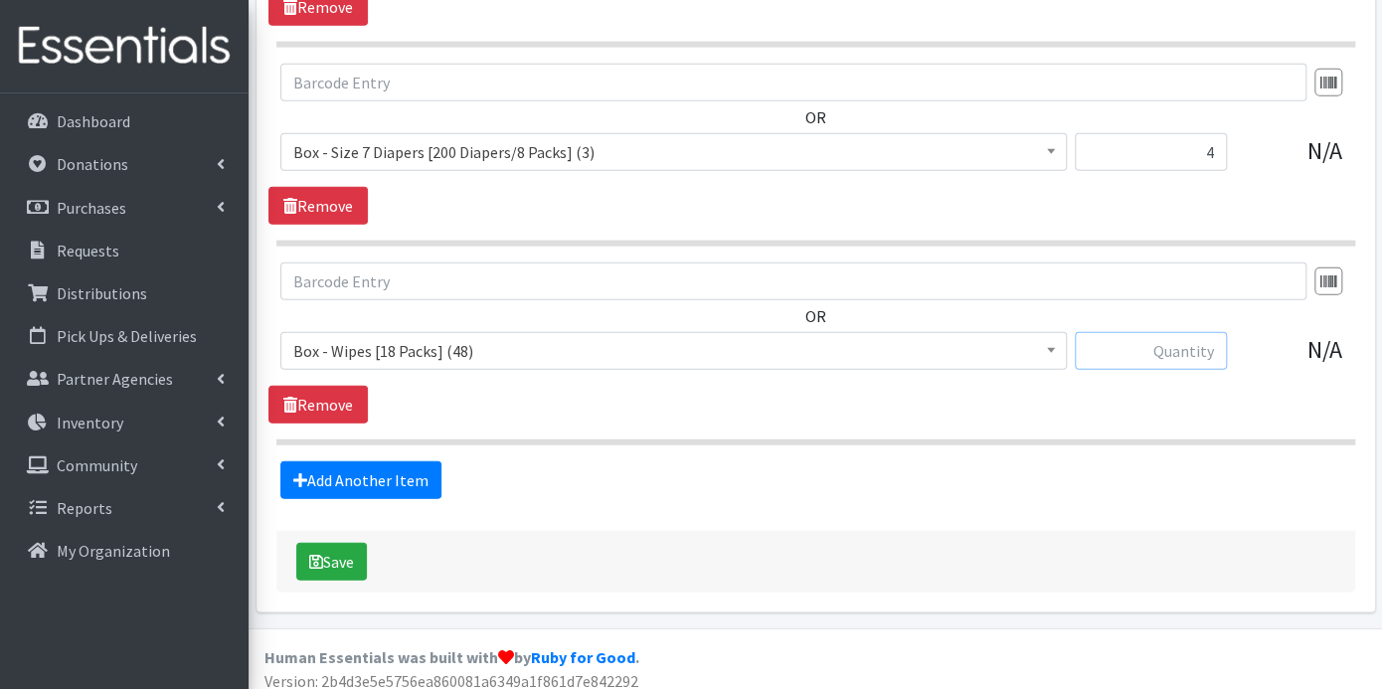
click at [1138, 345] on input "text" at bounding box center [1151, 351] width 152 height 38
type input "12"
click at [320, 543] on button "Save" at bounding box center [331, 562] width 71 height 38
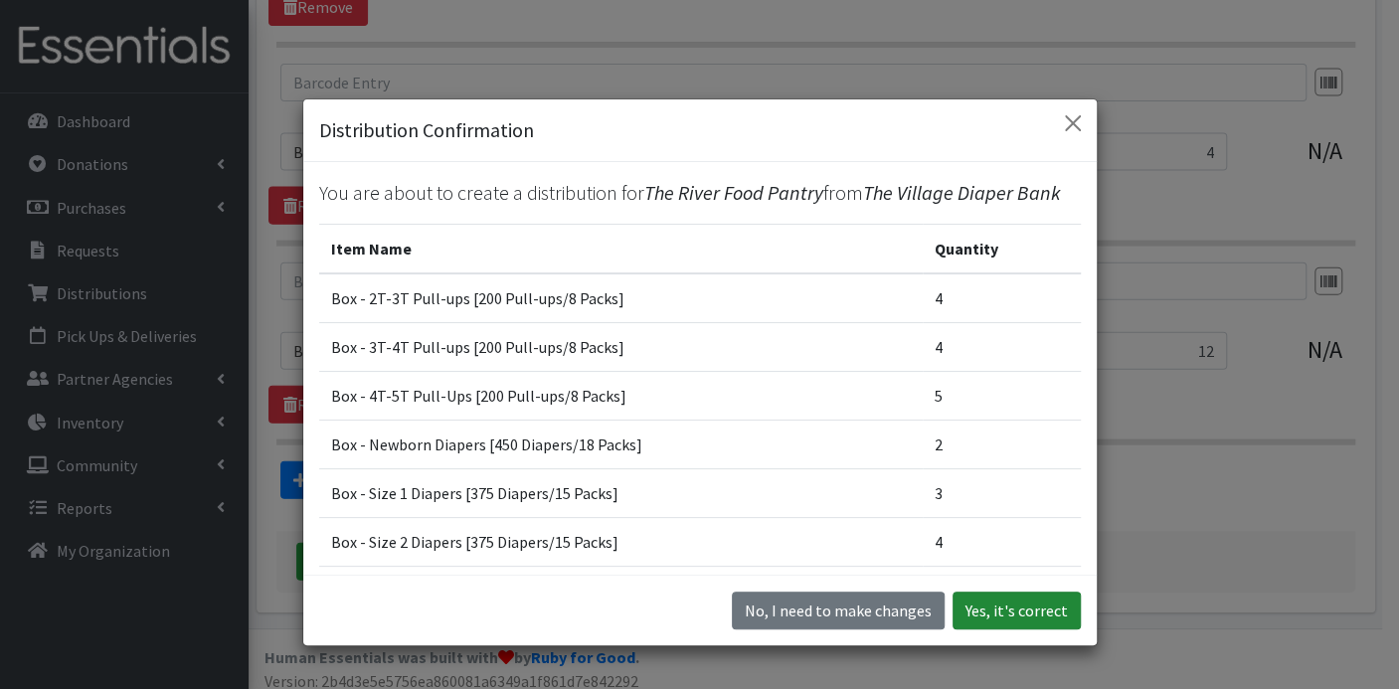
click at [985, 616] on button "Yes, it's correct" at bounding box center [1016, 611] width 128 height 38
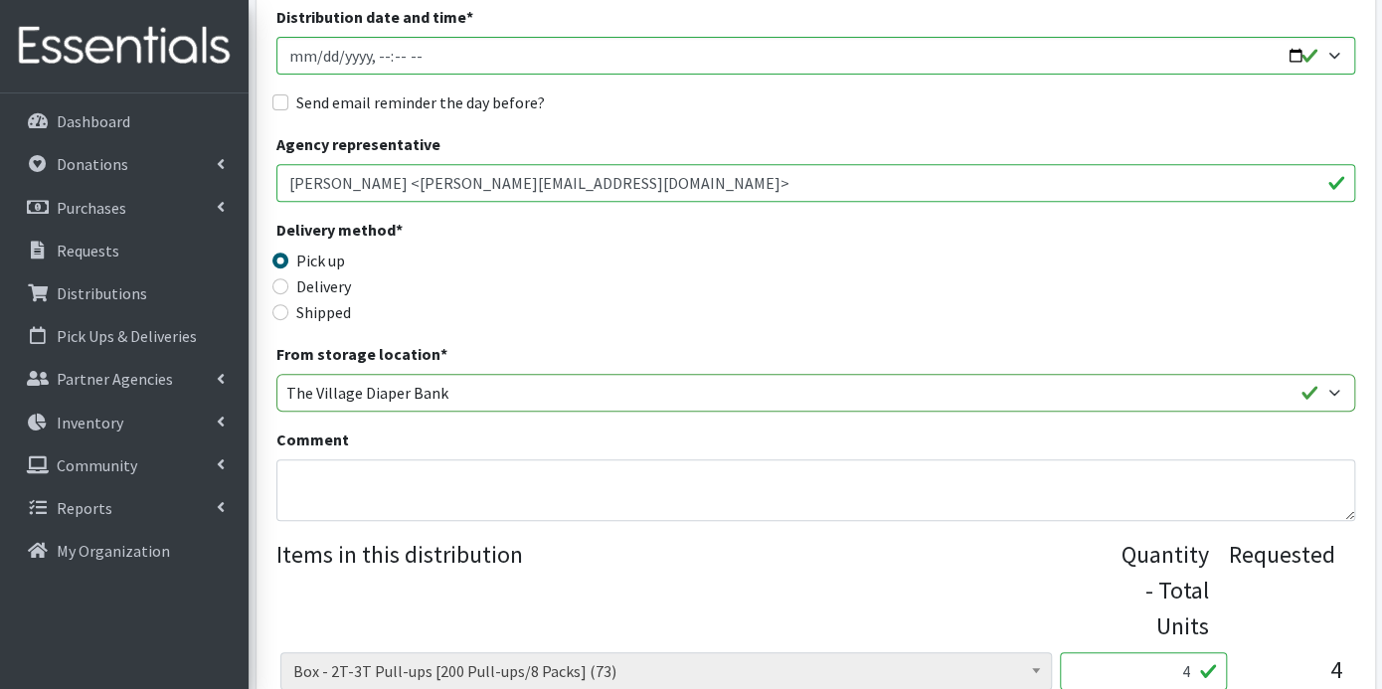
scroll to position [552, 0]
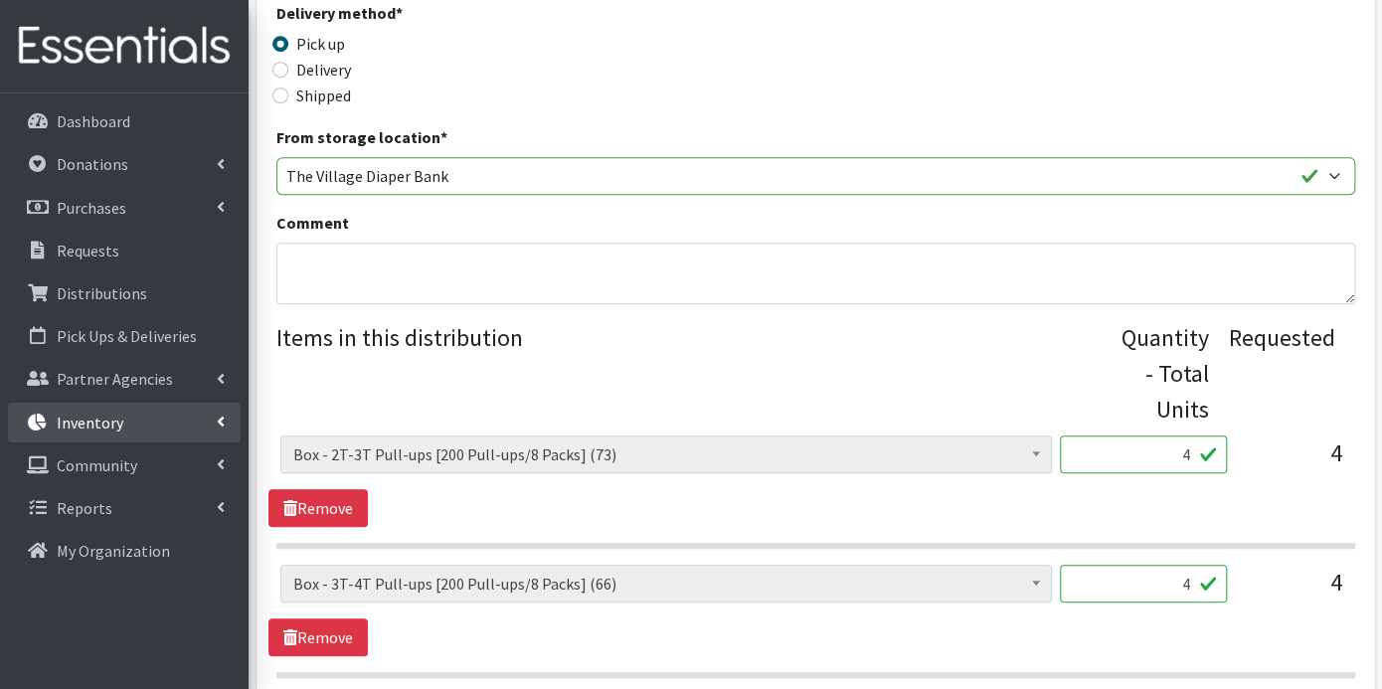
click at [102, 418] on p "Inventory" at bounding box center [90, 423] width 67 height 20
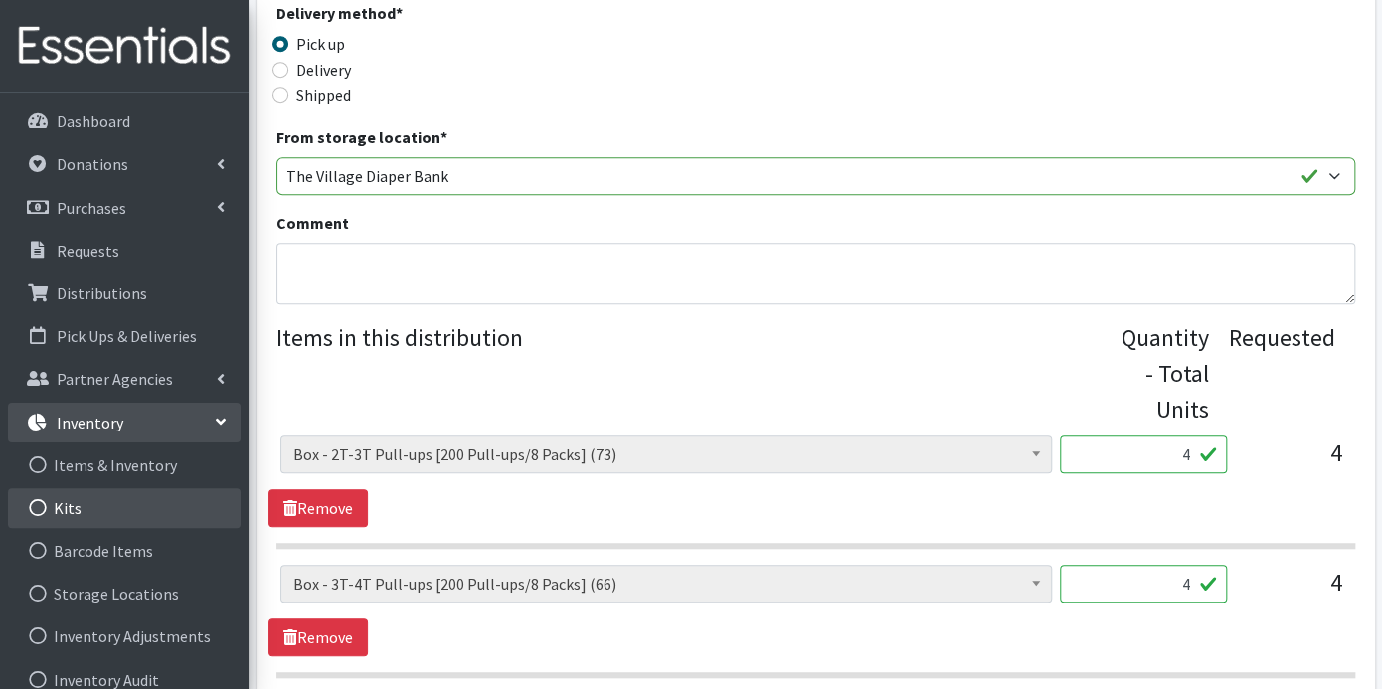
click at [117, 502] on link "Kits" at bounding box center [124, 508] width 233 height 40
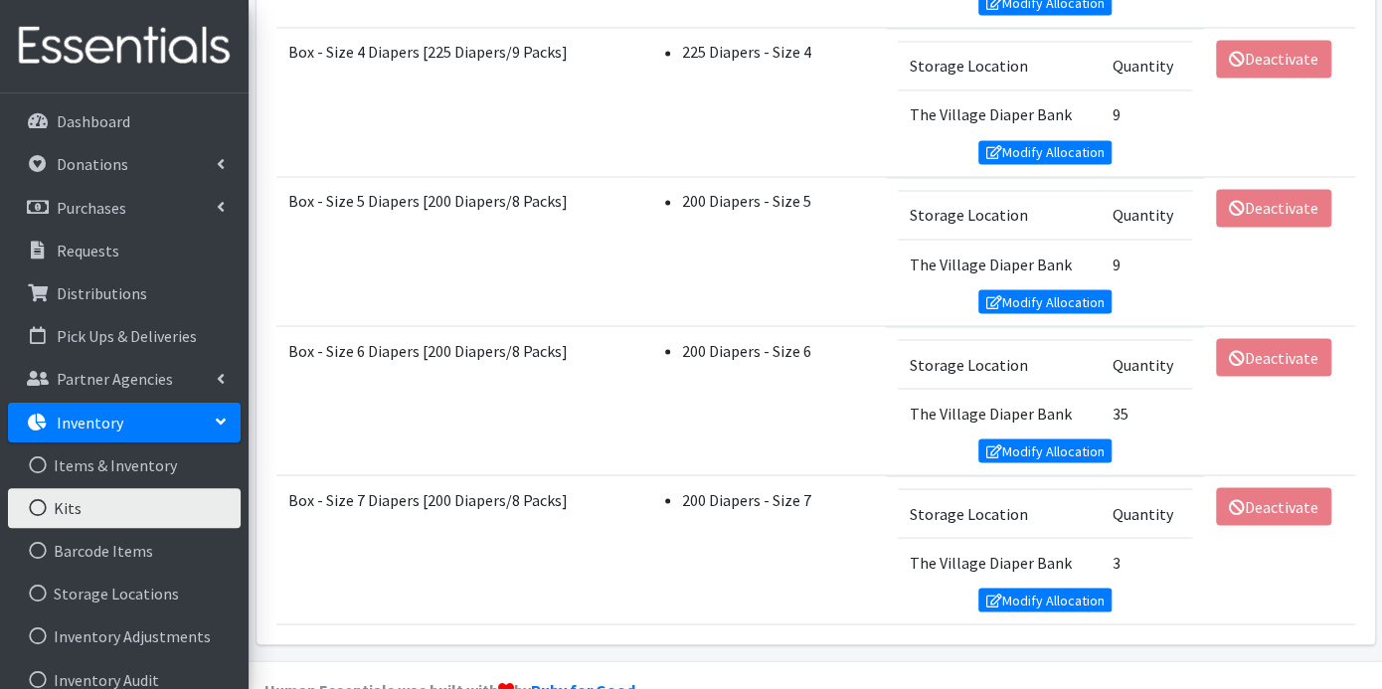
scroll to position [1630, 0]
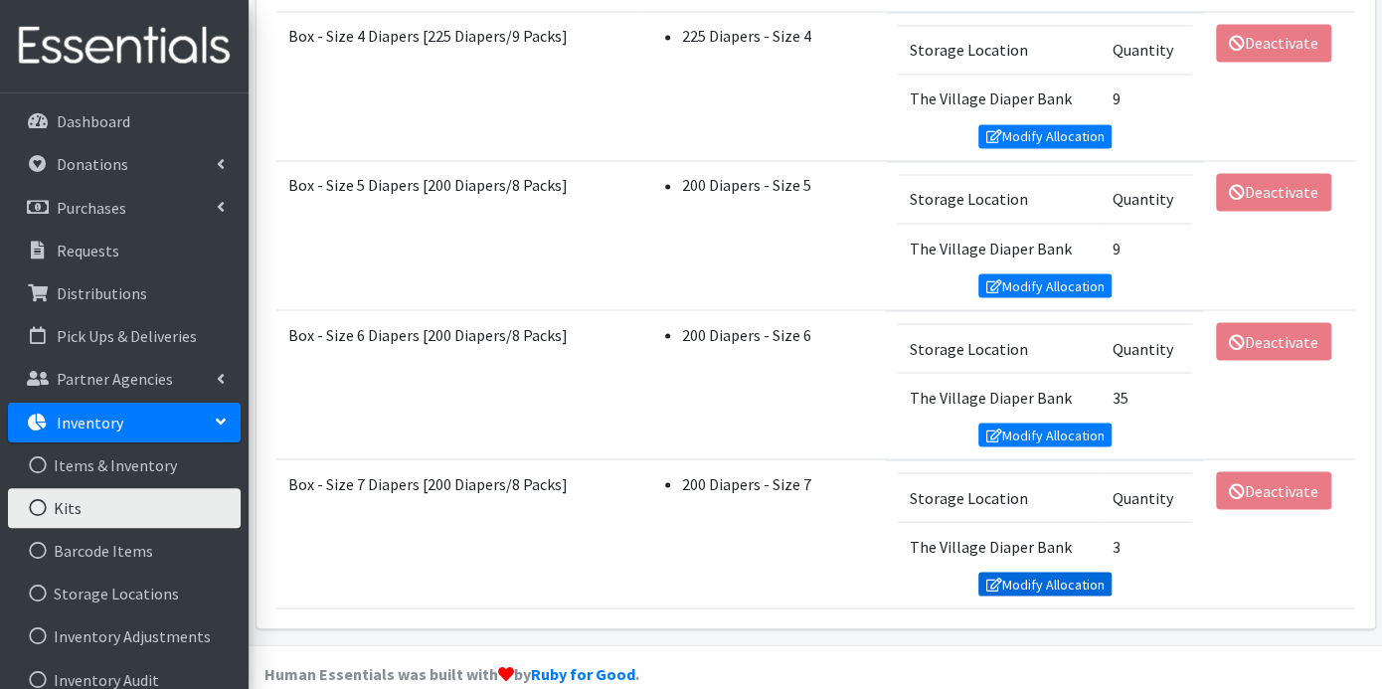
click at [1091, 572] on link "Modify Allocation" at bounding box center [1044, 584] width 133 height 24
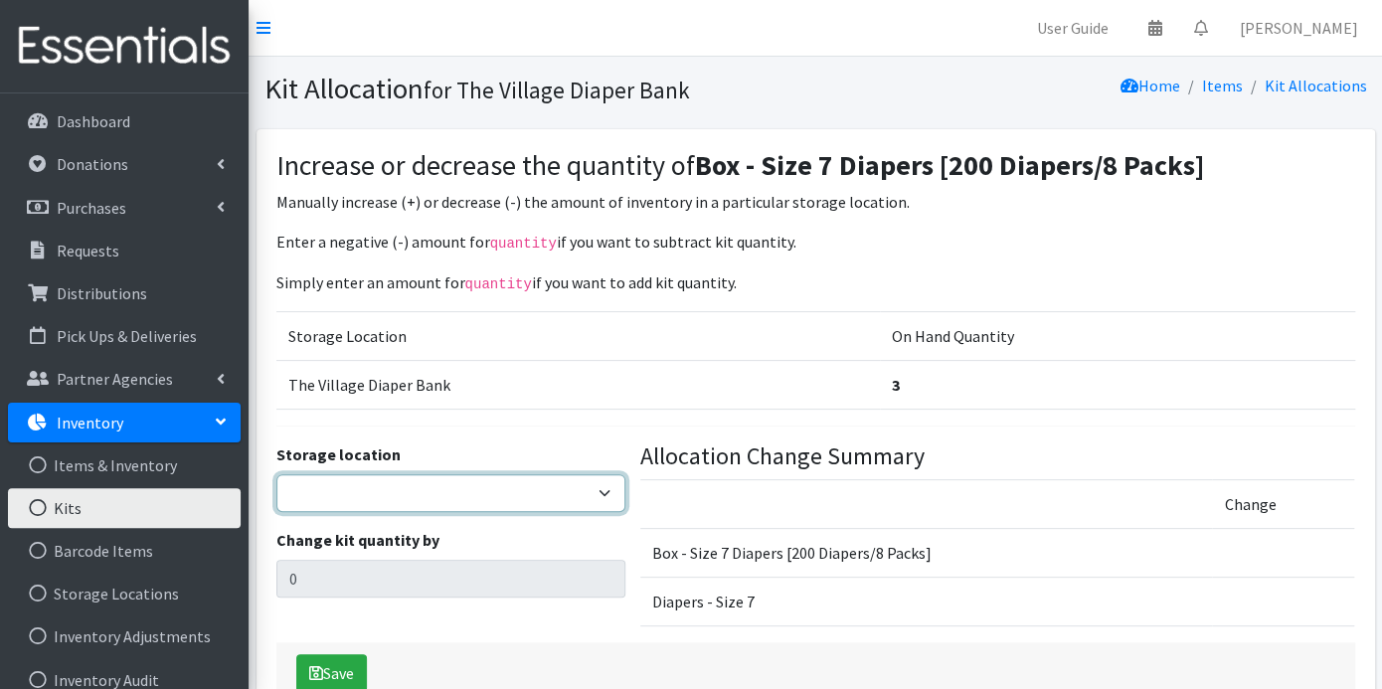
click at [605, 488] on select "The Village Diaper Bank" at bounding box center [451, 493] width 350 height 38
select select "353"
click at [276, 474] on select "The Village Diaper Bank" at bounding box center [451, 493] width 350 height 38
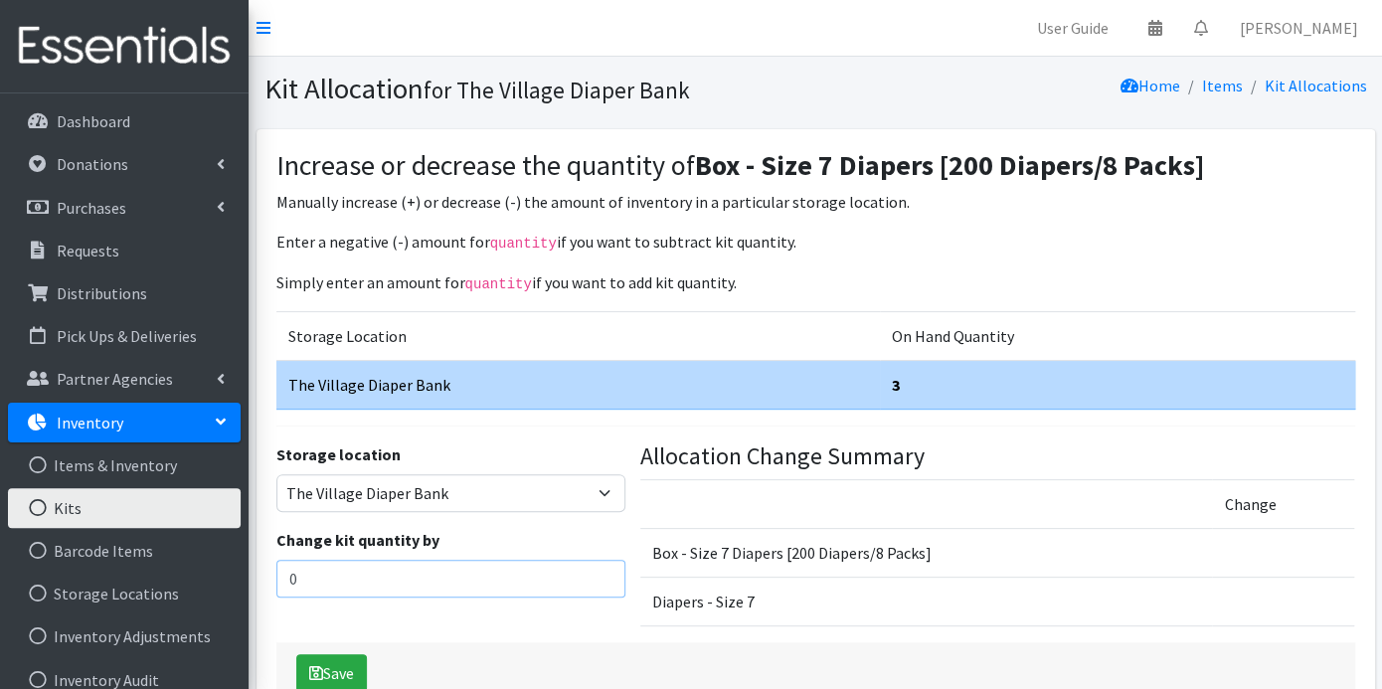
click at [453, 564] on input "0" at bounding box center [451, 579] width 350 height 38
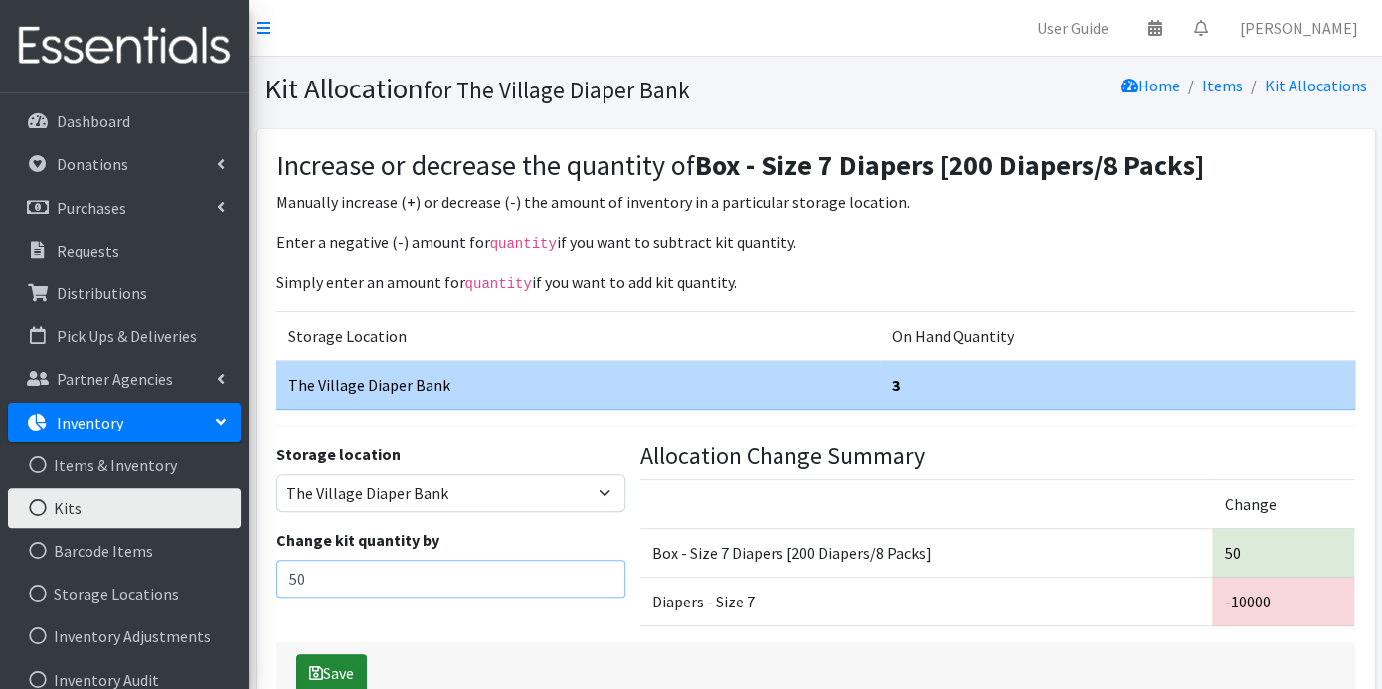
type input "50"
click at [322, 667] on button "Save" at bounding box center [331, 673] width 71 height 38
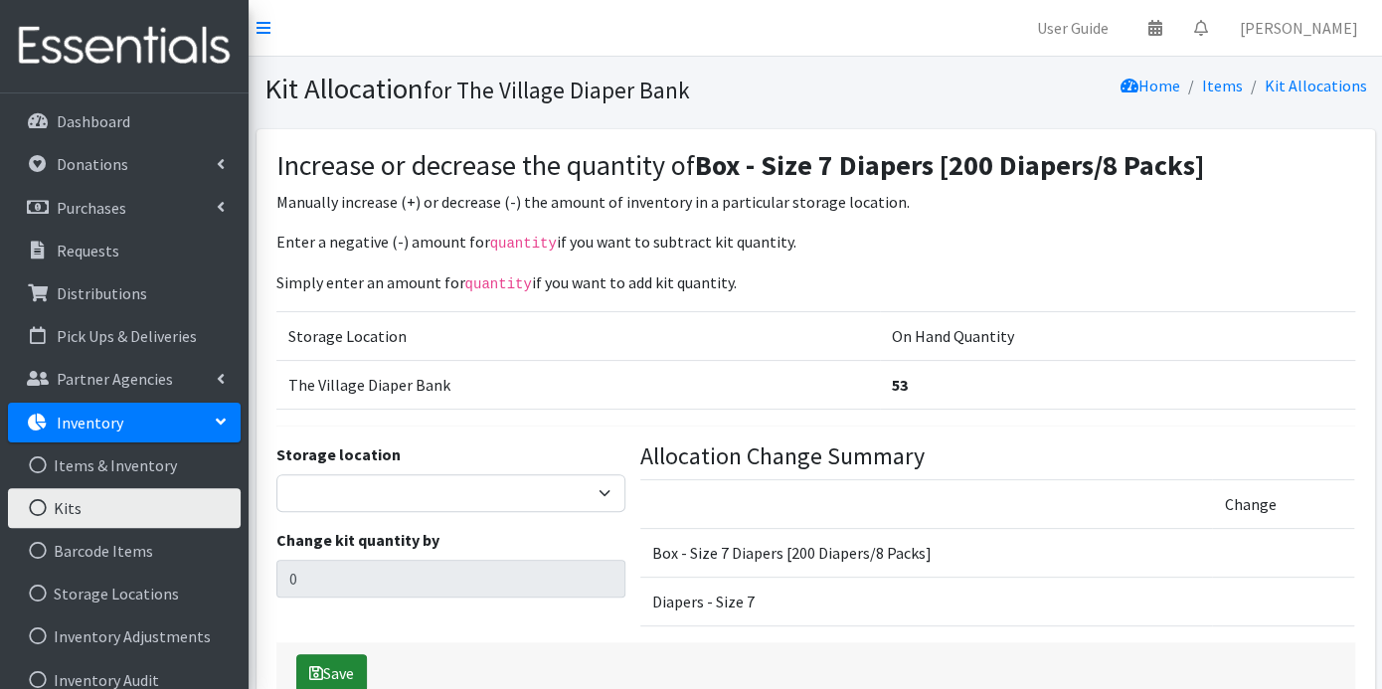
click at [352, 673] on button "Save" at bounding box center [331, 673] width 71 height 38
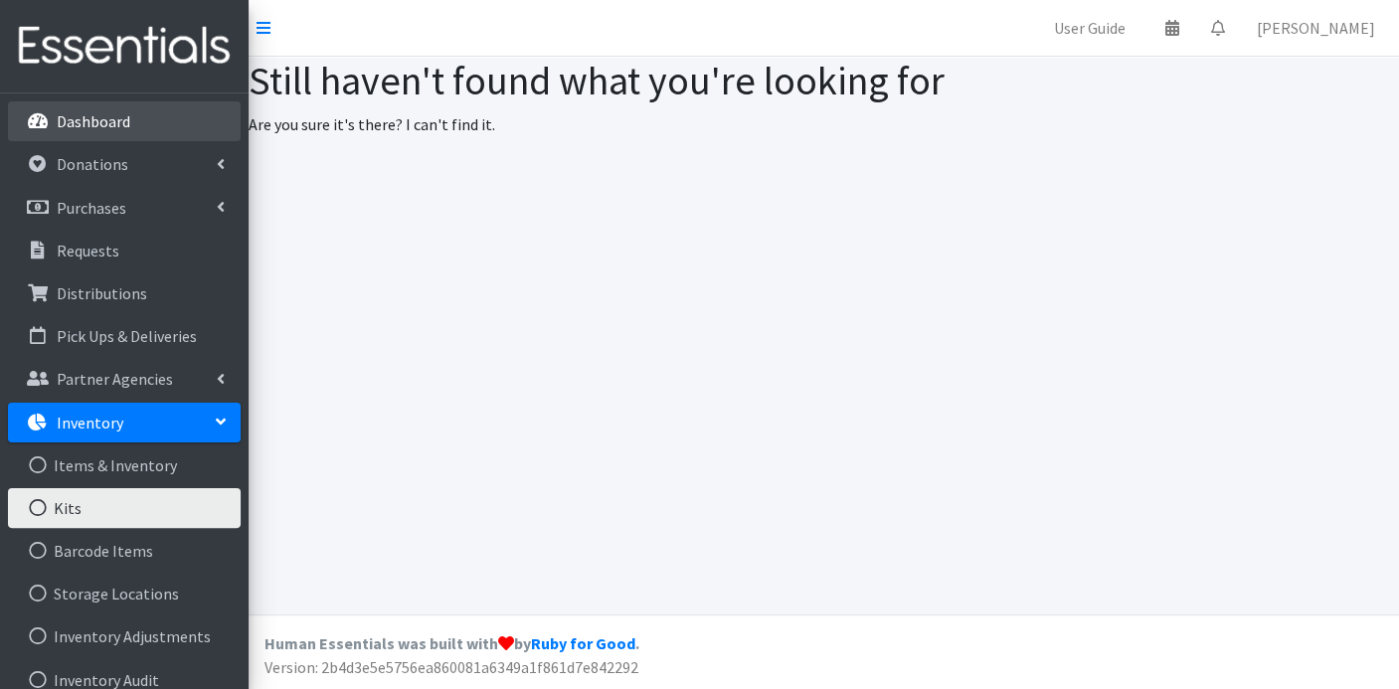
click at [122, 119] on p "Dashboard" at bounding box center [94, 121] width 74 height 20
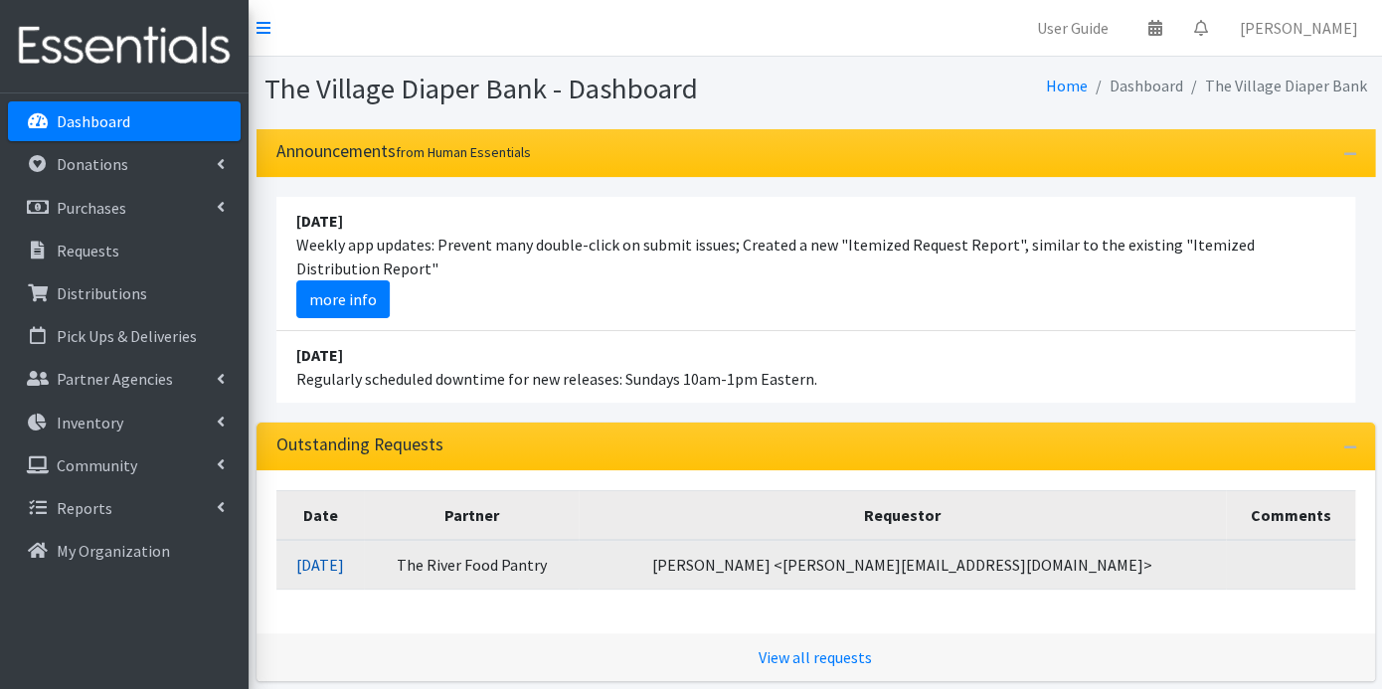
click at [344, 564] on link "08/28/2025" at bounding box center [320, 565] width 48 height 20
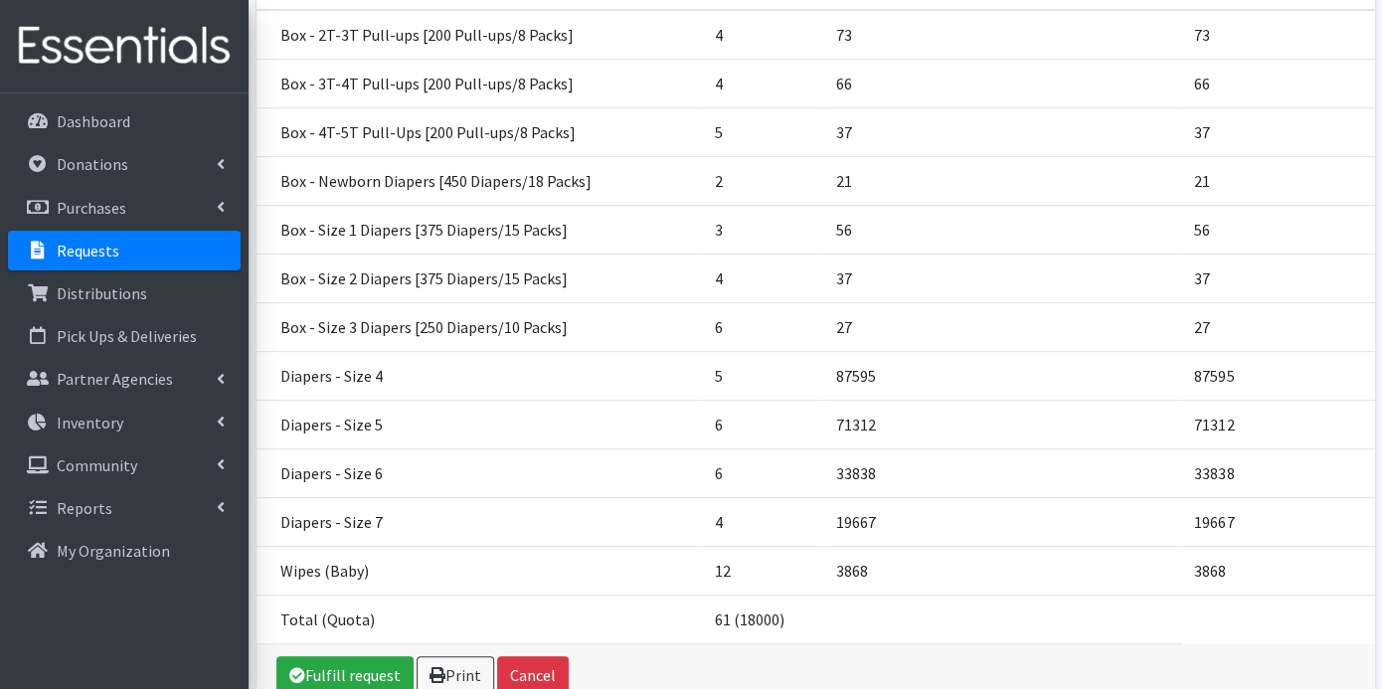
scroll to position [429, 0]
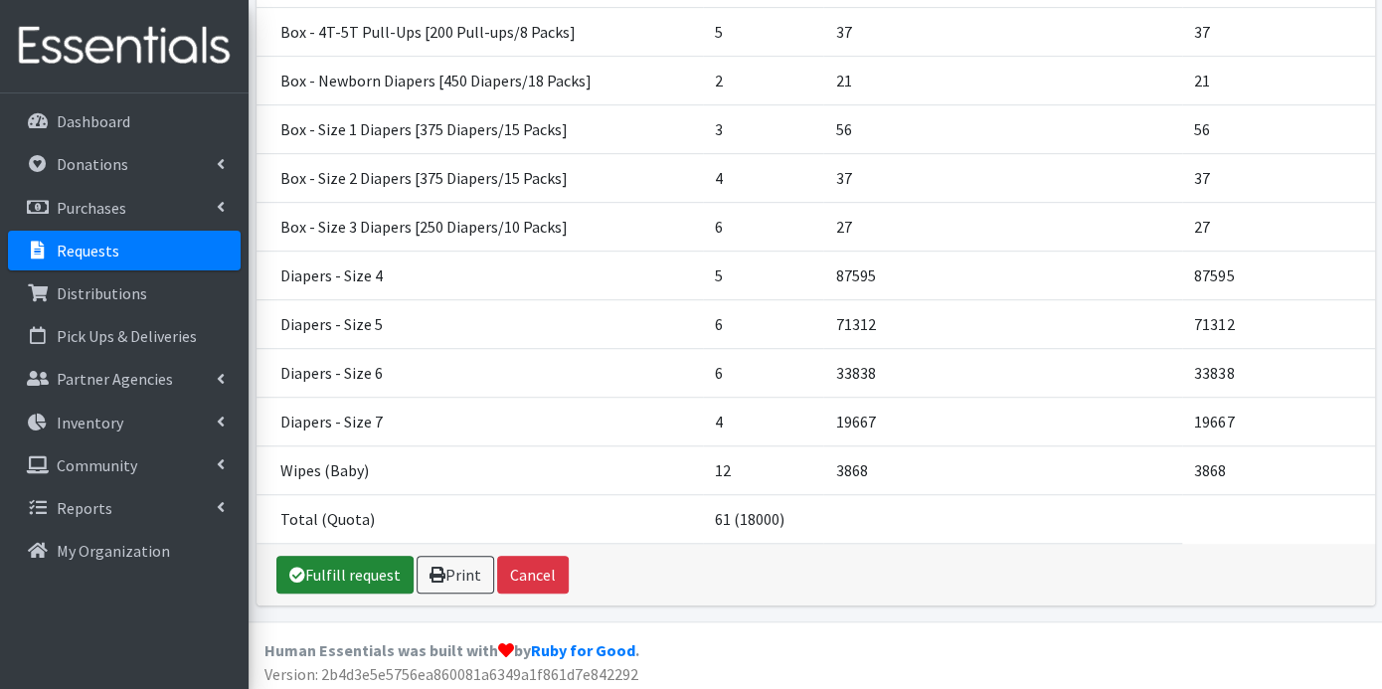
click at [383, 564] on link "Fulfill request" at bounding box center [344, 575] width 137 height 38
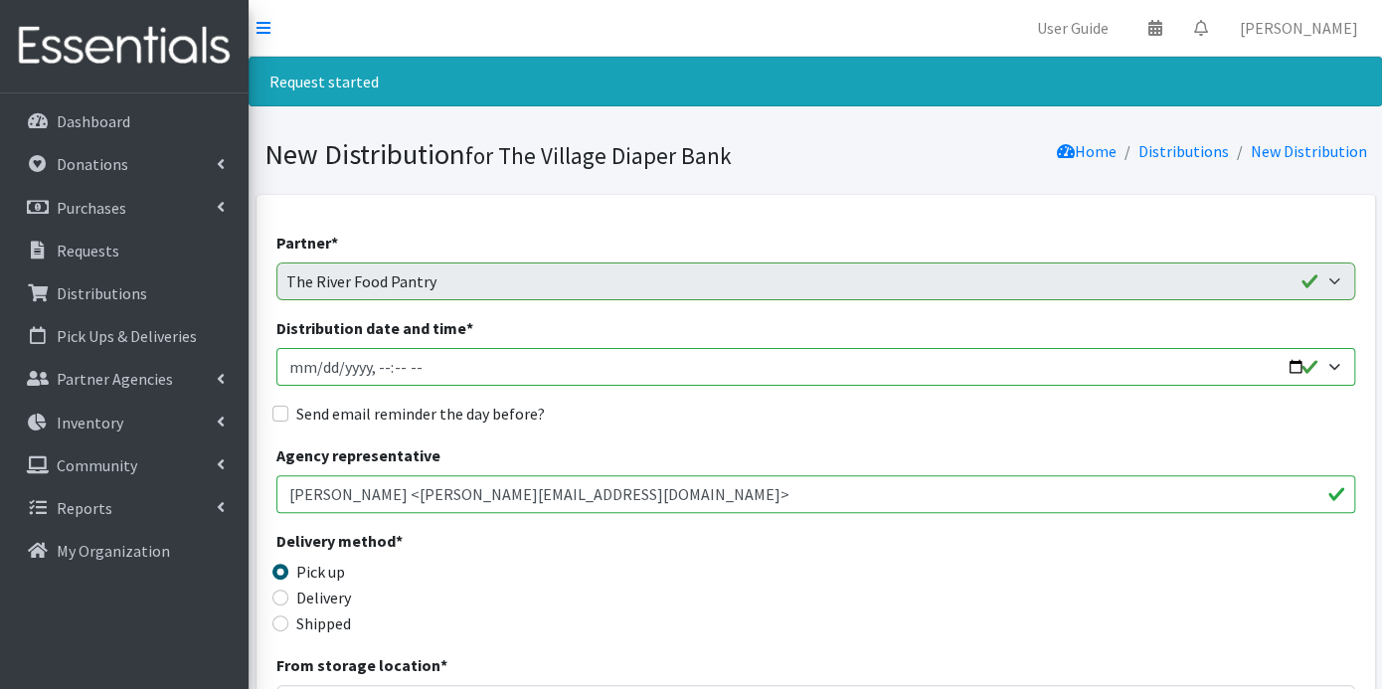
click at [297, 375] on input "Distribution date and time *" at bounding box center [815, 367] width 1079 height 38
type input "2025-09-05T23:59"
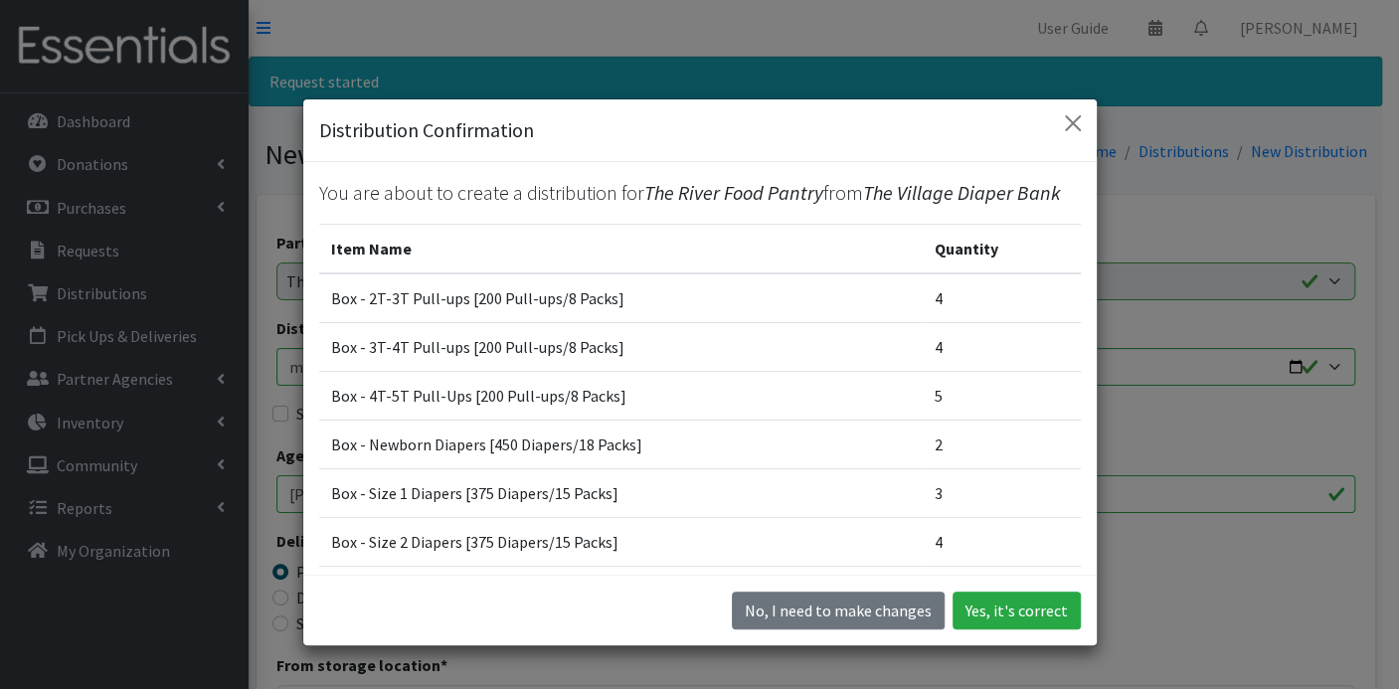
click at [1173, 389] on div "Distribution Confirmation You are about to create a distribution for The River …" at bounding box center [699, 344] width 1399 height 689
click at [886, 617] on button "No, I need to make changes" at bounding box center [838, 611] width 213 height 38
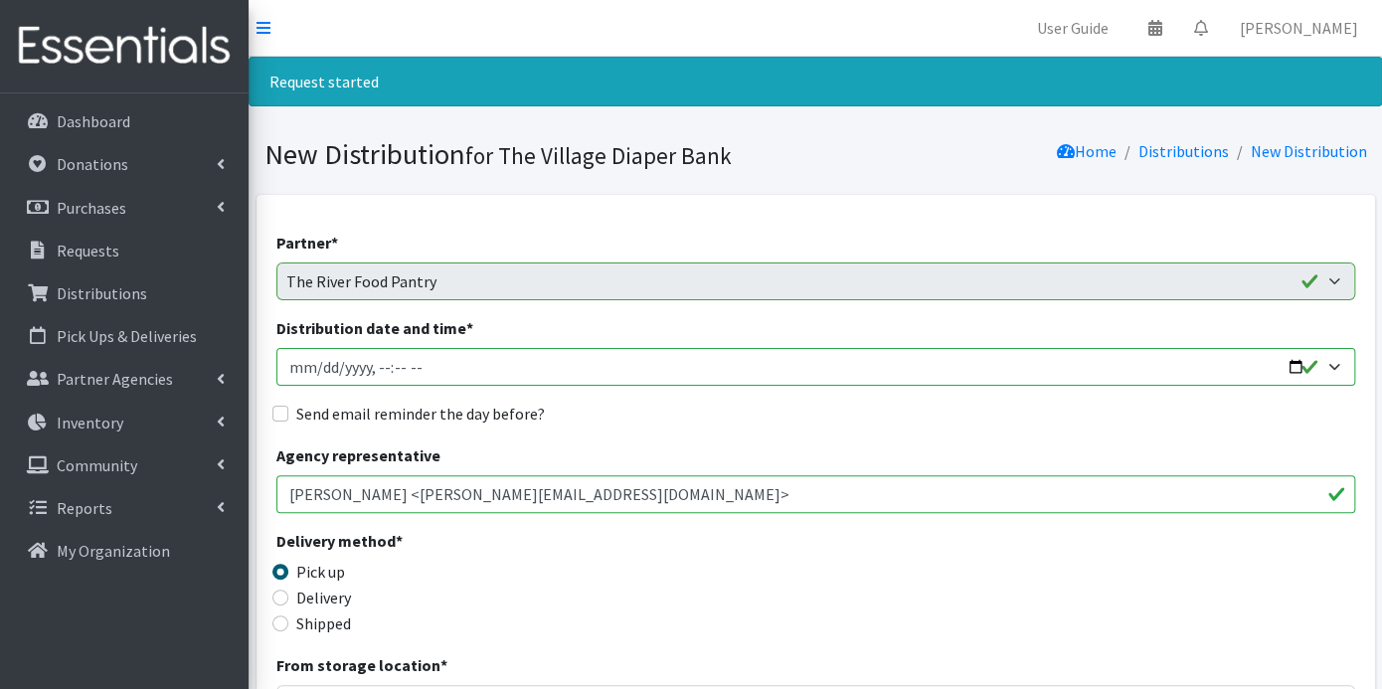
click at [381, 368] on input "Distribution date and time *" at bounding box center [815, 367] width 1079 height 38
click at [375, 362] on input "Distribution date and time *" at bounding box center [815, 367] width 1079 height 38
type input "2025-09-05T09:00"
click at [286, 412] on input "Send email reminder the day before?" at bounding box center [280, 414] width 16 height 16
checkbox input "true"
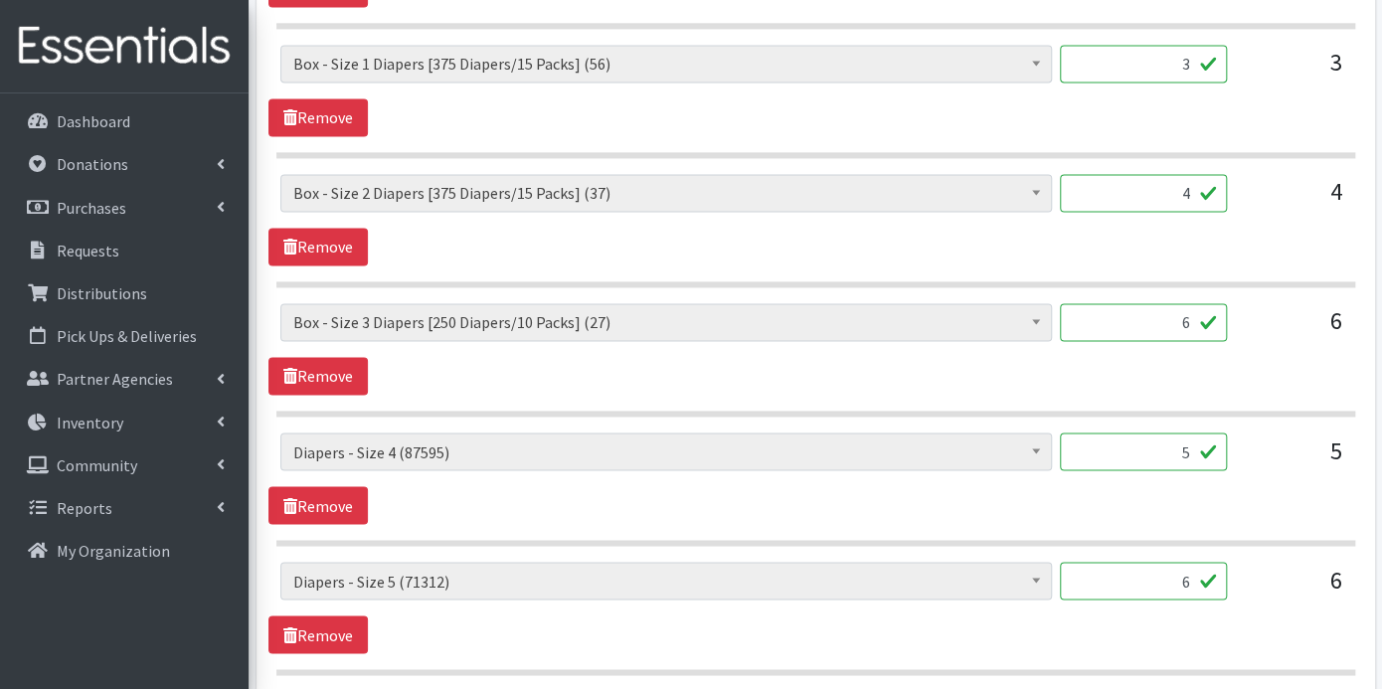
scroll to position [2053, 0]
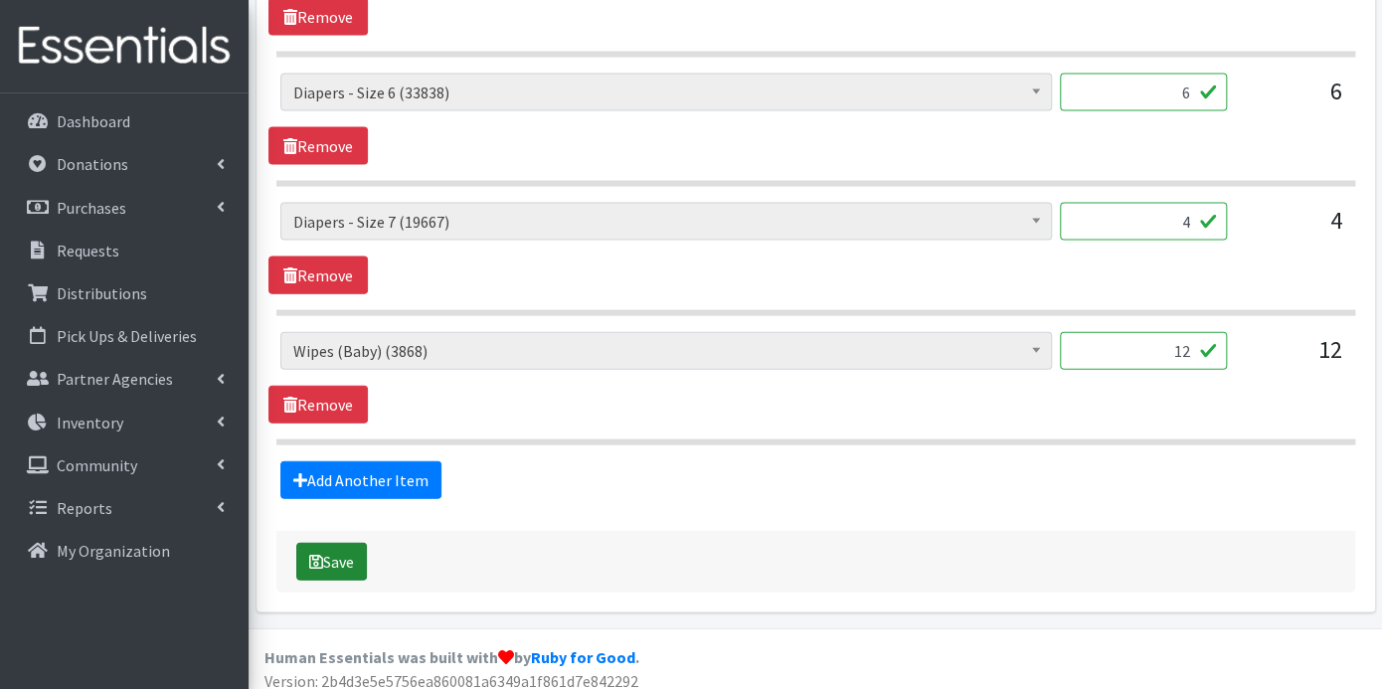
click at [337, 543] on button "Save" at bounding box center [331, 562] width 71 height 38
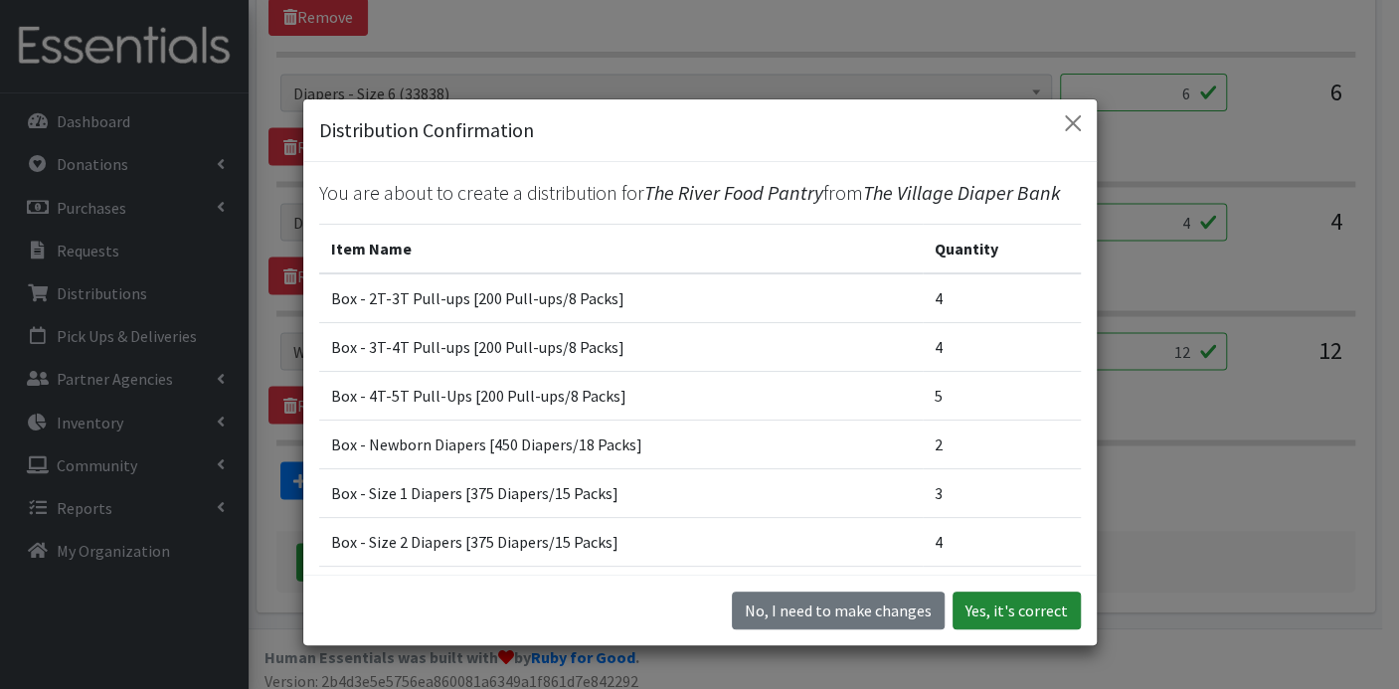
click at [999, 602] on button "Yes, it's correct" at bounding box center [1016, 611] width 128 height 38
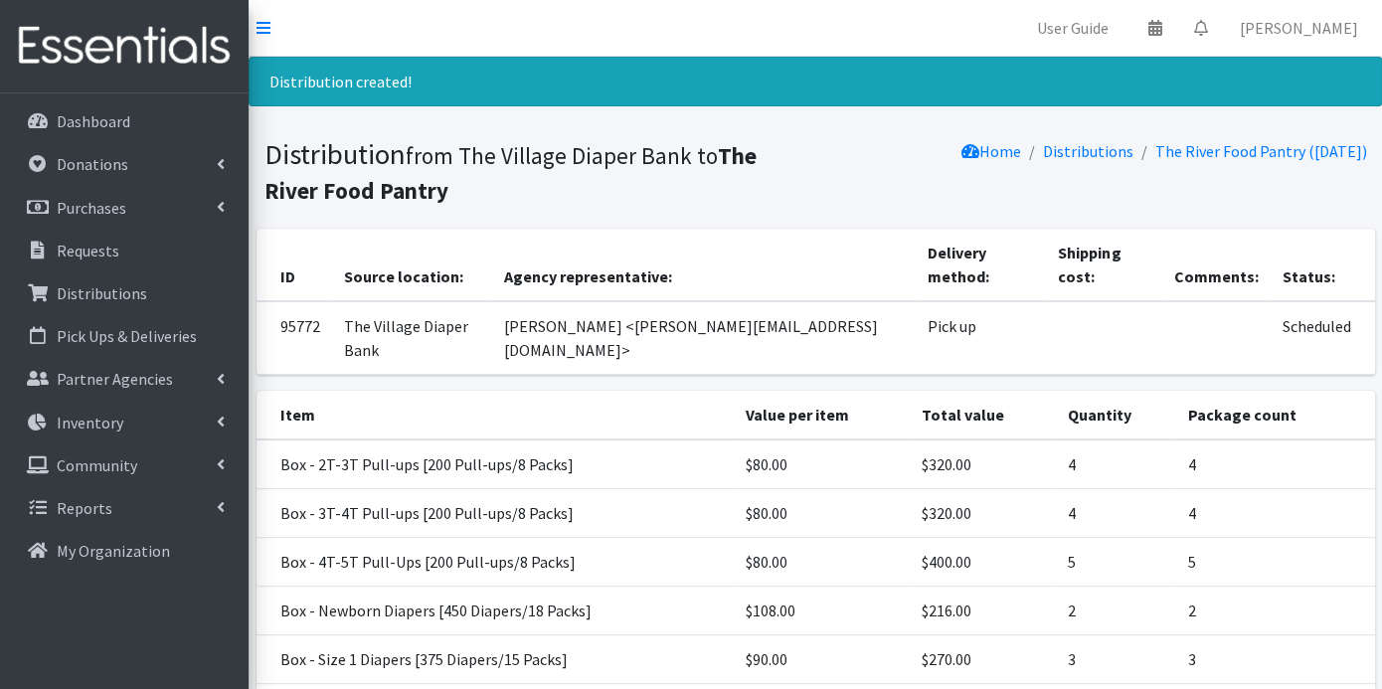
scroll to position [482, 0]
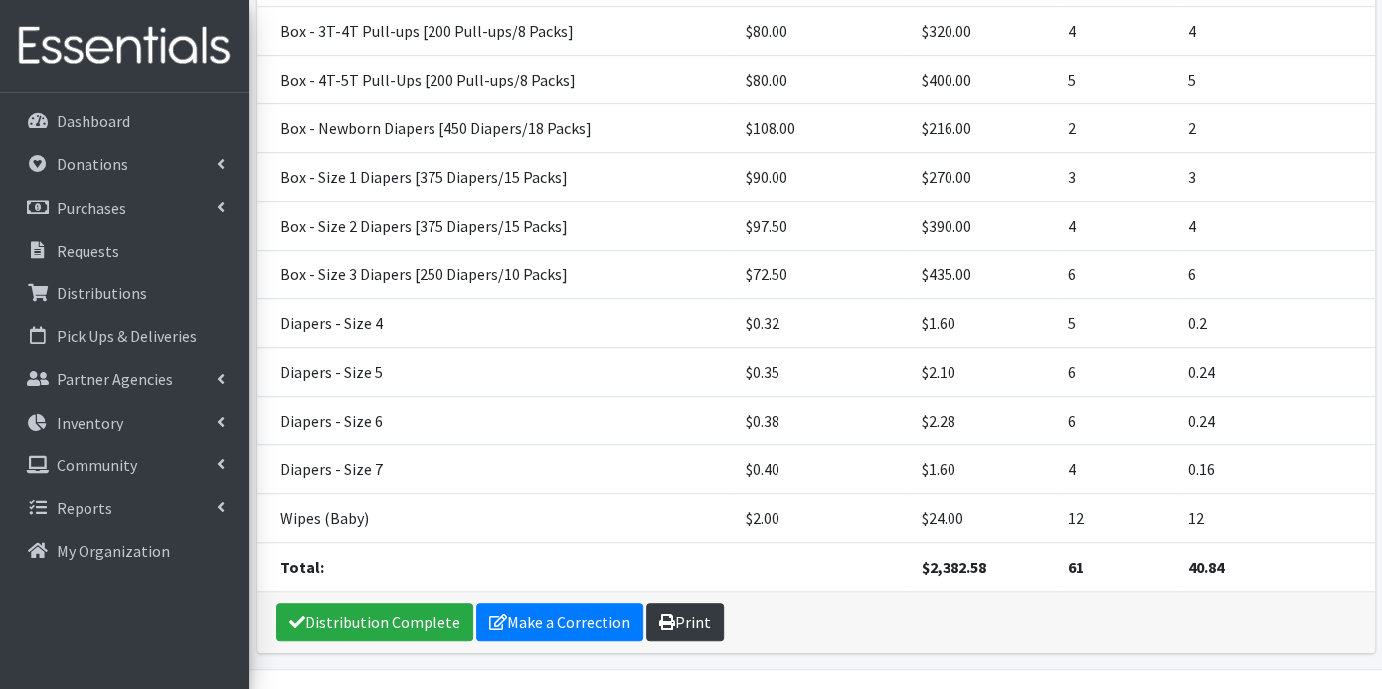
click at [691, 604] on link "Print" at bounding box center [685, 623] width 78 height 38
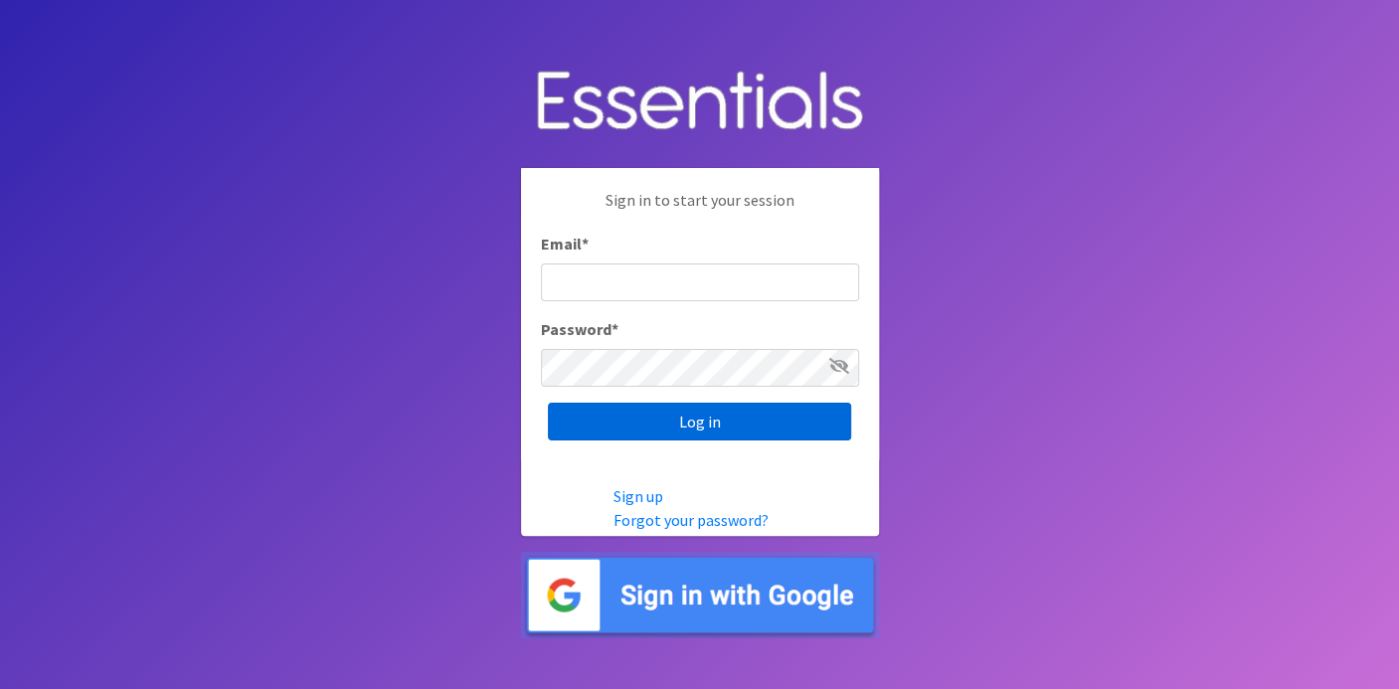
type input "[EMAIL_ADDRESS][DOMAIN_NAME]"
click at [781, 419] on input "Log in" at bounding box center [699, 422] width 303 height 38
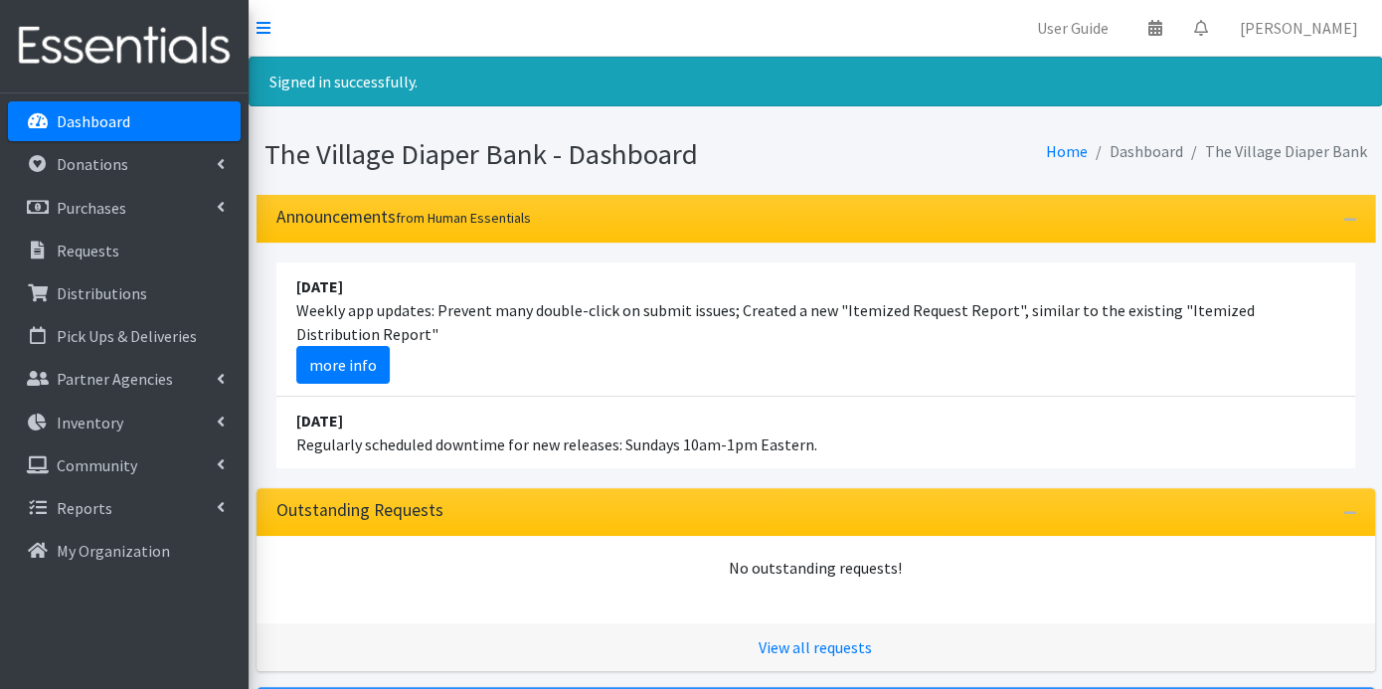
scroll to position [372, 0]
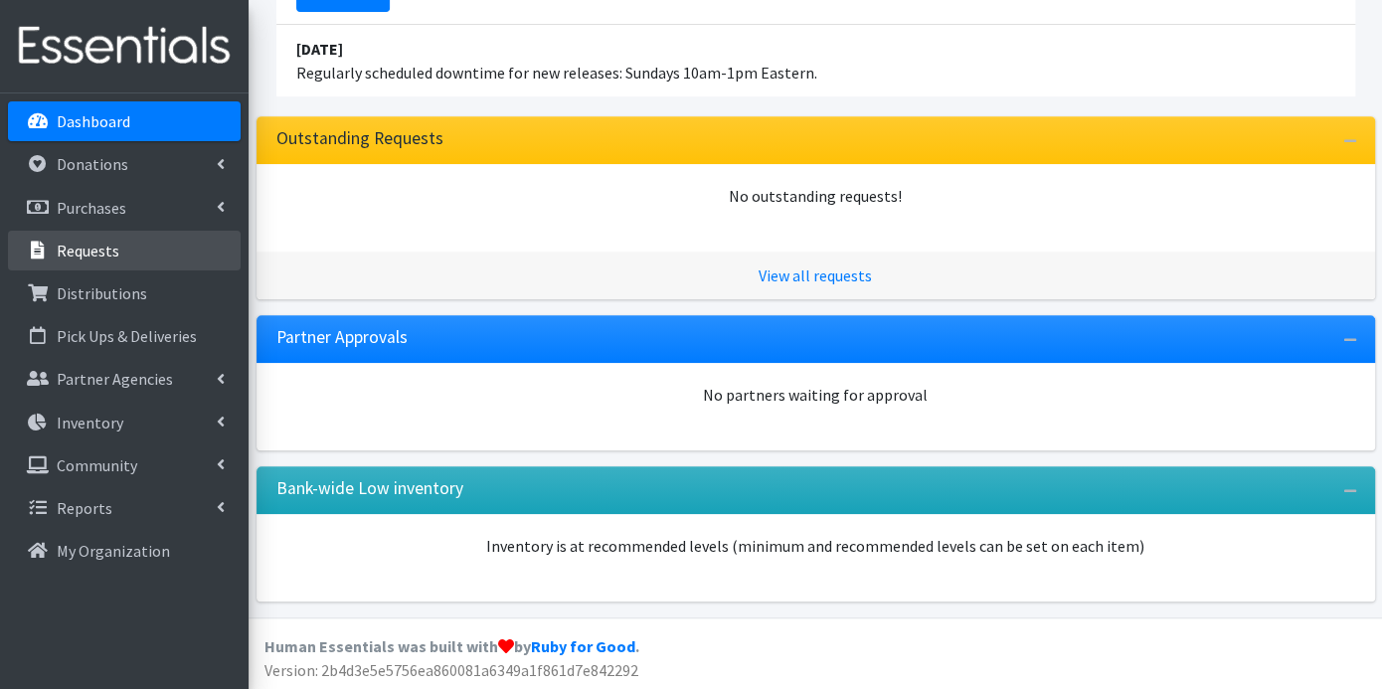
click at [103, 241] on p "Requests" at bounding box center [88, 251] width 63 height 20
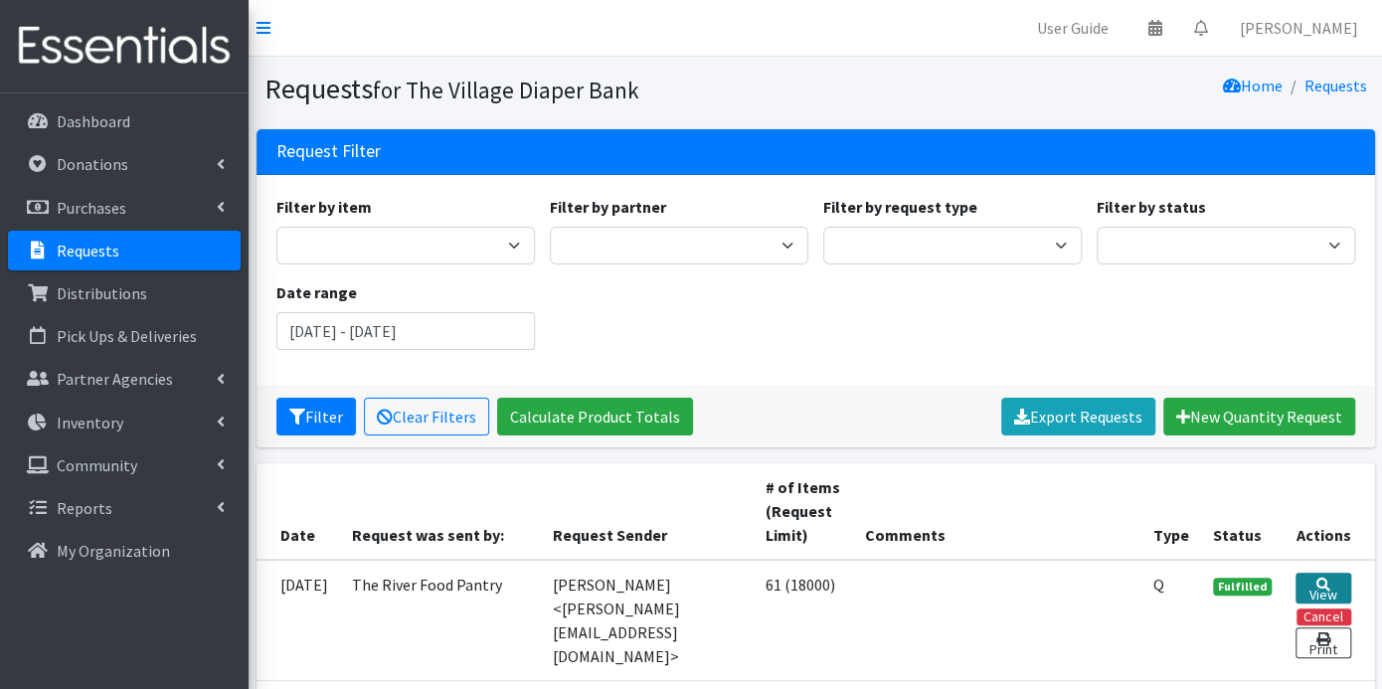
click at [1310, 588] on link "View" at bounding box center [1322, 588] width 55 height 31
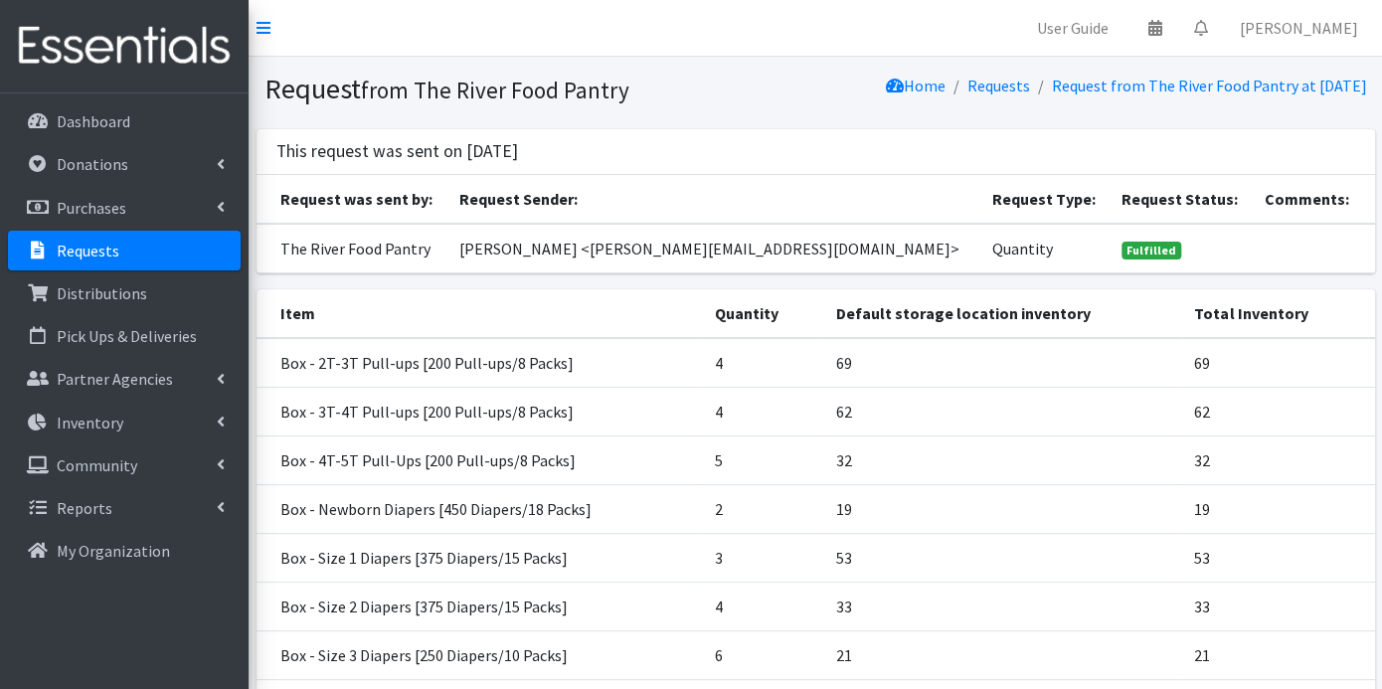
click at [100, 242] on p "Requests" at bounding box center [88, 251] width 63 height 20
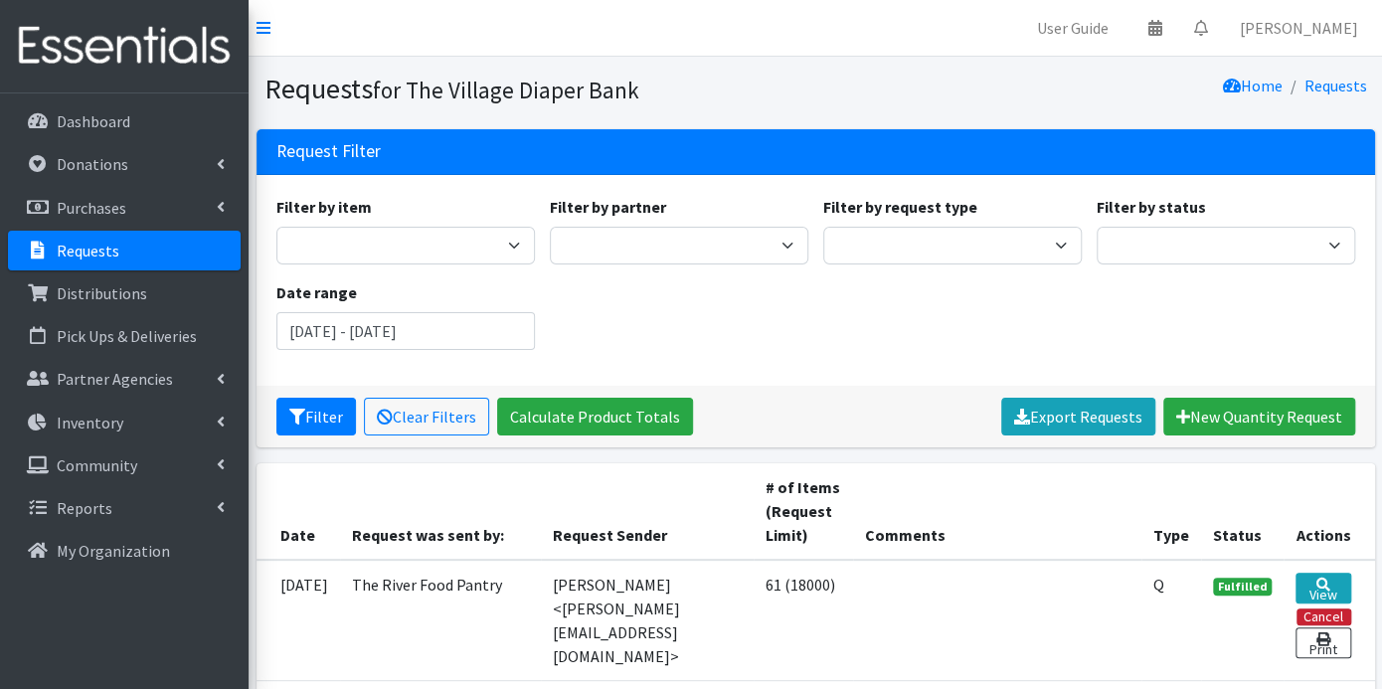
click at [1333, 615] on button "Cancel" at bounding box center [1323, 616] width 55 height 17
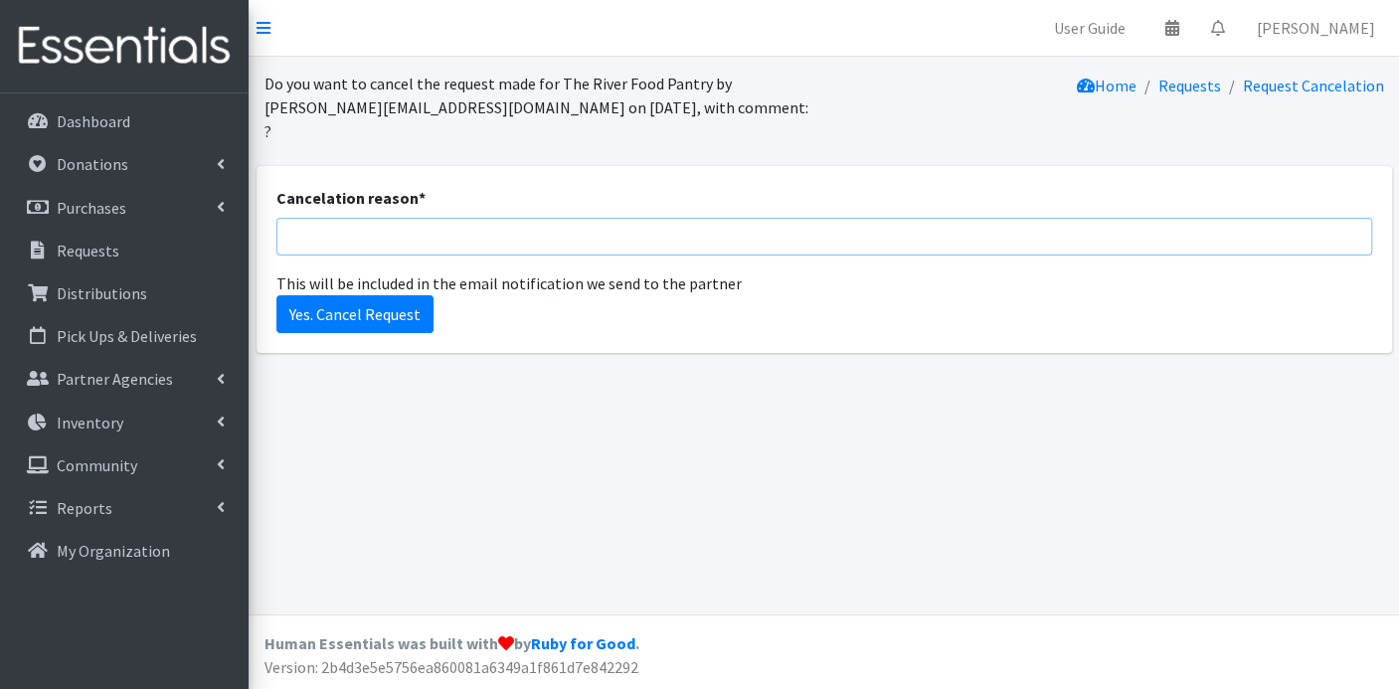
click at [378, 218] on input "Cancelation reason *" at bounding box center [824, 237] width 1096 height 38
type input "cancelled; entered correct numbers"
click at [390, 295] on input "Yes. Cancel Request" at bounding box center [354, 314] width 157 height 38
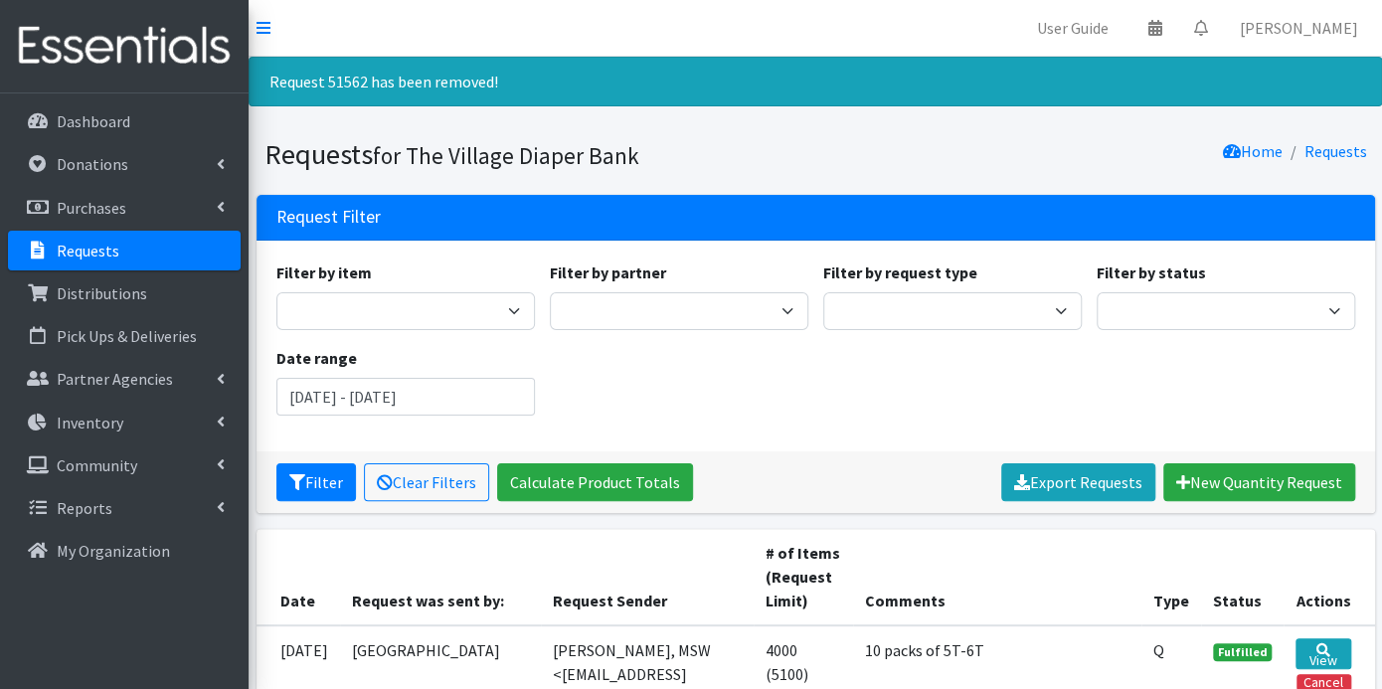
scroll to position [552, 0]
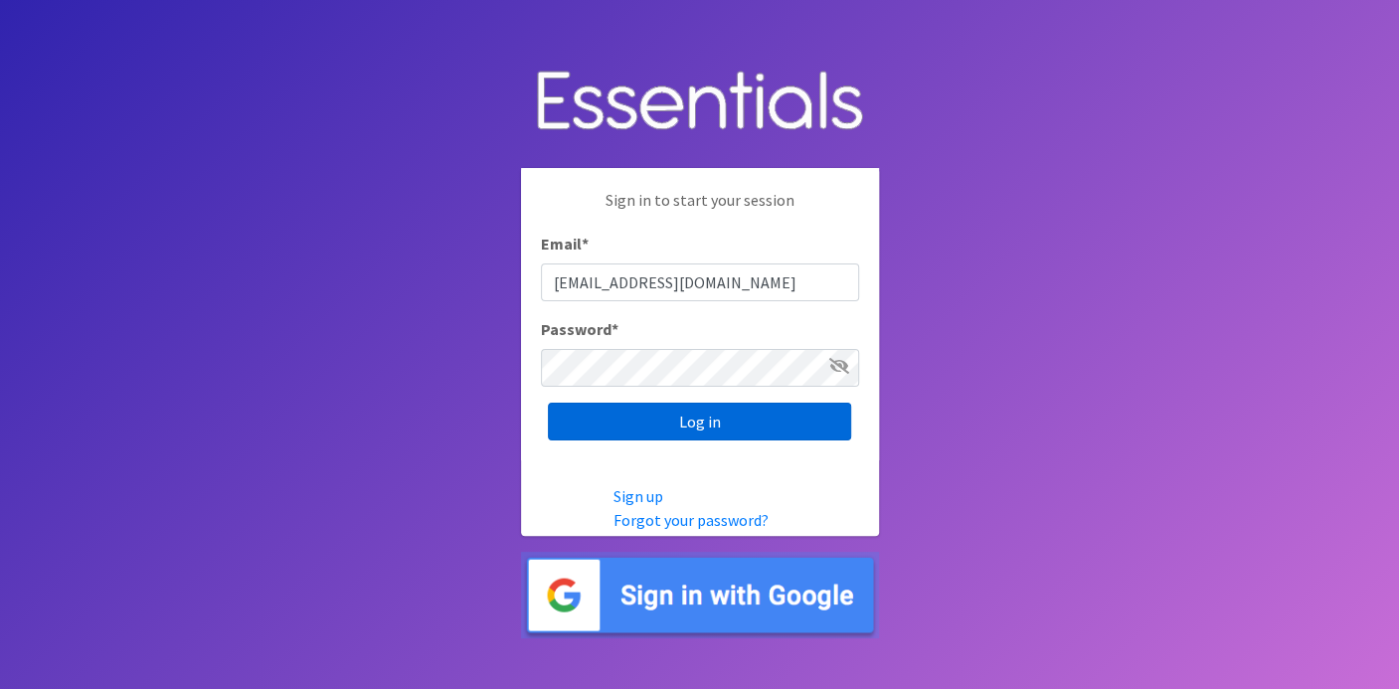
click at [756, 423] on input "Log in" at bounding box center [699, 422] width 303 height 38
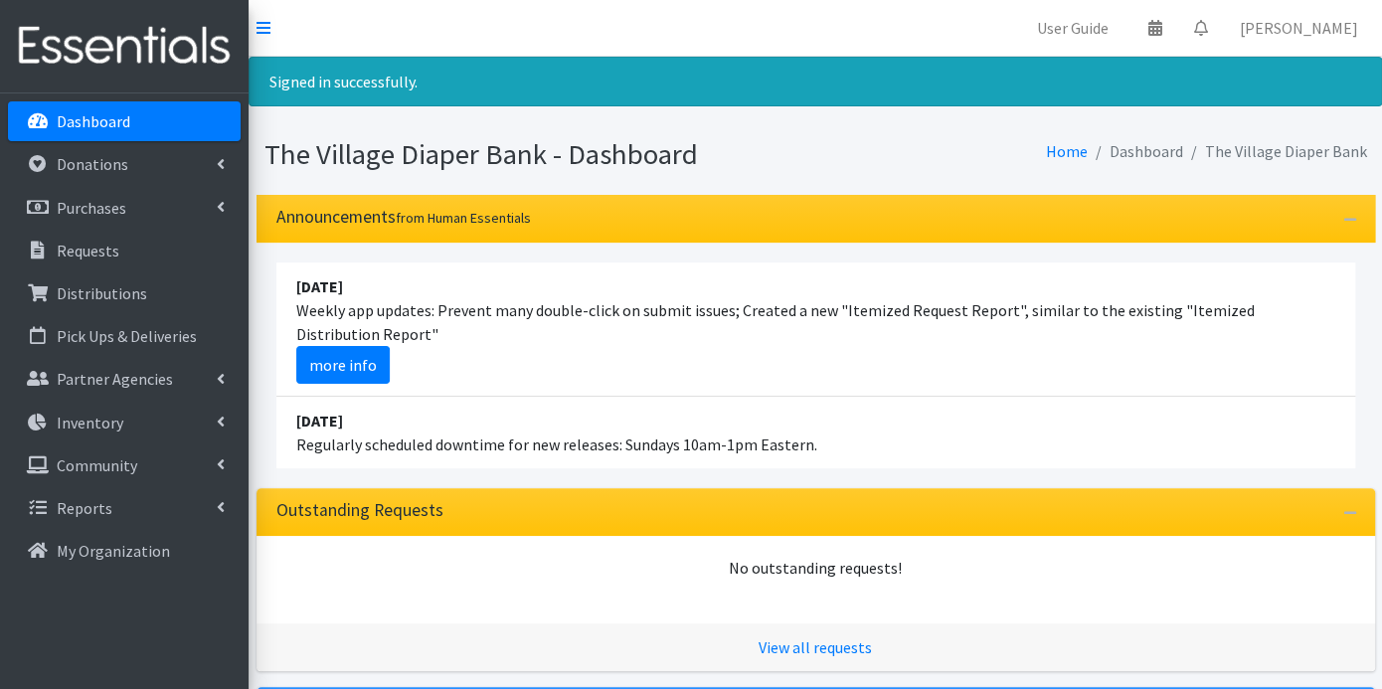
scroll to position [372, 0]
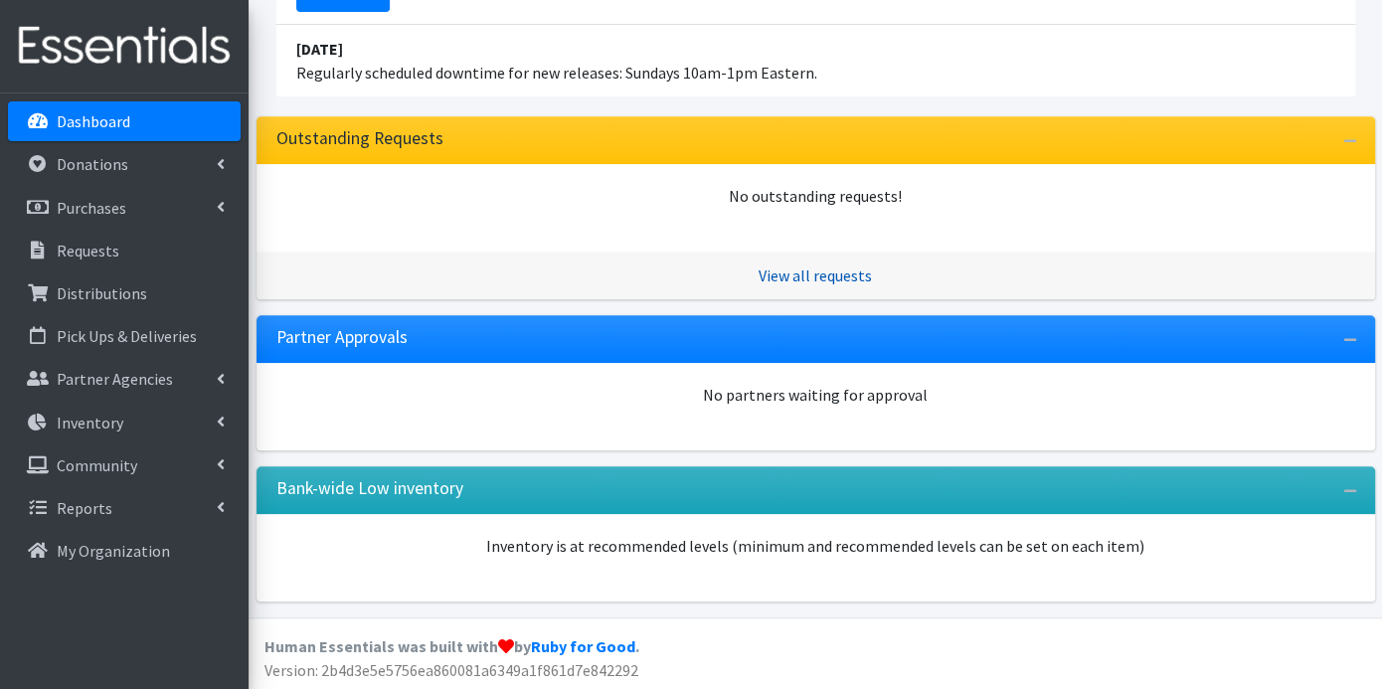
click at [863, 276] on link "View all requests" at bounding box center [815, 275] width 113 height 20
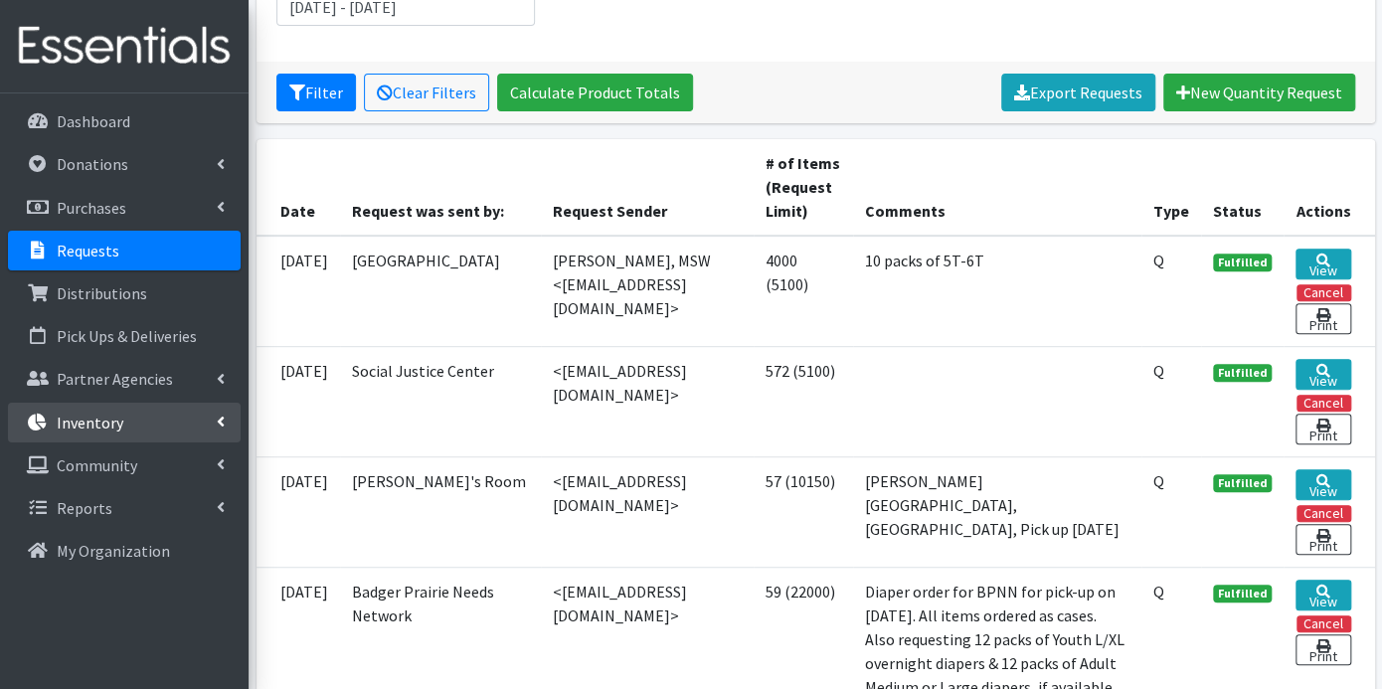
scroll to position [662, 0]
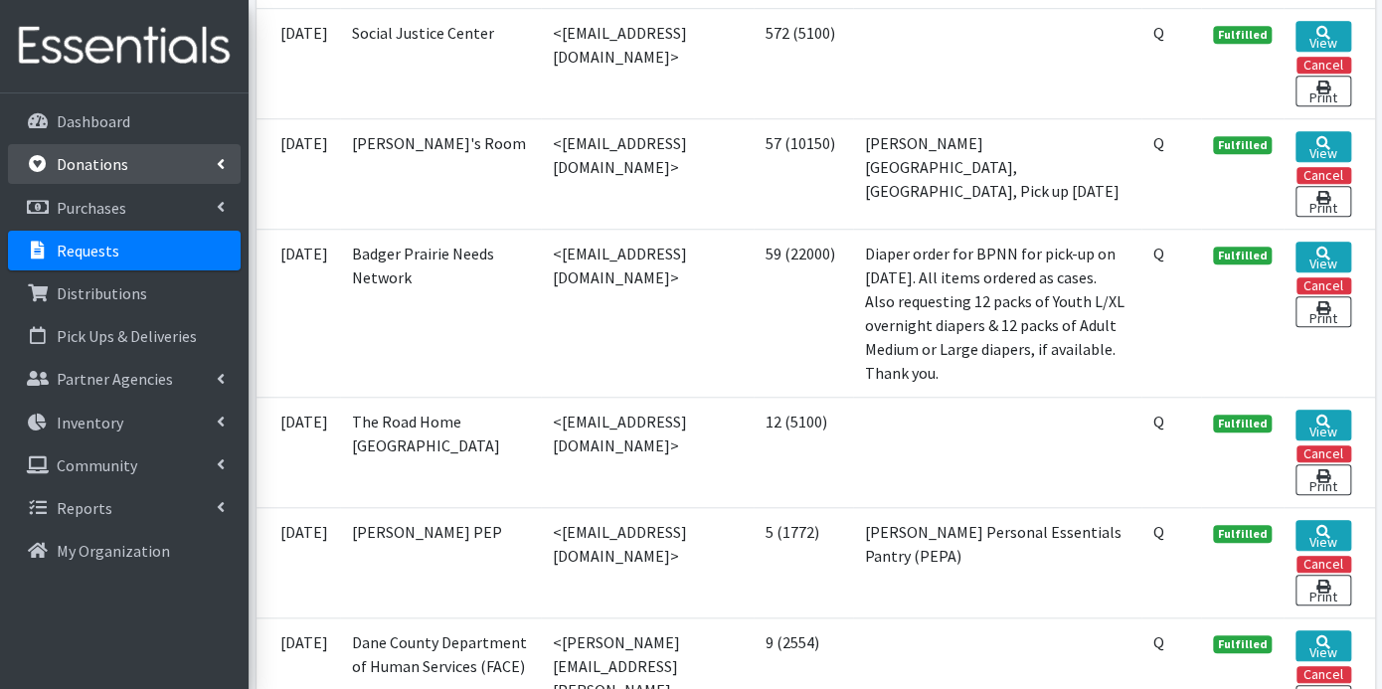
click at [86, 154] on p "Donations" at bounding box center [93, 164] width 72 height 20
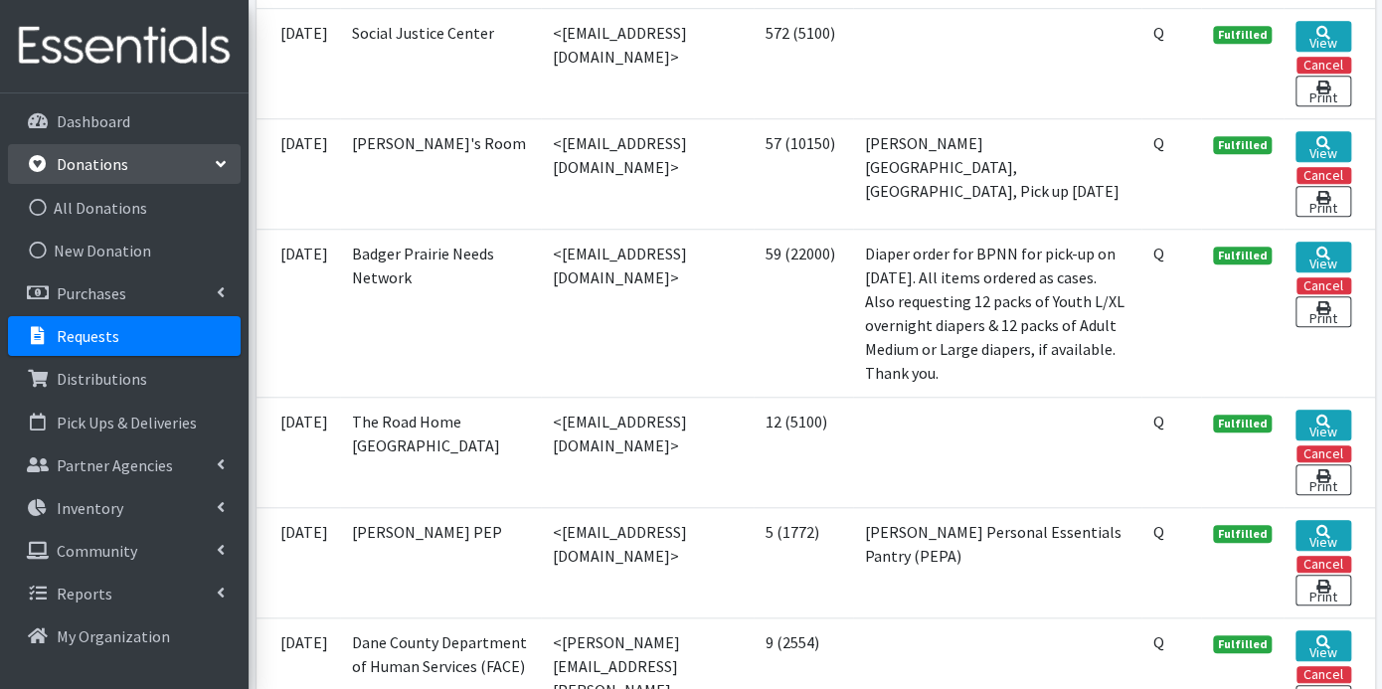
click at [115, 336] on p "Requests" at bounding box center [88, 336] width 63 height 20
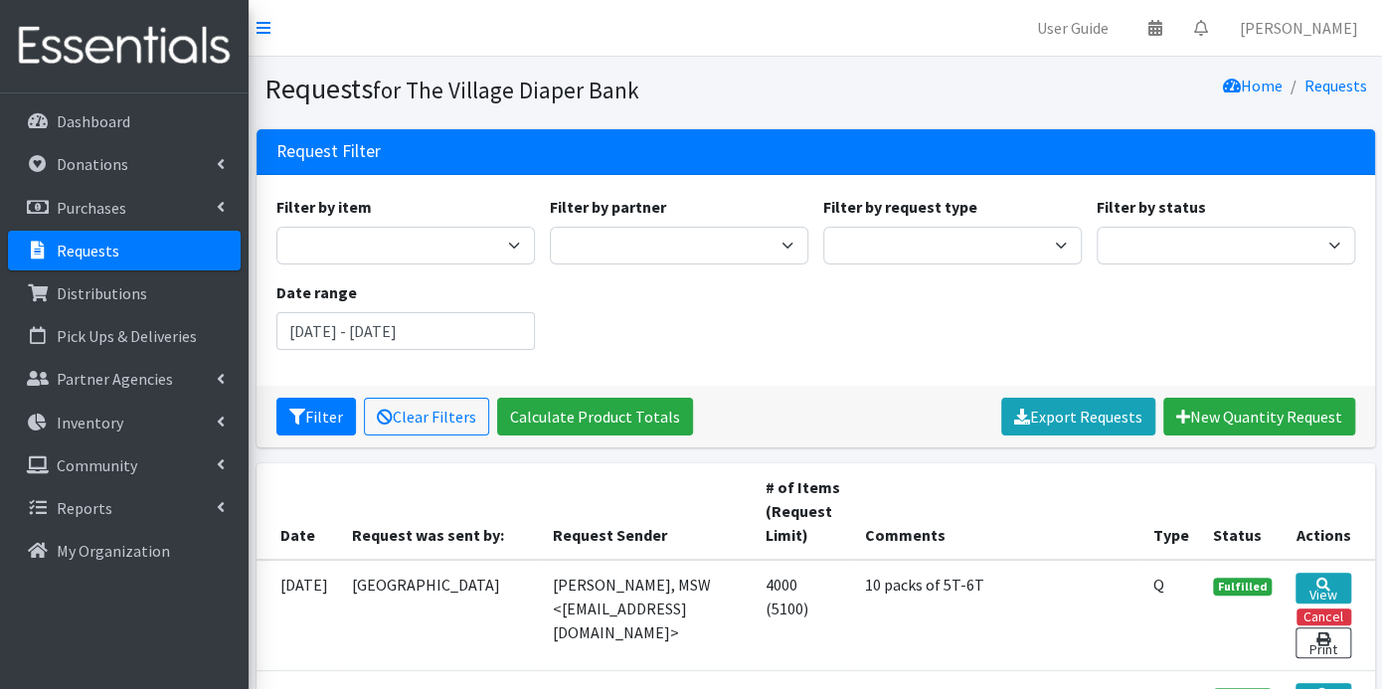
scroll to position [662, 0]
